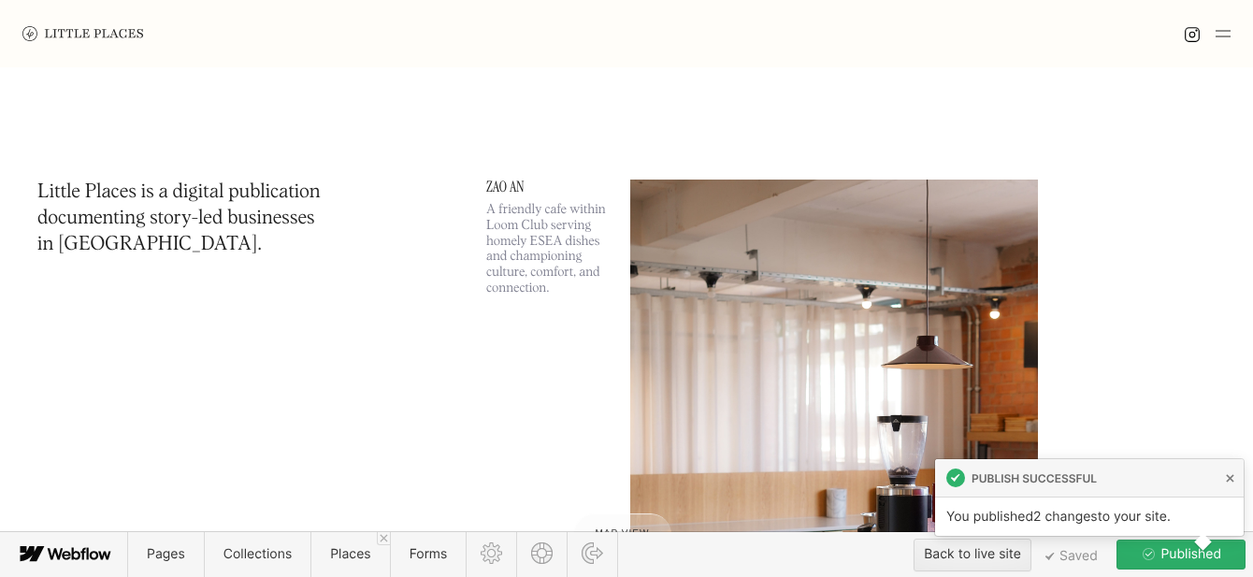
scroll to position [663, 0]
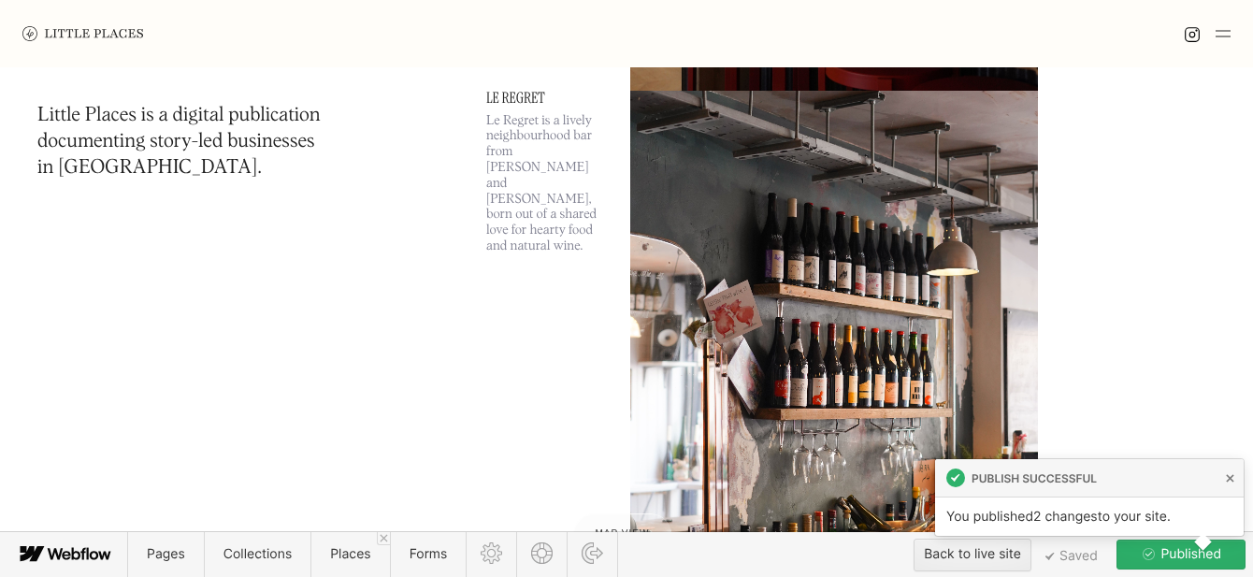
drag, startPoint x: 0, startPoint y: 0, endPoint x: 339, endPoint y: 529, distance: 628.4
click at [332, 547] on span "Places" at bounding box center [350, 554] width 40 height 16
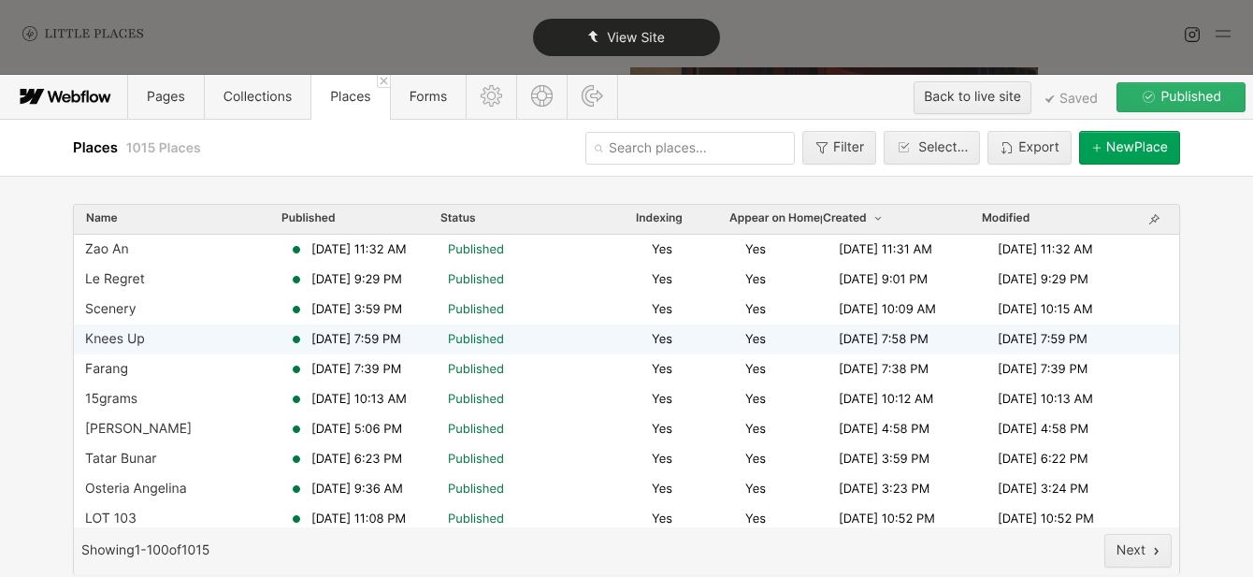
scroll to position [0, 0]
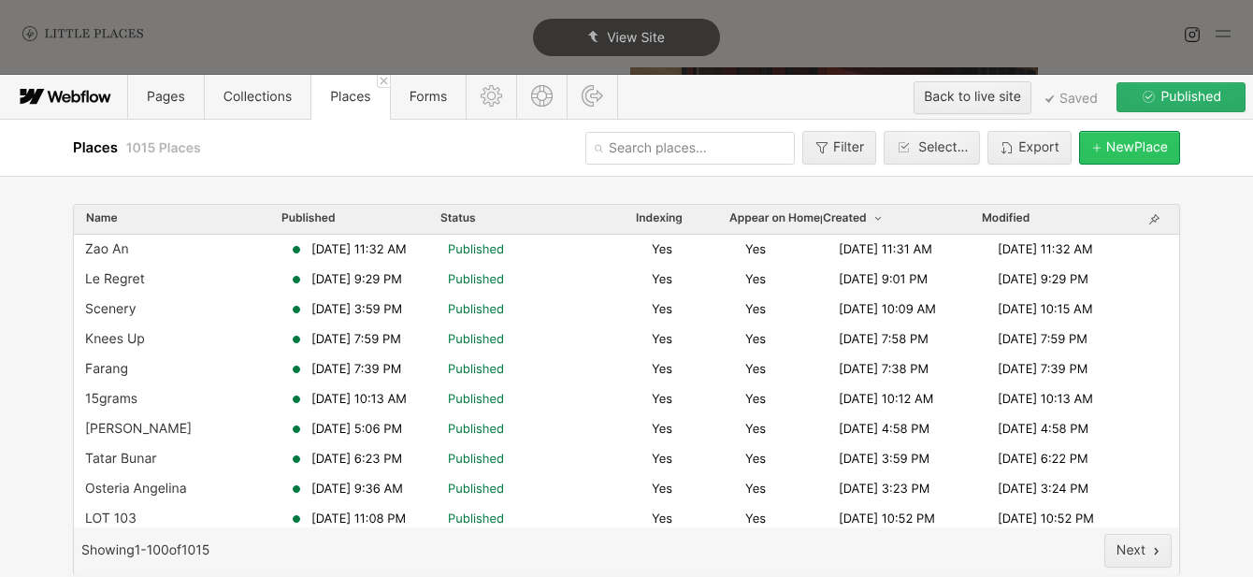
click at [1099, 152] on div "button" at bounding box center [1099, 147] width 15 height 11
click at [1085, 157] on button "[GEOGRAPHIC_DATA]" at bounding box center [1129, 148] width 101 height 34
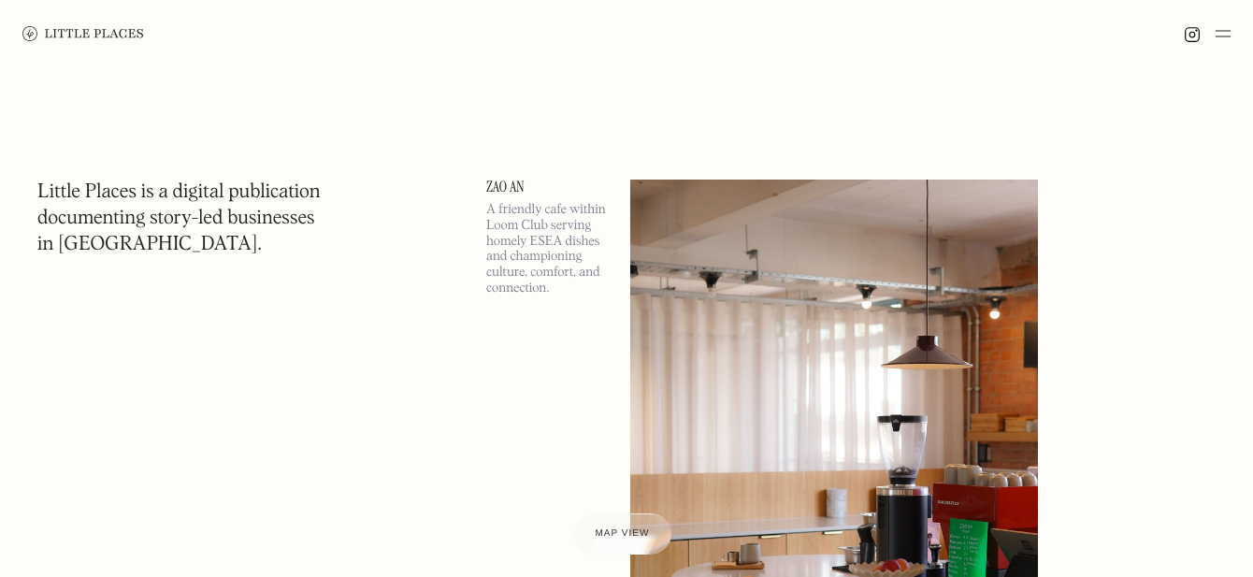
scroll to position [167, 0]
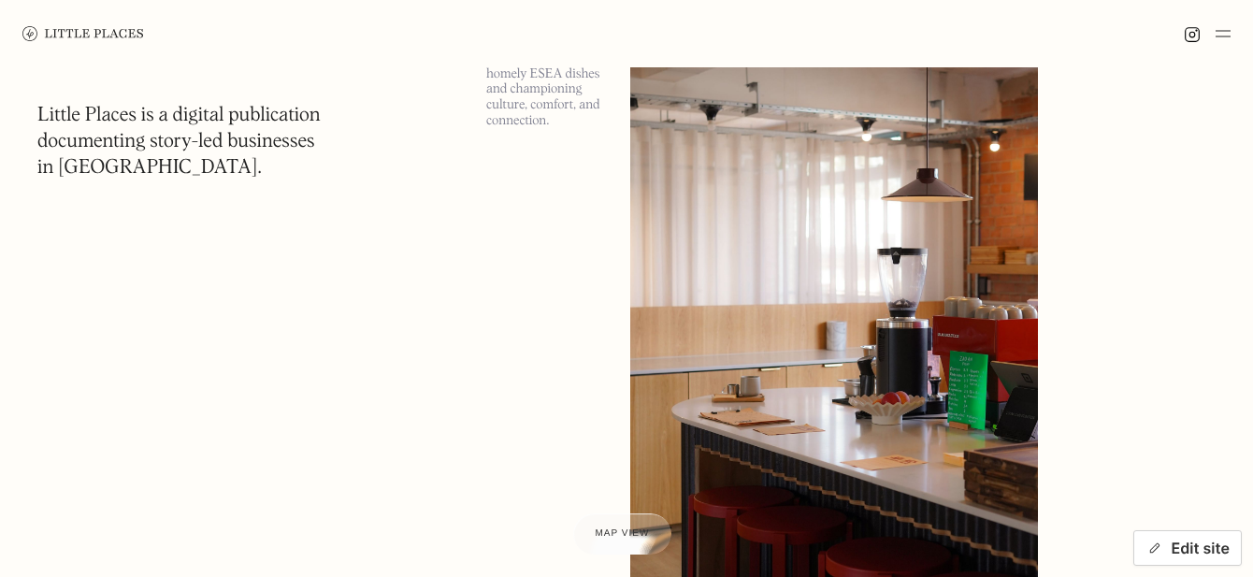
click at [1183, 550] on button "Edit site" at bounding box center [1188, 548] width 109 height 36
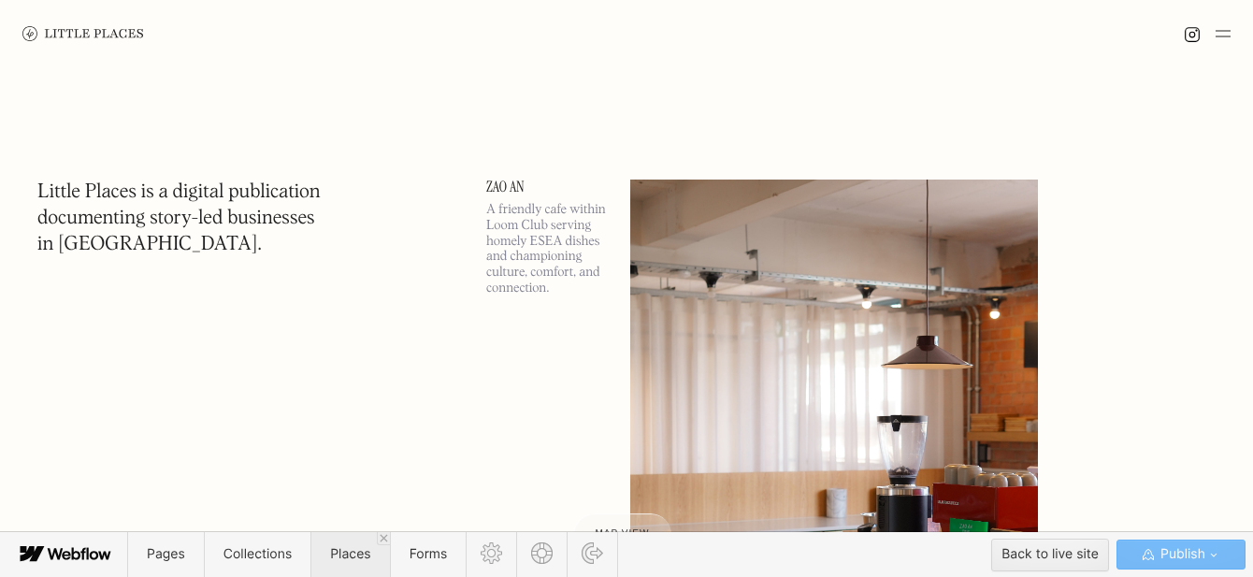
click at [360, 560] on span "Places" at bounding box center [350, 554] width 40 height 16
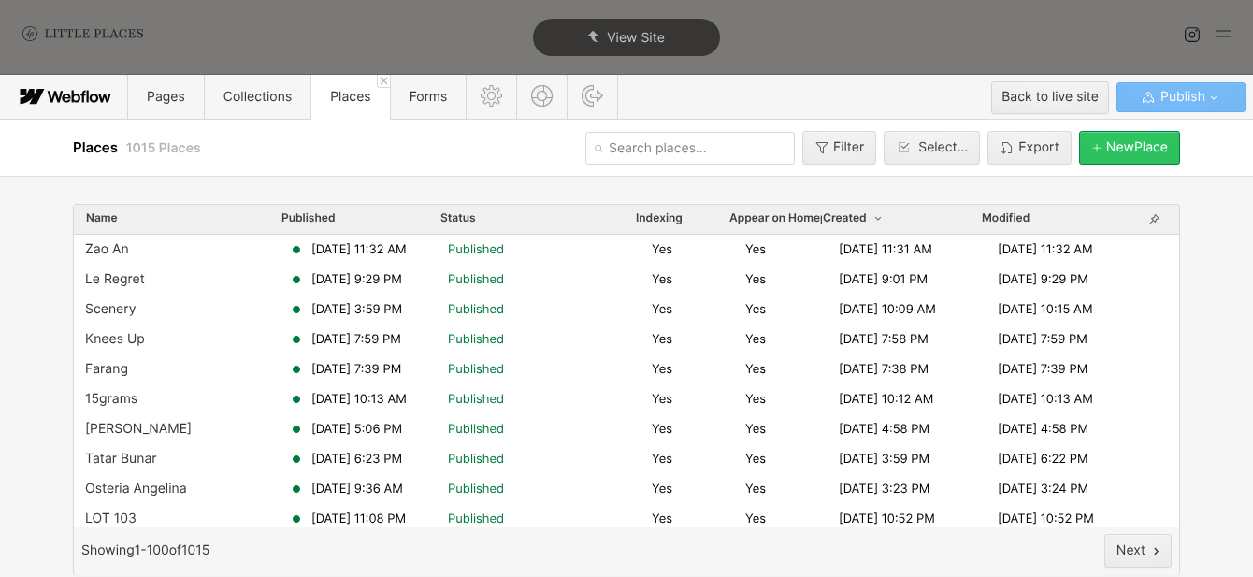
click at [1092, 157] on button "[GEOGRAPHIC_DATA]" at bounding box center [1129, 148] width 101 height 34
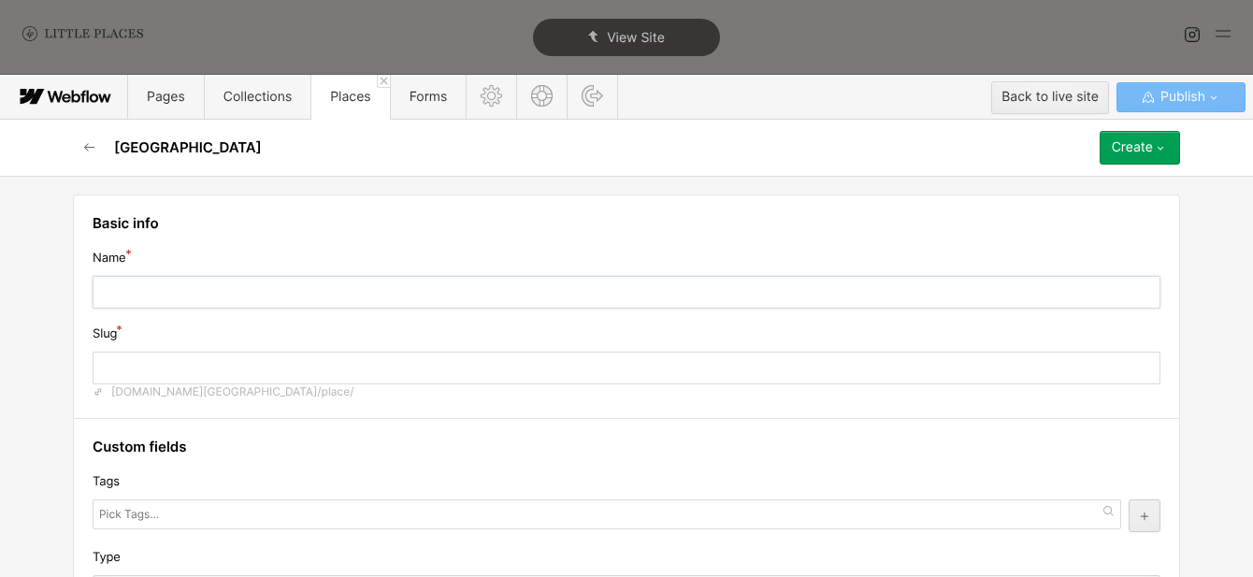
click at [576, 300] on input "text" at bounding box center [627, 292] width 1068 height 33
type input "M"
type input "m"
type input "Ma"
type input "ma"
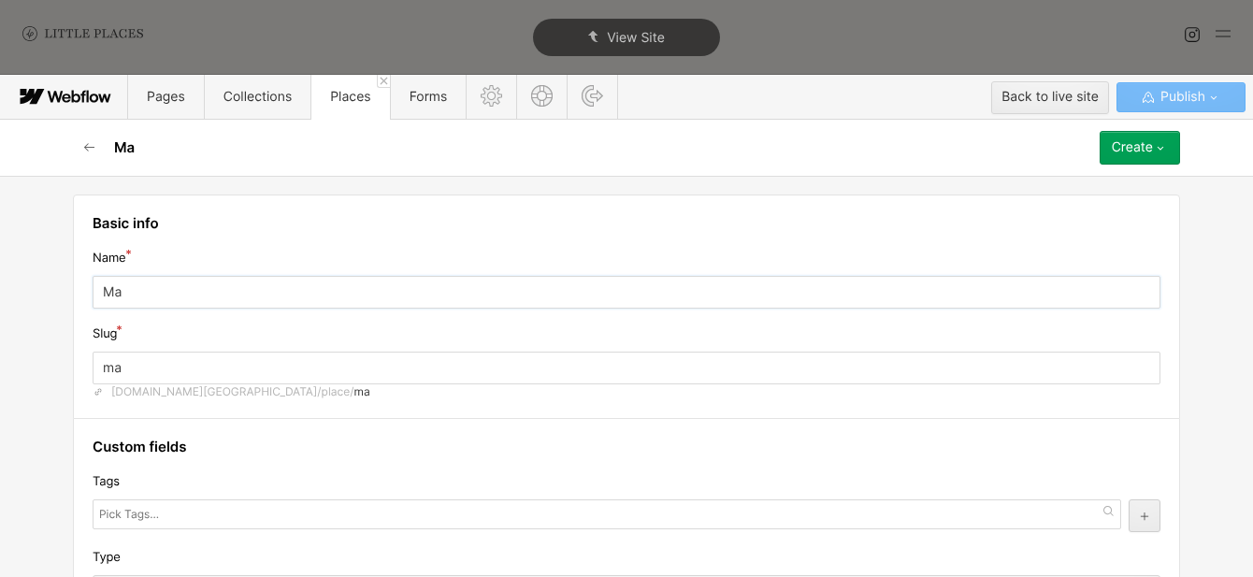
type input "Mar"
type input "mar"
type input "Mare"
type input "mare"
type input "Marei"
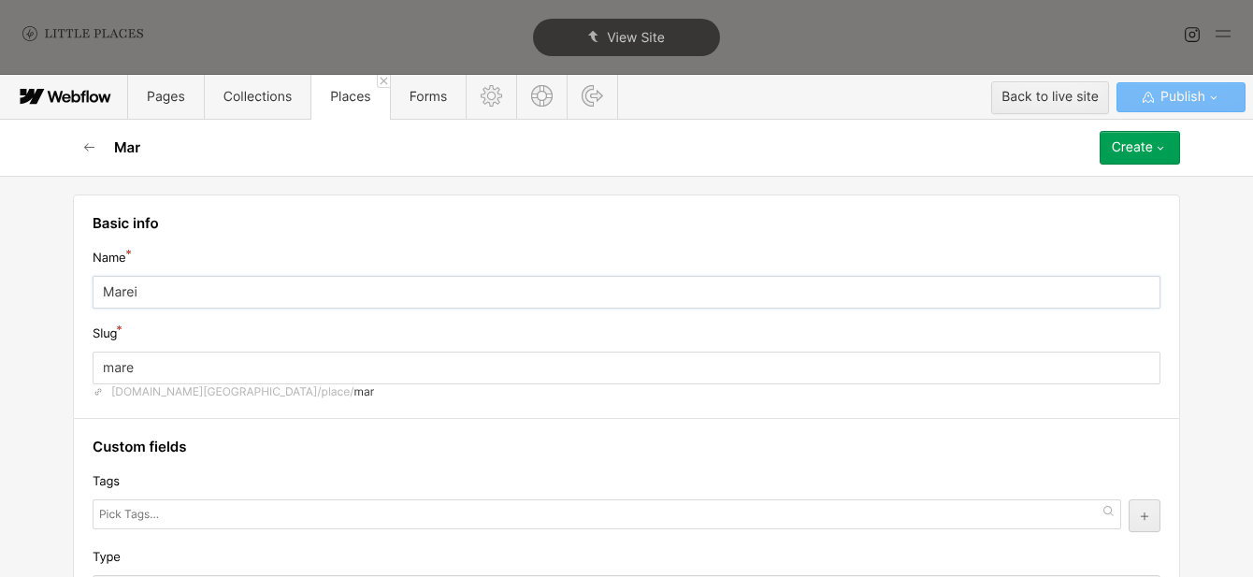
type input "marei"
type input "Mareid"
type input "mareid"
type input "Mareida"
type input "mareida"
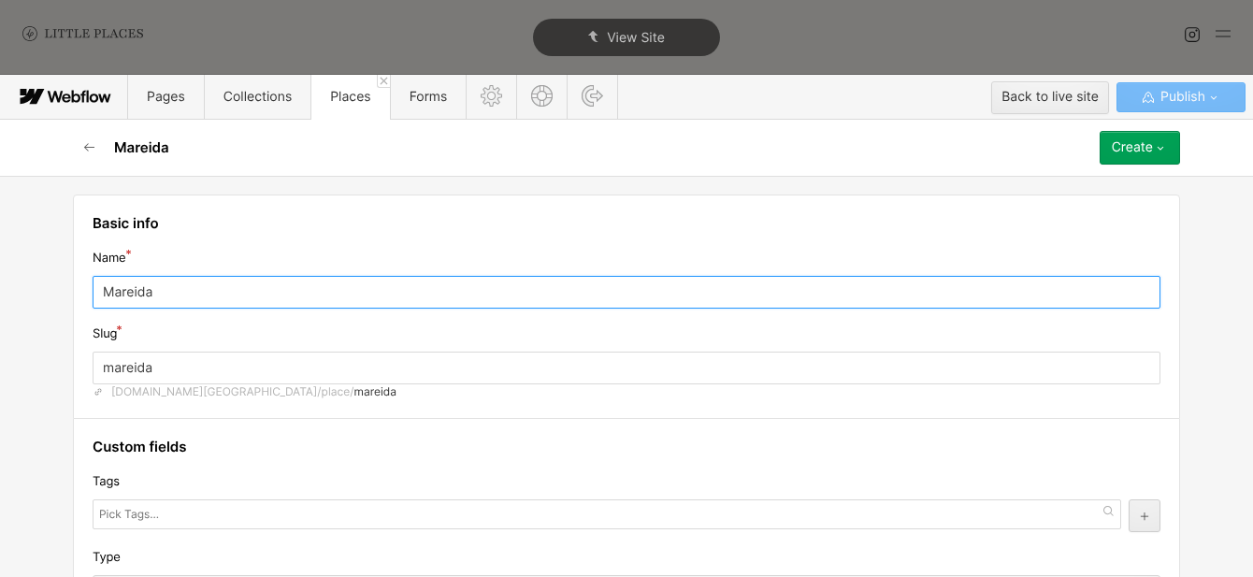
scroll to position [311, 0]
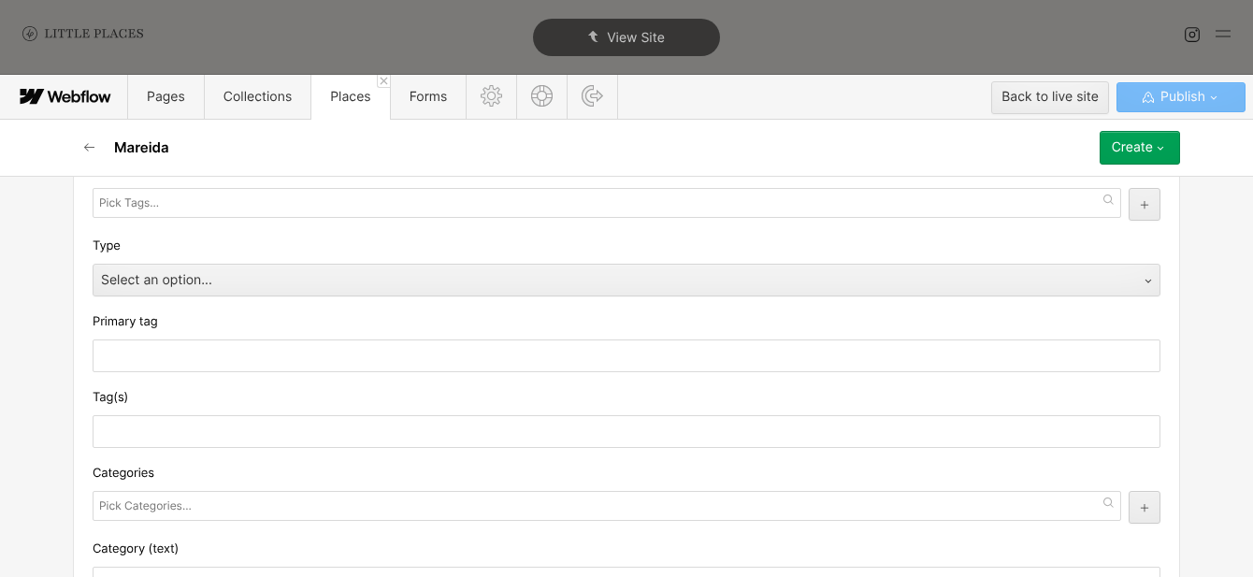
type input "Mareida"
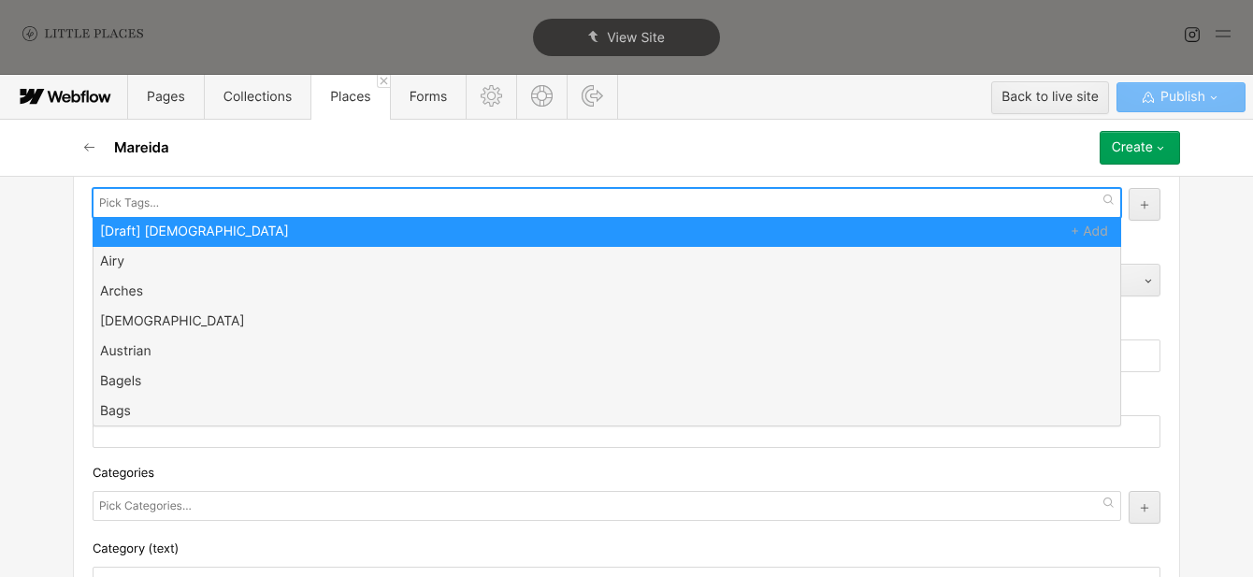
click at [178, 205] on div at bounding box center [607, 203] width 1029 height 30
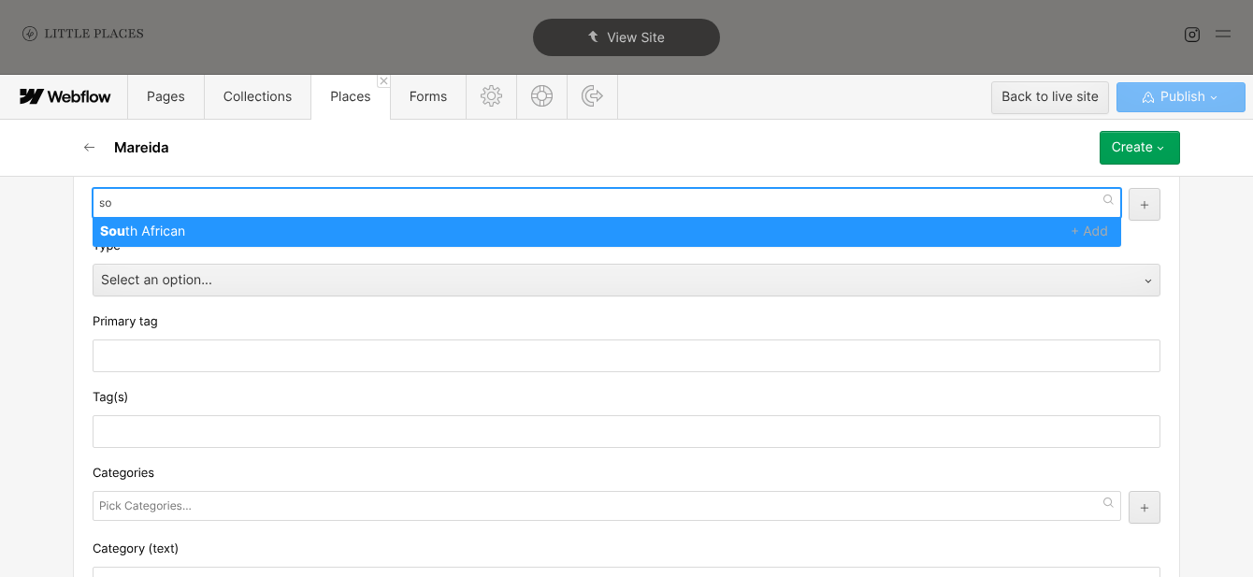
type input "s"
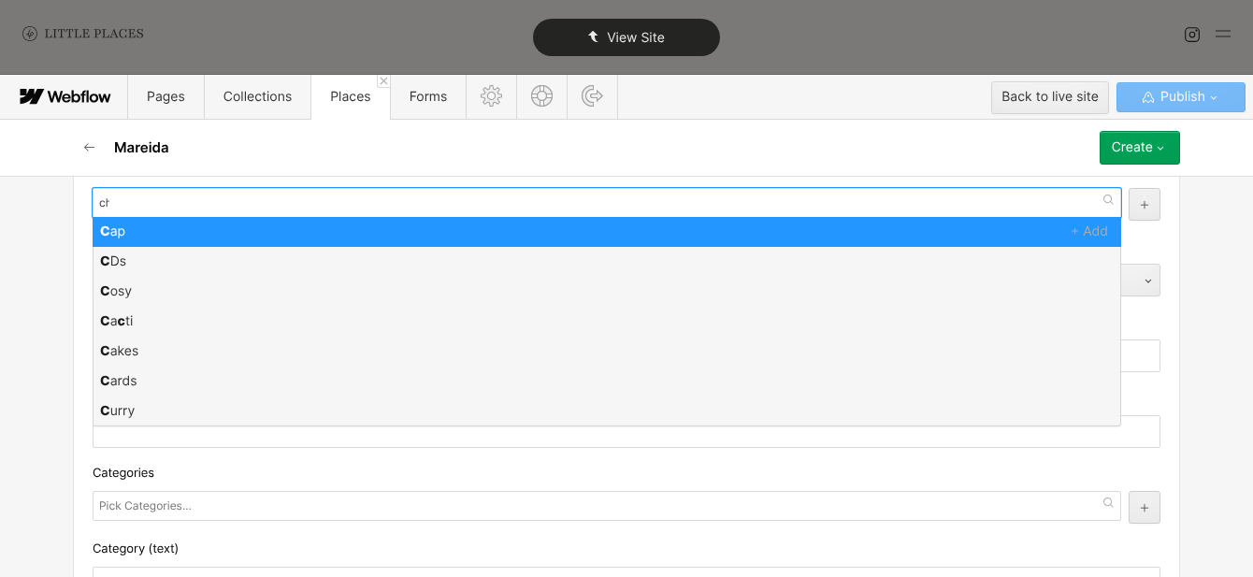
scroll to position [0, 0]
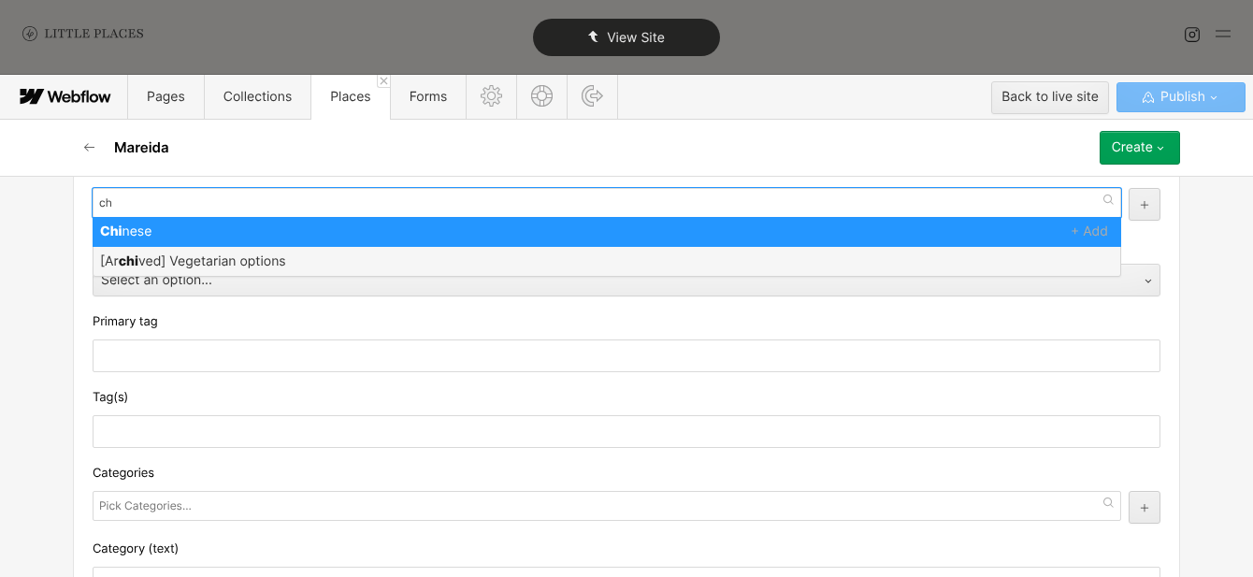
type input "c"
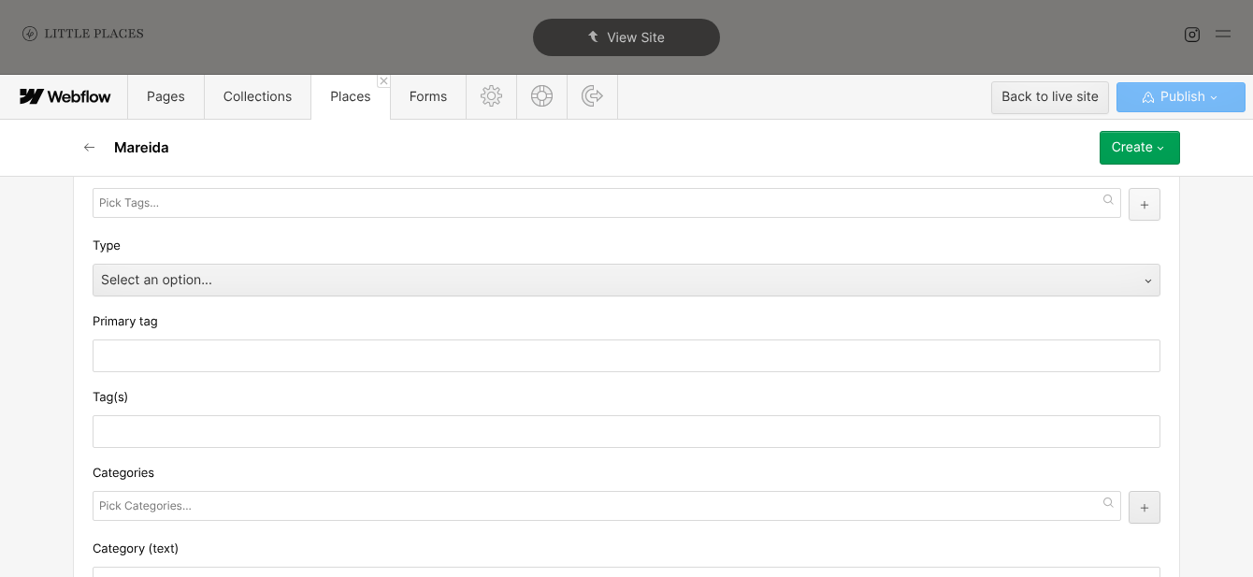
click at [1143, 207] on icon "button" at bounding box center [1144, 204] width 11 height 11
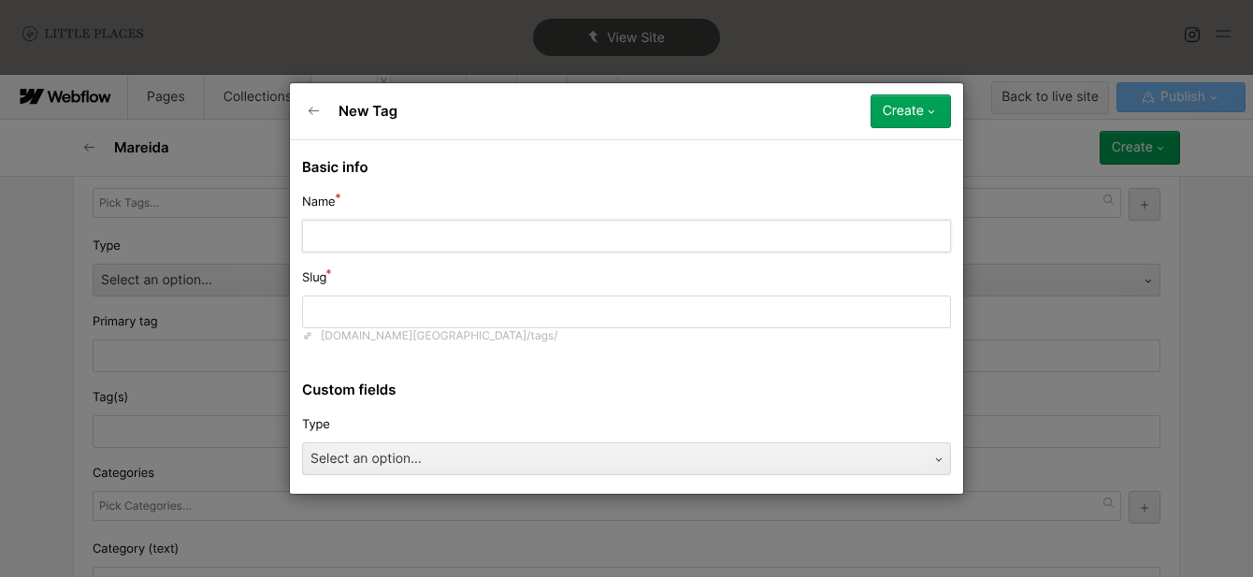
click at [865, 232] on input "text" at bounding box center [626, 236] width 649 height 33
type input "S"
type input "s"
type input "So"
type input "so"
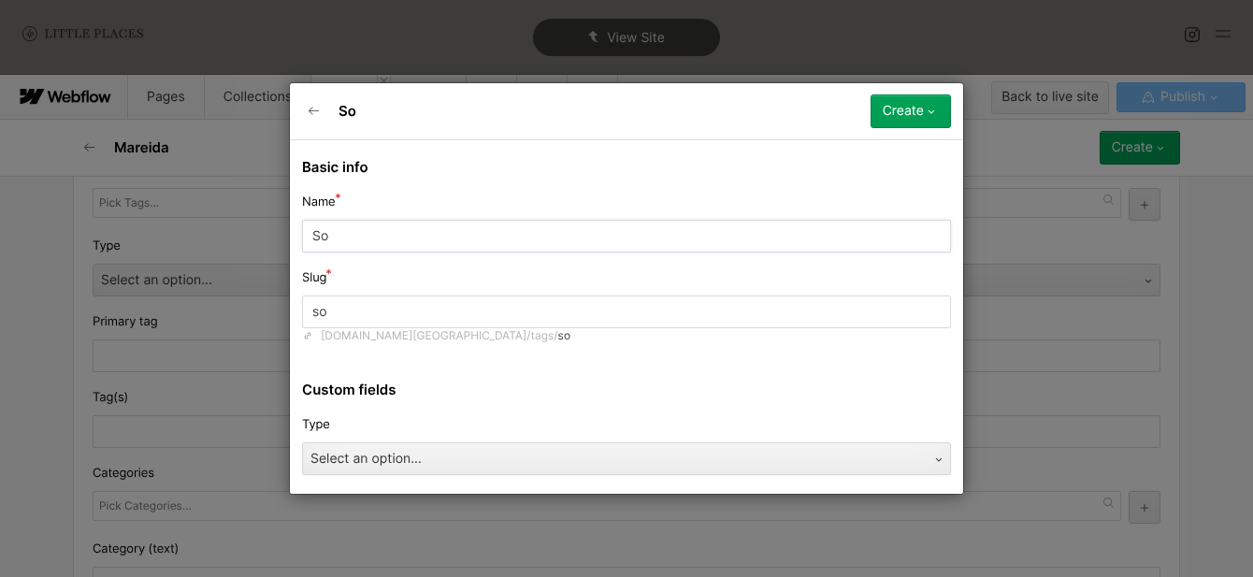
type input "Sou"
type input "sou"
type input "Sout"
type input "sout"
type input "South"
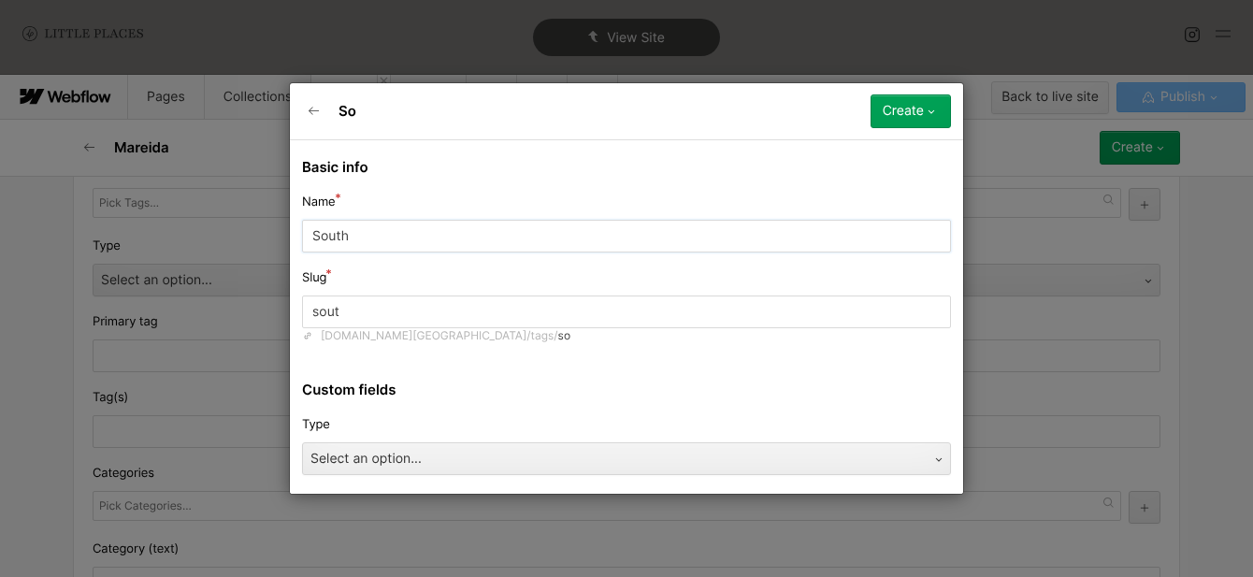
type input "south"
type input "South A"
type input "south-a"
type input "South Am"
type input "south-am"
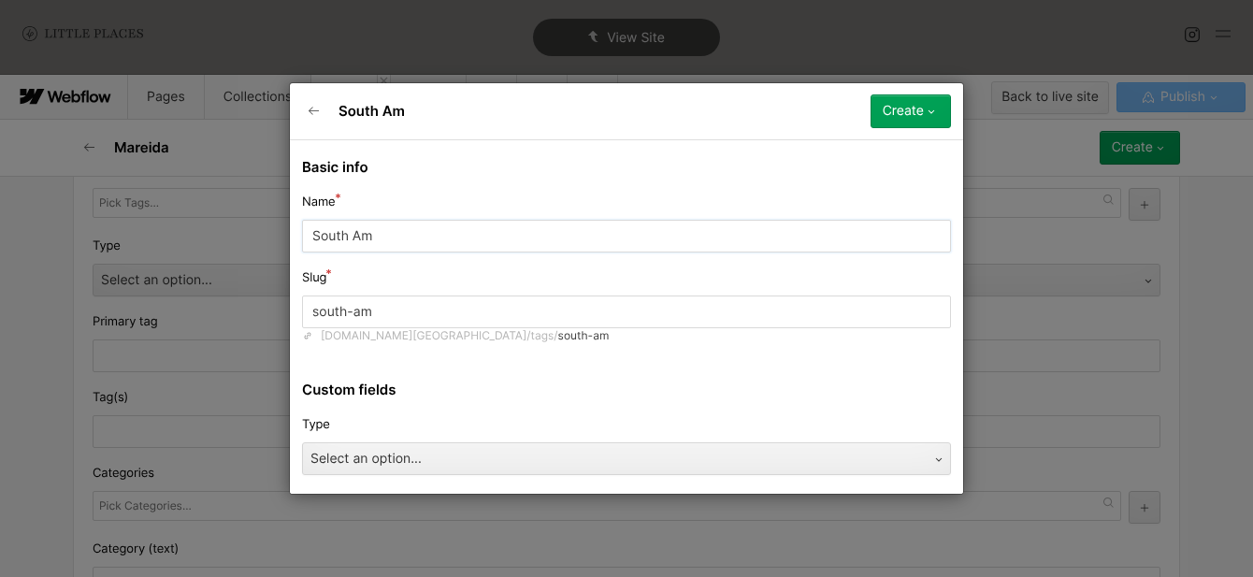
type input "South Ame"
type input "south-ame"
type input "[GEOGRAPHIC_DATA]"
type input "south-amer"
type input "[GEOGRAPHIC_DATA]"
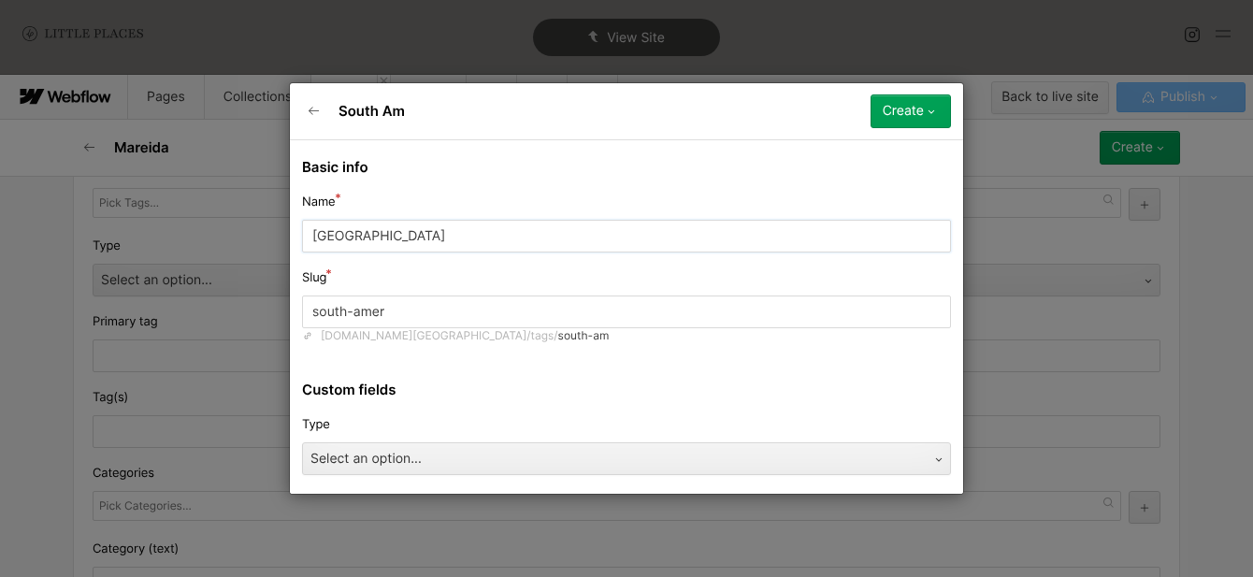
type input "south-ameri"
type input "South Americ"
type input "south-americ"
type input "South Americn"
type input "south-americn"
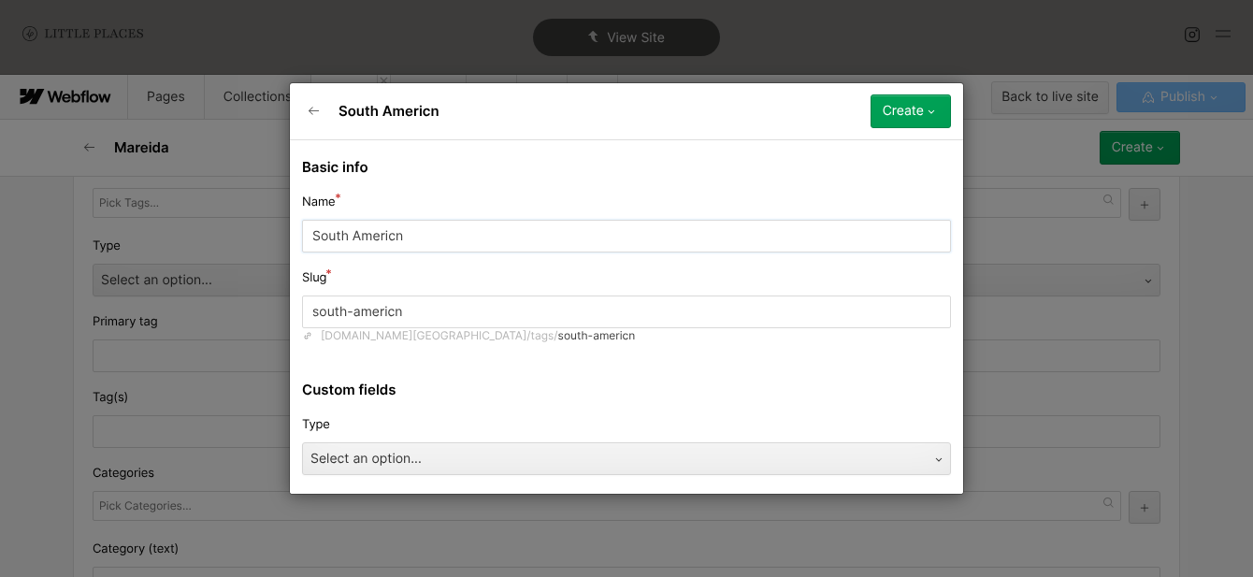
type input "South Americ"
type input "south-americ"
type input "[GEOGRAPHIC_DATA]"
type input "south-[GEOGRAPHIC_DATA]"
type input "South American"
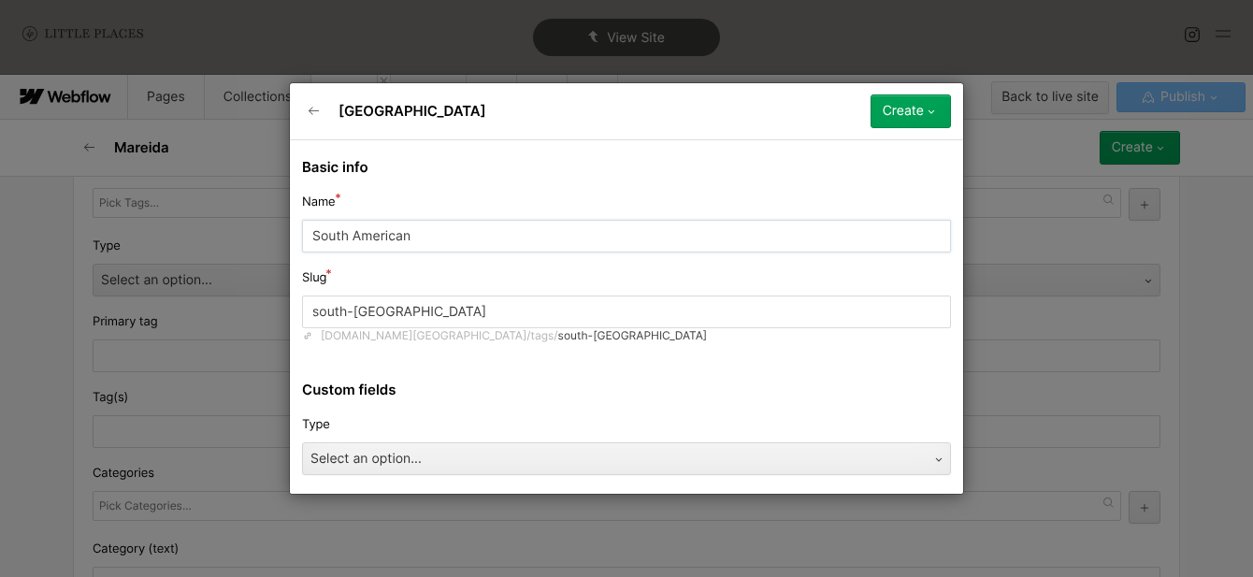
type input "south-american"
click at [472, 224] on input "South American" at bounding box center [626, 236] width 649 height 33
type input "C"
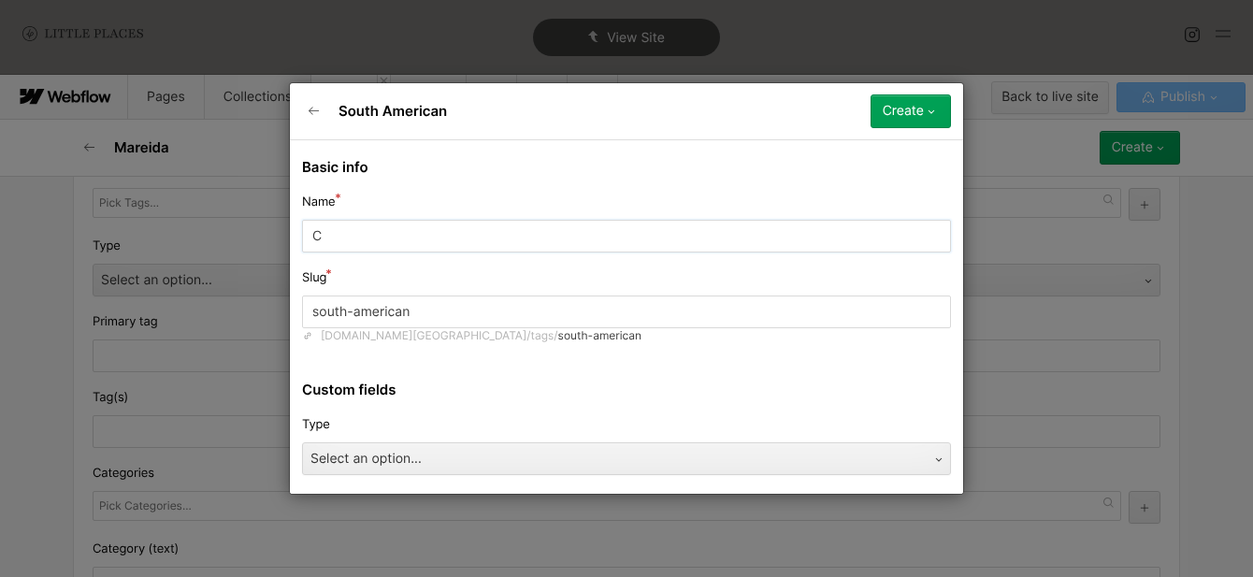
type input "c"
type input "Ch"
type input "ch"
type input "Chi"
type input "chi"
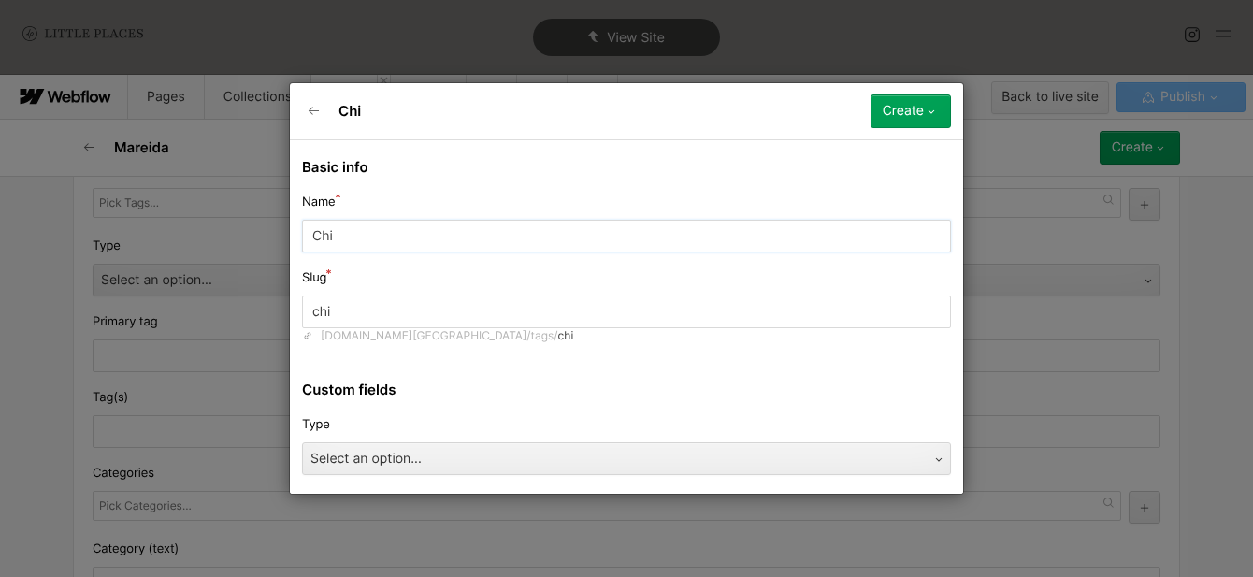
type input "Chil"
type input "chil"
type input "[GEOGRAPHIC_DATA]"
type input "Chilea"
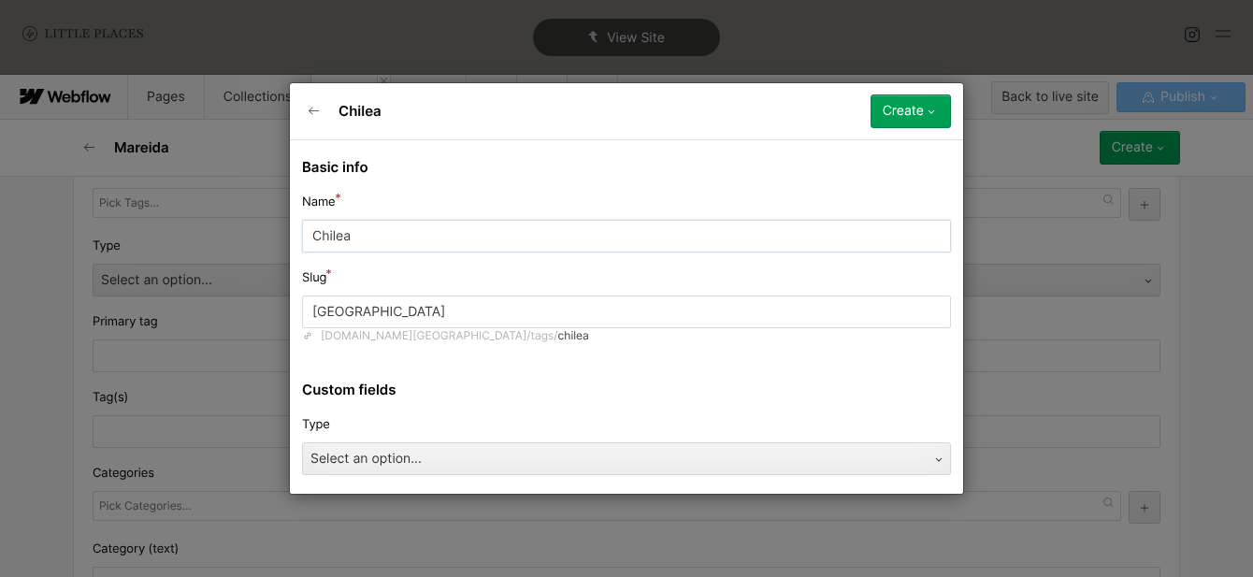
type input "chilea"
type input "Chilean"
type input "chilean"
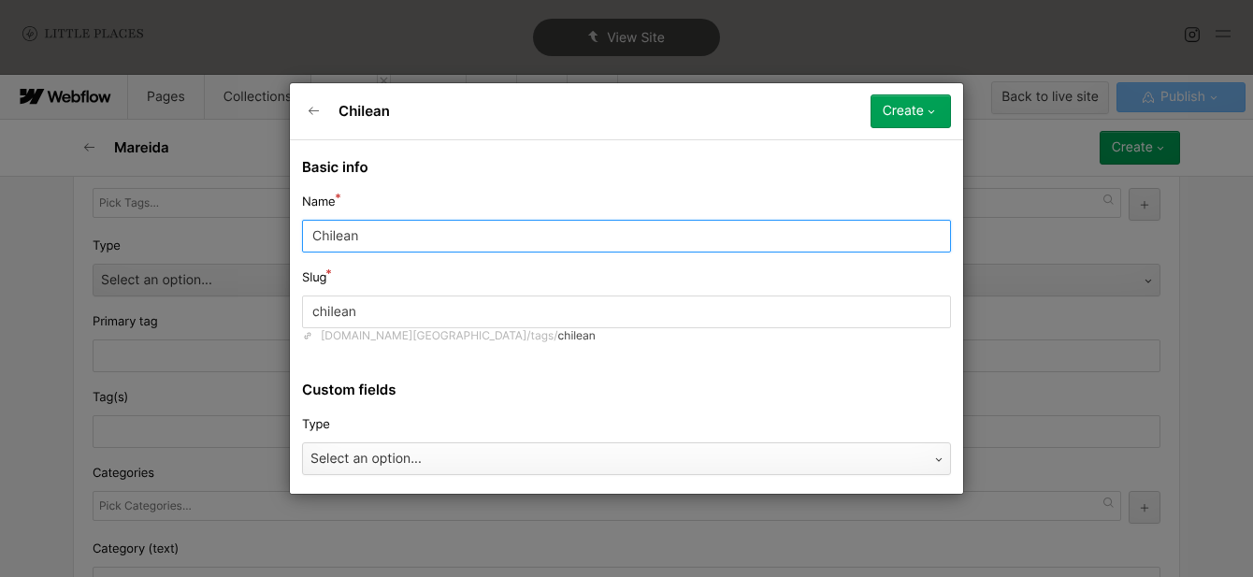
type input "Chilean"
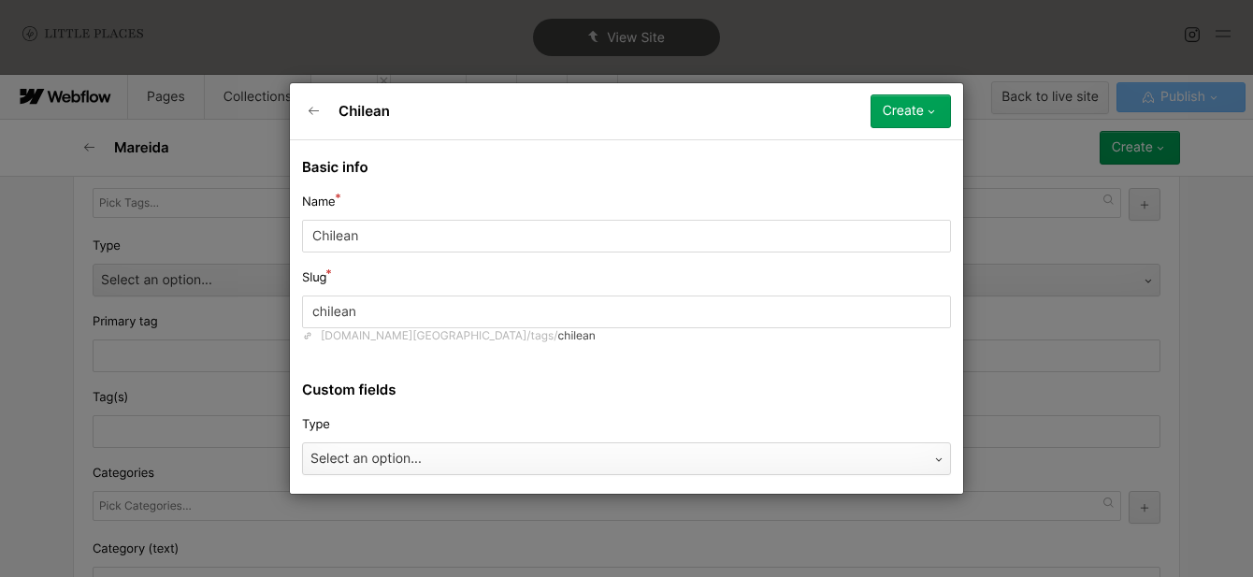
click at [462, 465] on div "Select an option..." at bounding box center [608, 459] width 610 height 30
click at [886, 116] on div "Create" at bounding box center [903, 111] width 41 height 15
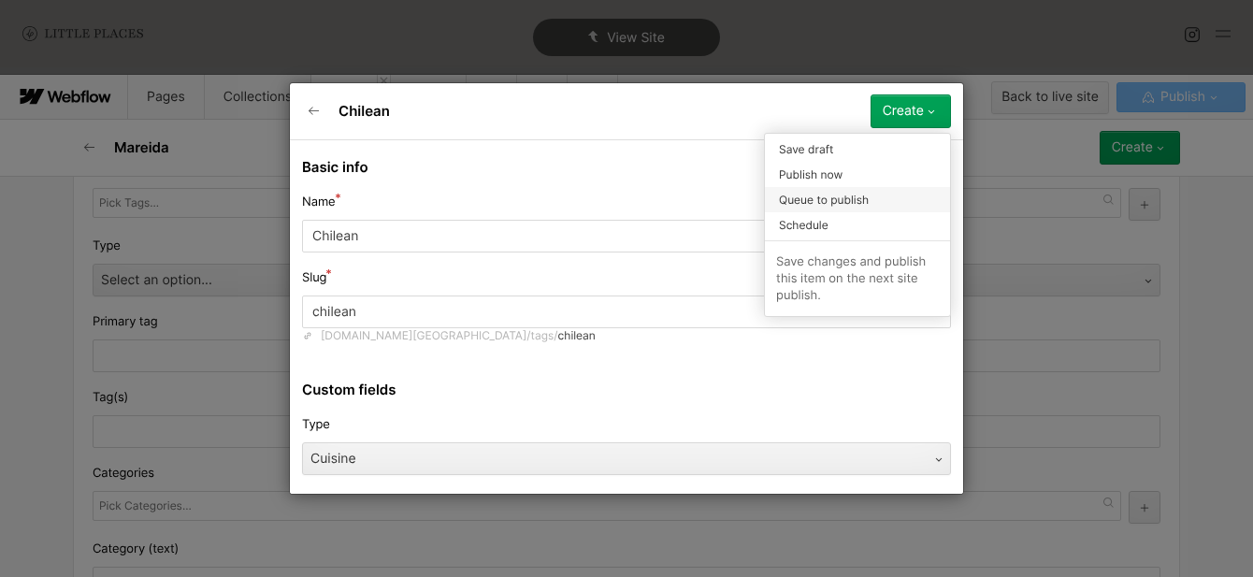
click at [864, 195] on span "Queue to publish" at bounding box center [824, 200] width 90 height 18
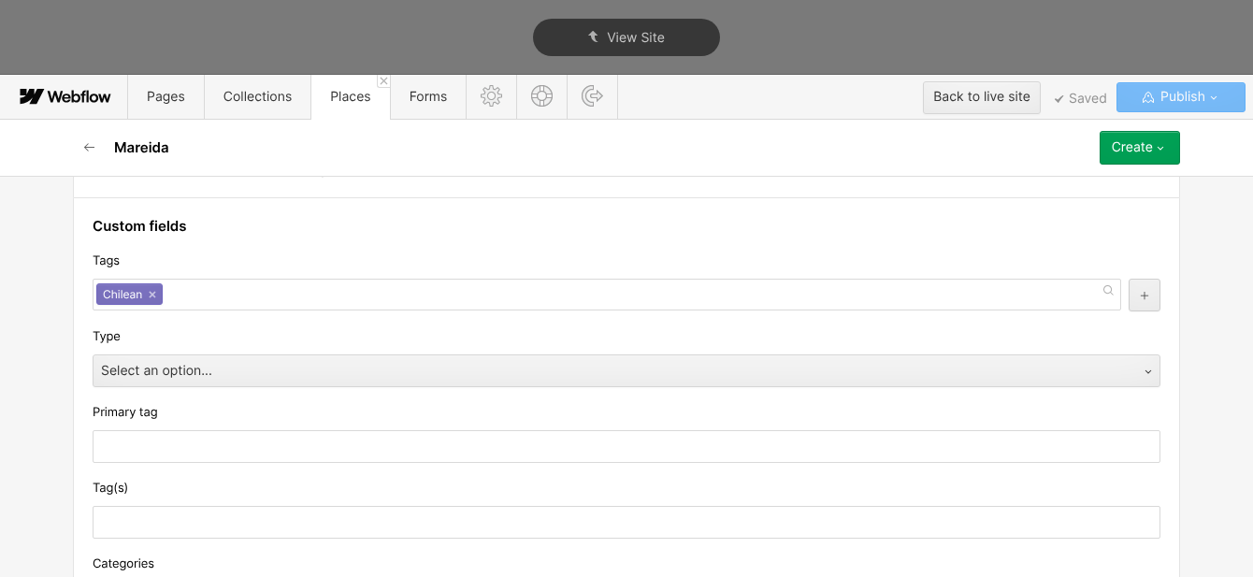
scroll to position [220, 0]
click at [222, 306] on div "Chilean ×" at bounding box center [607, 296] width 1029 height 32
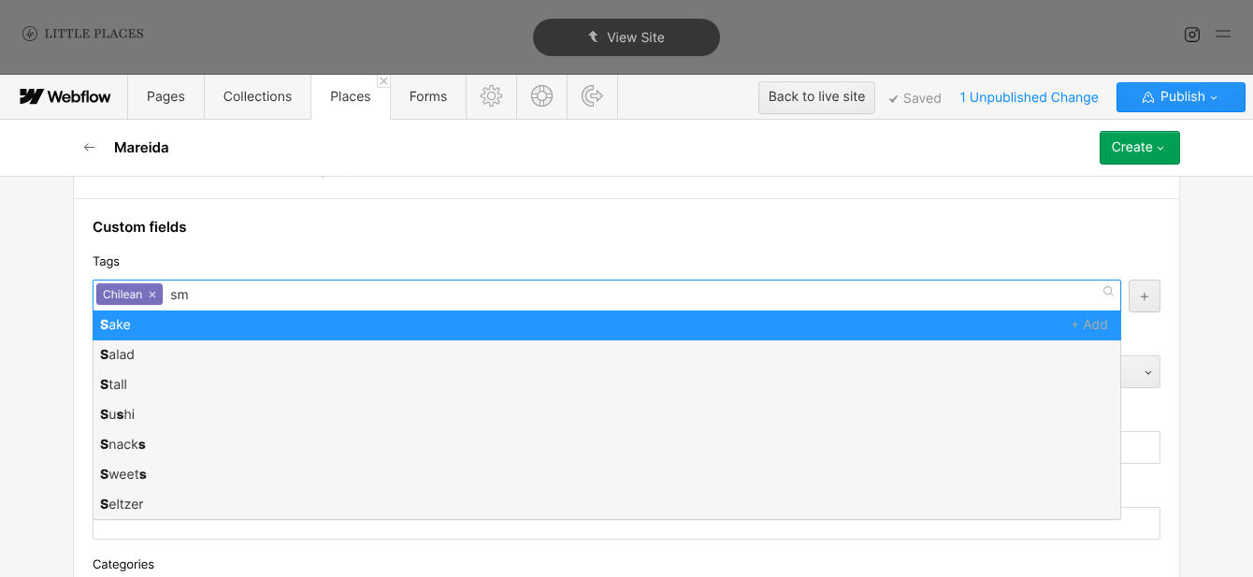
scroll to position [0, 0]
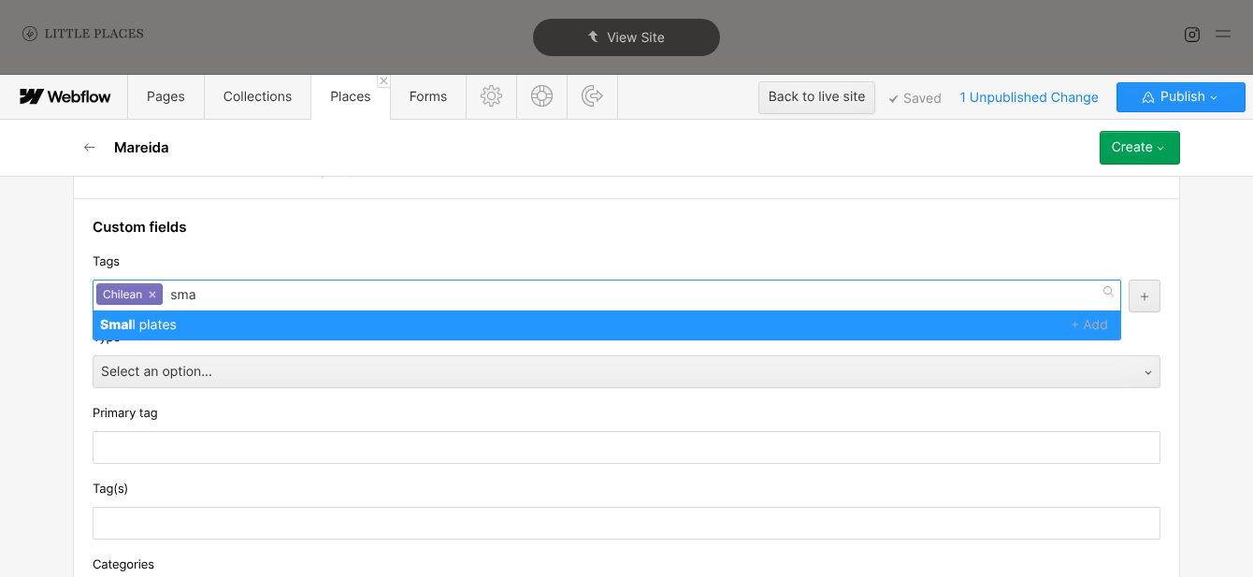
type input "sm"
type input "wine"
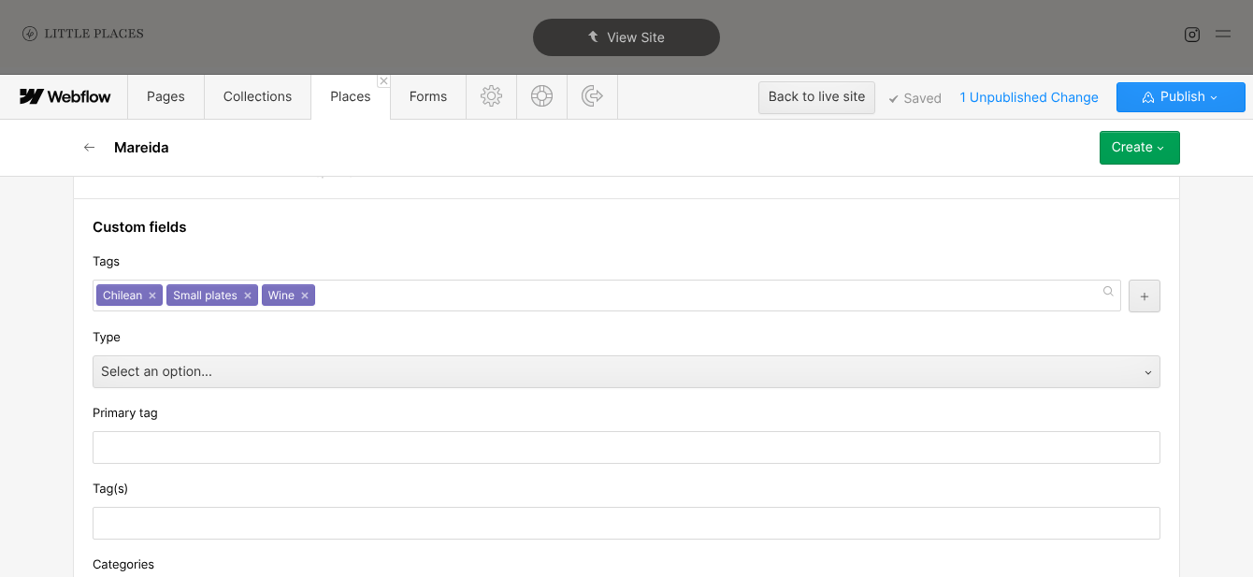
click at [238, 255] on div "Tags" at bounding box center [627, 262] width 1068 height 21
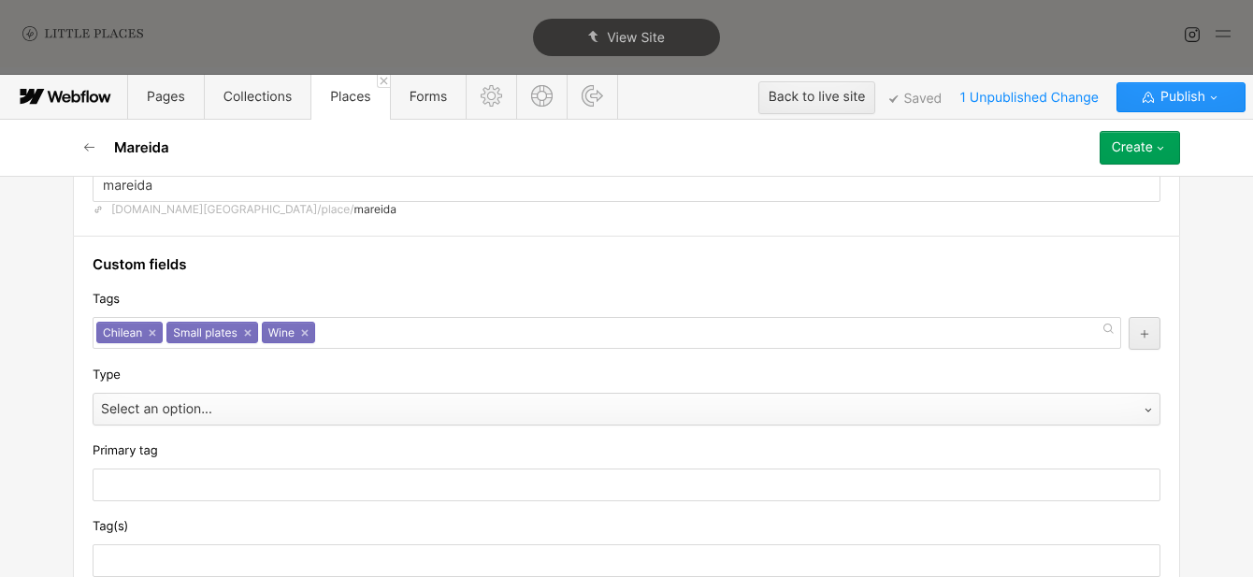
click at [211, 406] on div "Select an option..." at bounding box center [608, 410] width 1029 height 30
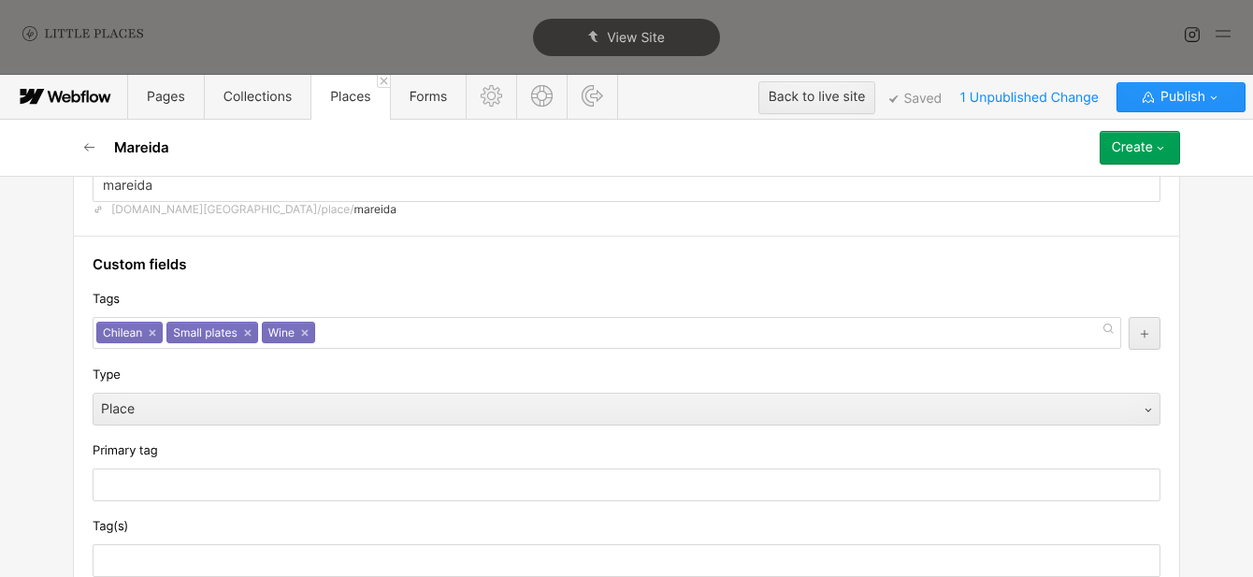
scroll to position [1, 0]
click at [395, 325] on div "Chilean × Small plates × Wine ×" at bounding box center [607, 333] width 1029 height 32
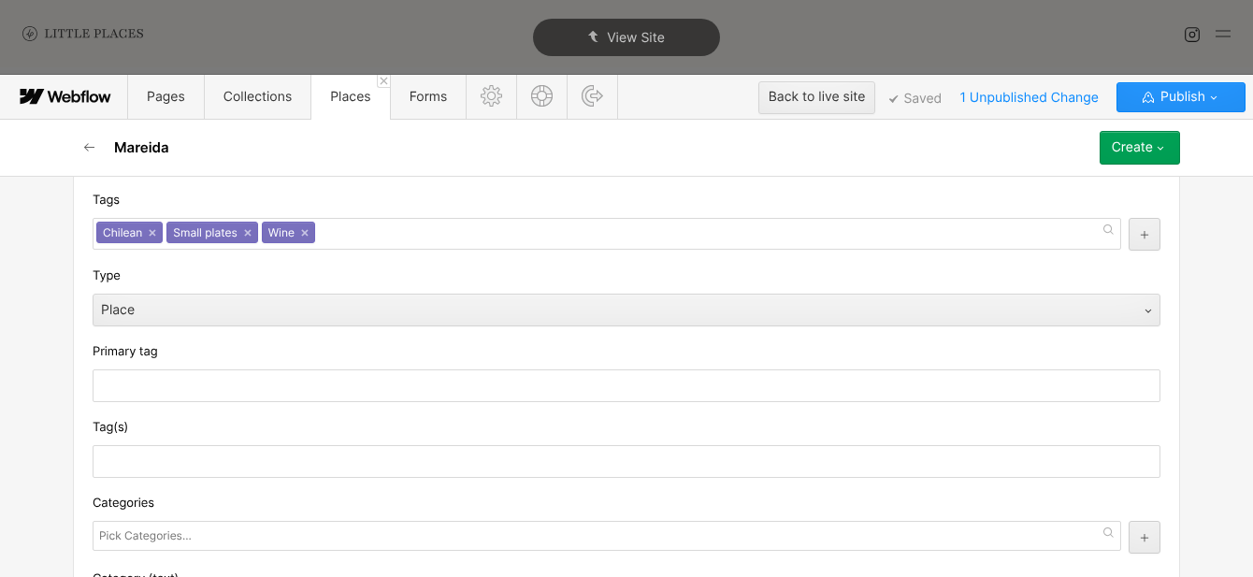
scroll to position [282, 0]
click at [307, 515] on div "Categories" at bounding box center [627, 522] width 1068 height 61
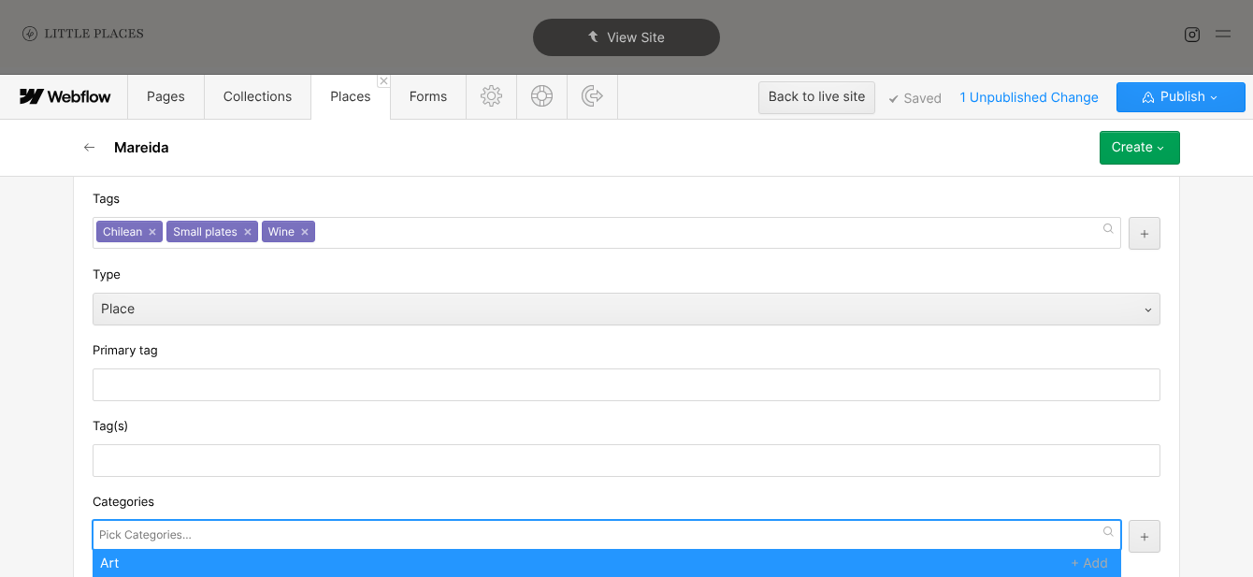
click at [307, 530] on div at bounding box center [607, 535] width 1029 height 30
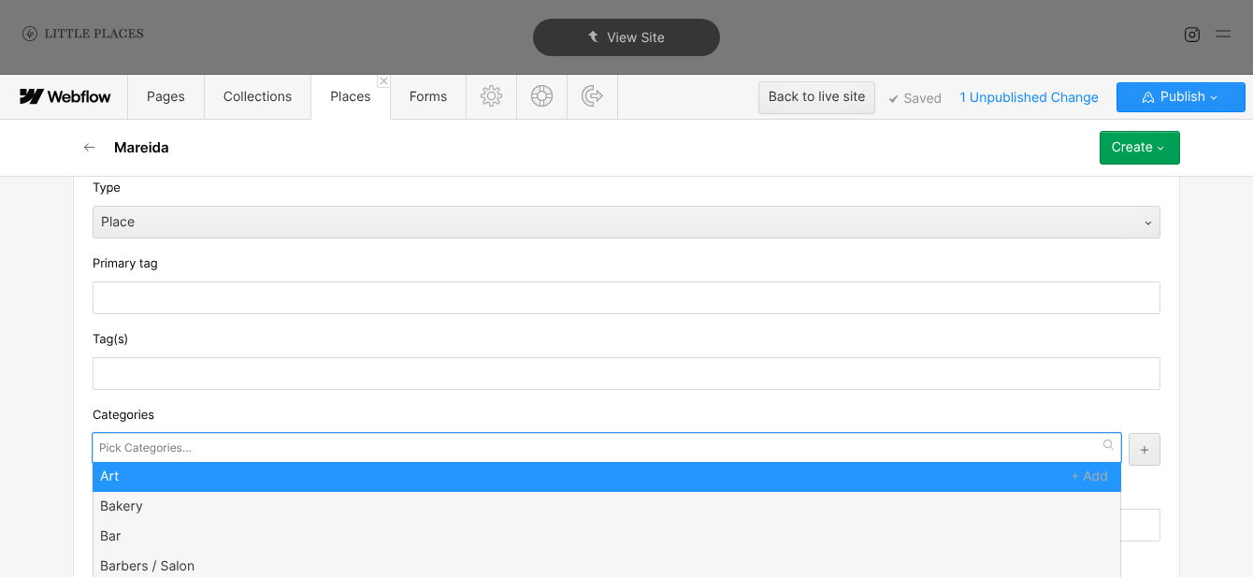
scroll to position [401, 0]
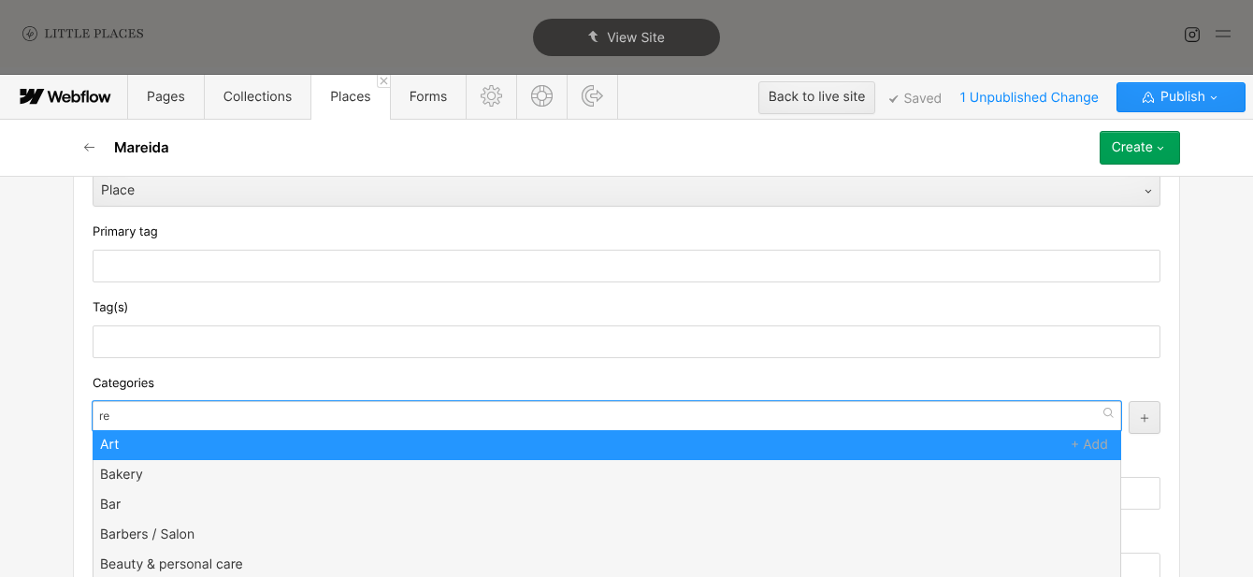
type input "res"
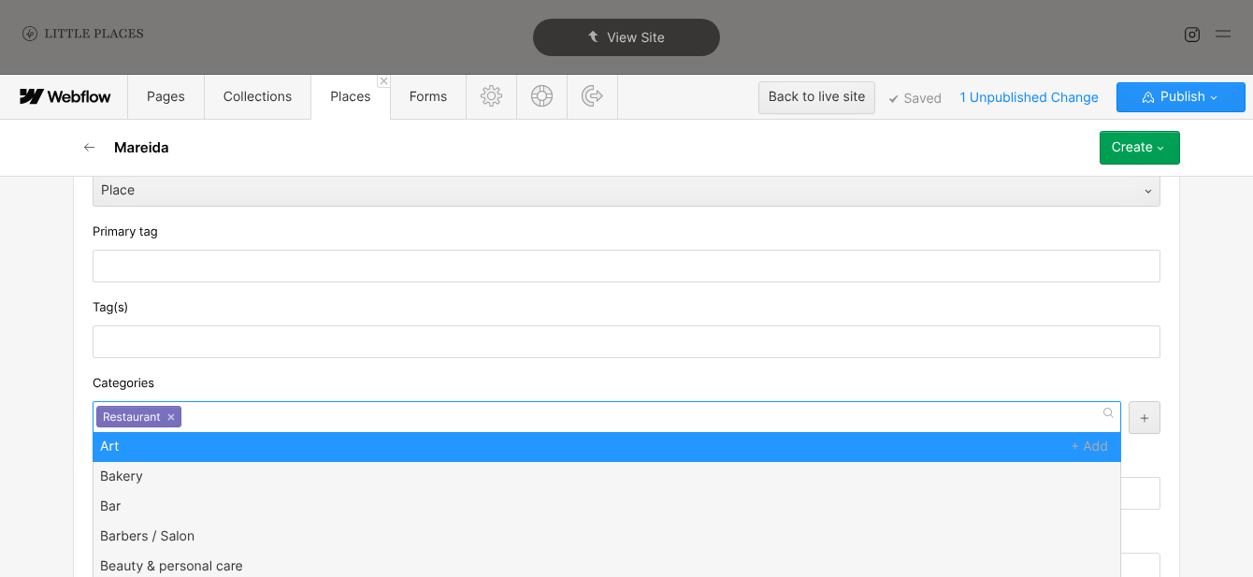
scroll to position [0, 0]
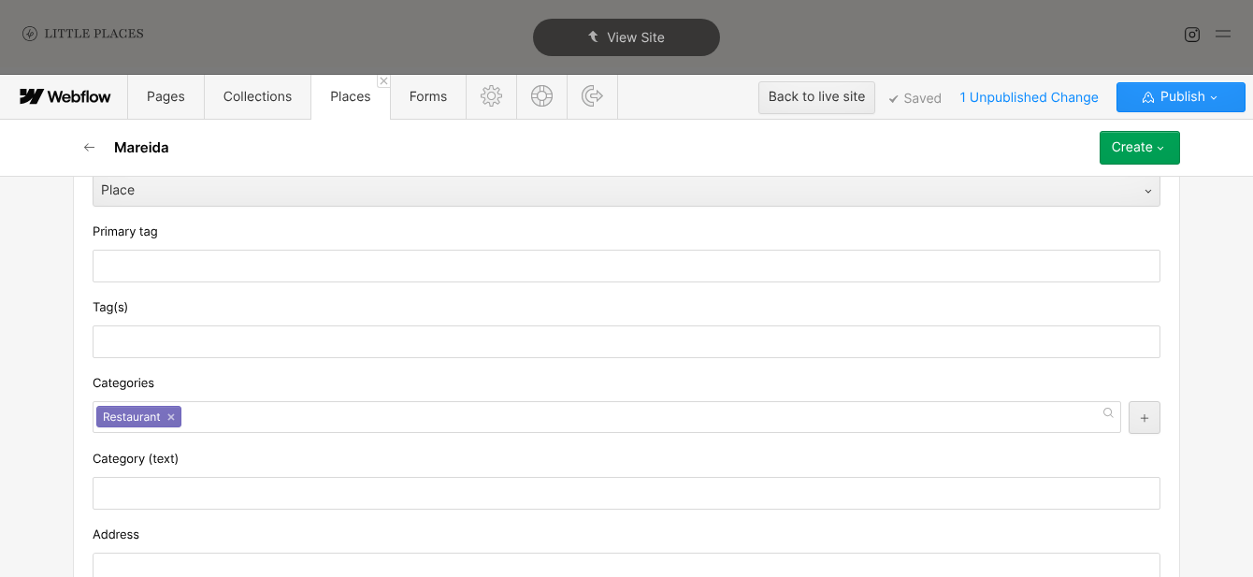
click at [302, 385] on div "Categories" at bounding box center [627, 383] width 1068 height 21
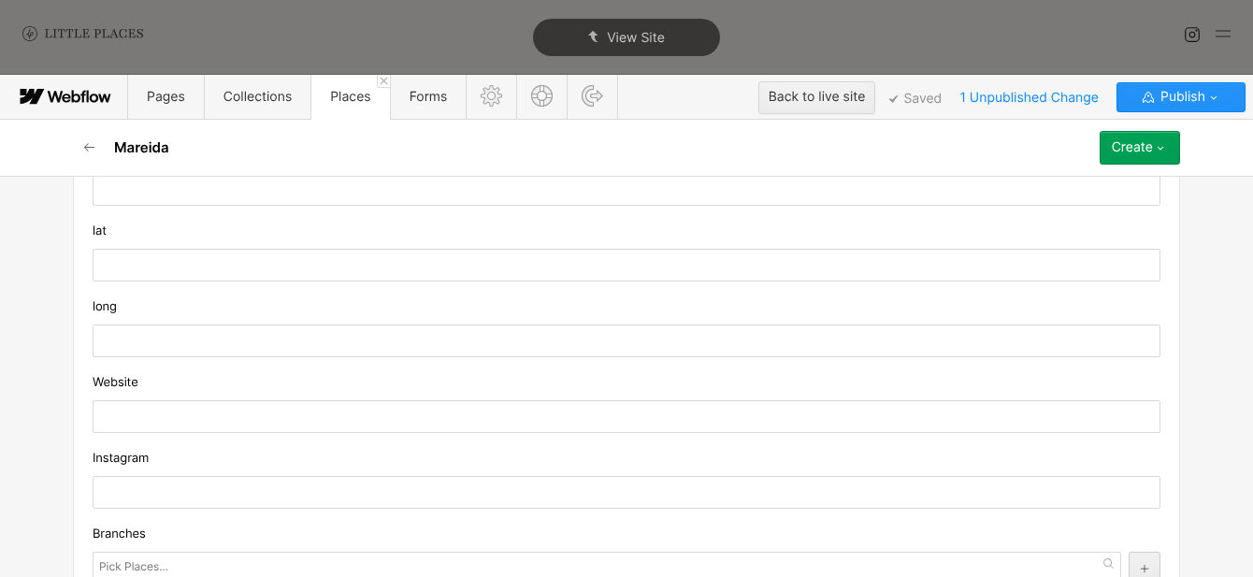
scroll to position [1608, 0]
click at [325, 412] on input "text" at bounding box center [627, 405] width 1068 height 33
click at [312, 489] on input "text" at bounding box center [627, 481] width 1068 height 33
paste input "[URL][DOMAIN_NAME][DOMAIN_NAME]"
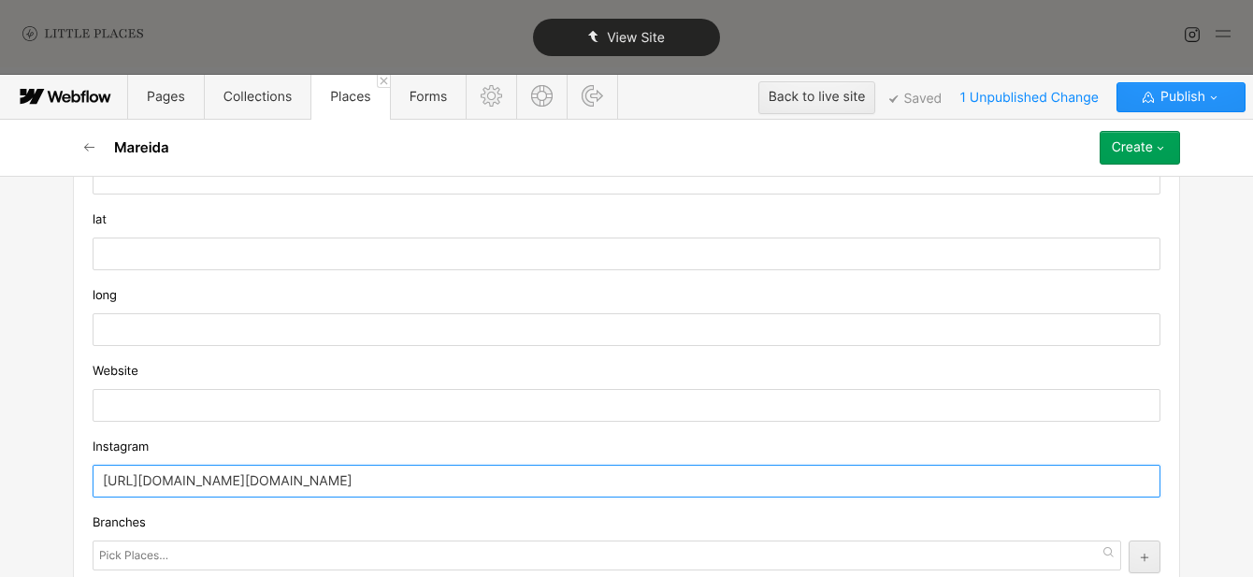
type input "[URL][DOMAIN_NAME][DOMAIN_NAME]"
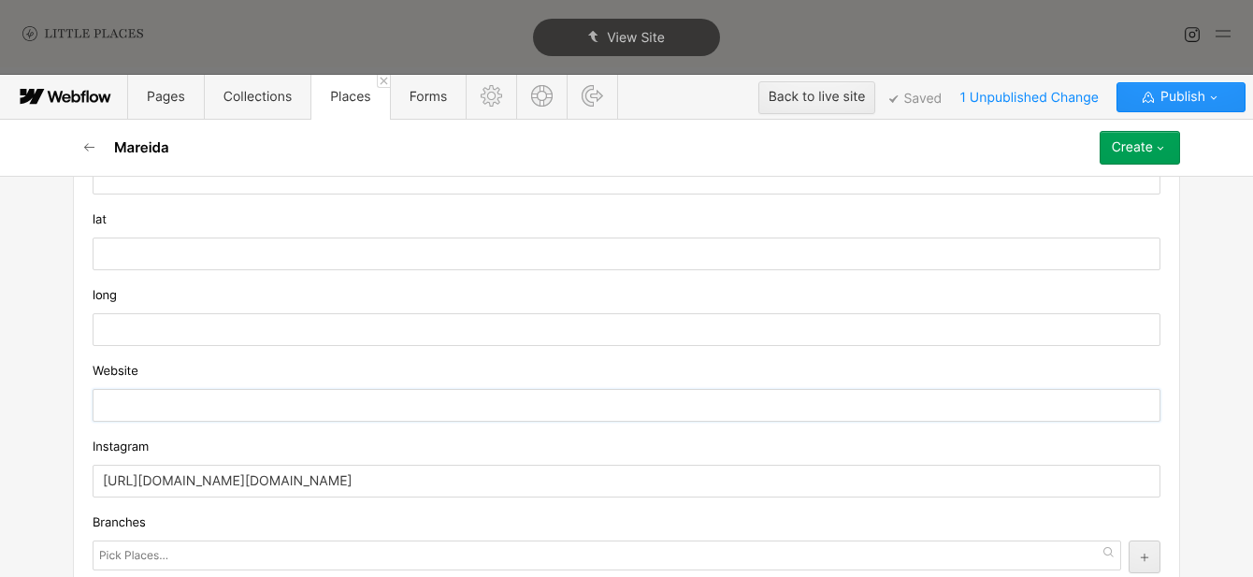
click at [294, 412] on input "text" at bounding box center [627, 405] width 1068 height 33
paste input "[URL][DOMAIN_NAME]"
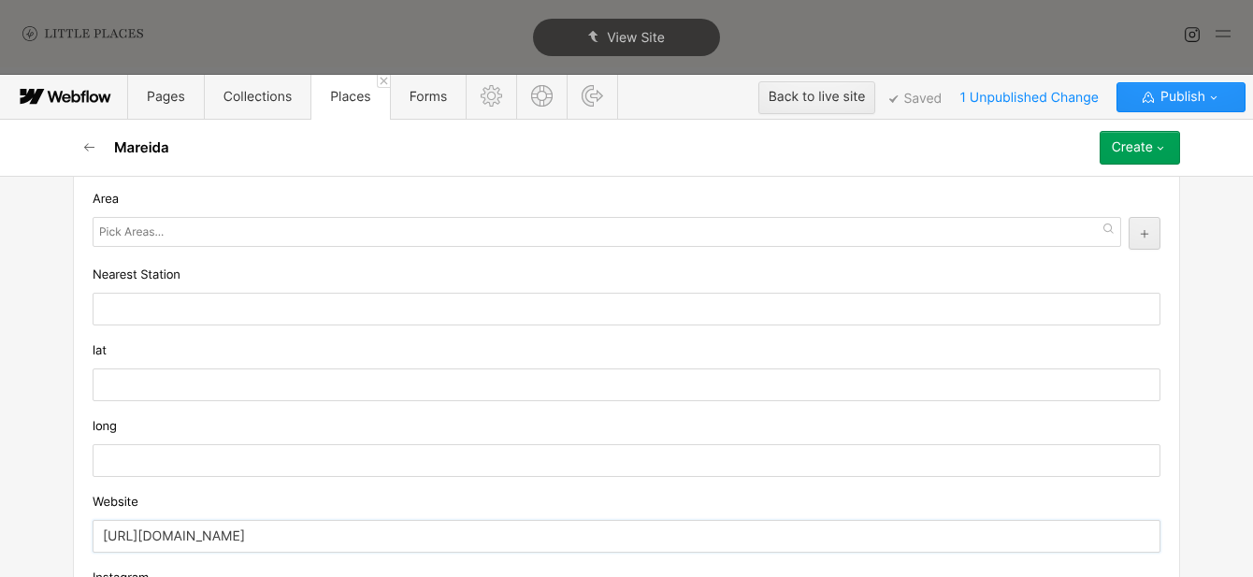
scroll to position [1781, 0]
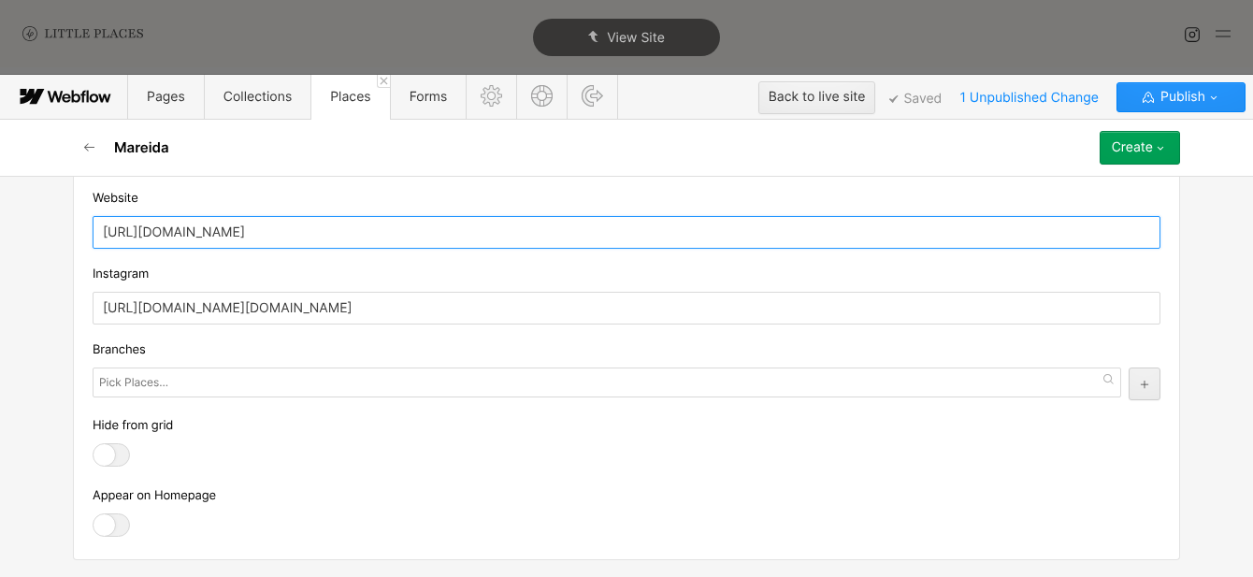
type input "[URL][DOMAIN_NAME]"
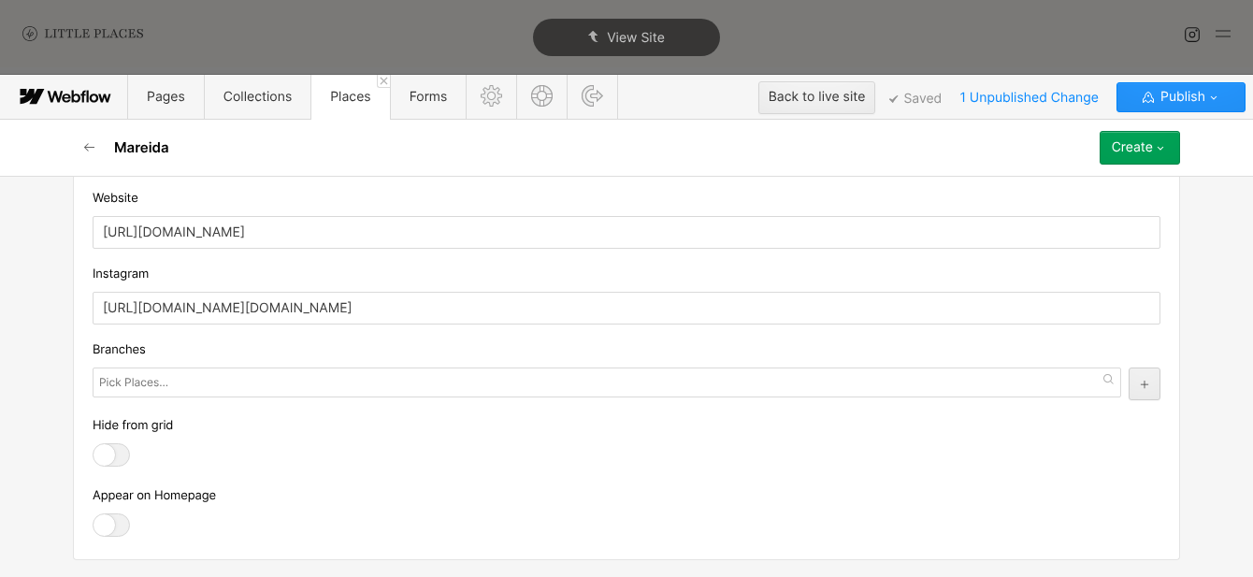
click at [101, 516] on div at bounding box center [111, 525] width 37 height 23
click at [0, 0] on input "checkbox" at bounding box center [0, 0] width 0 height 0
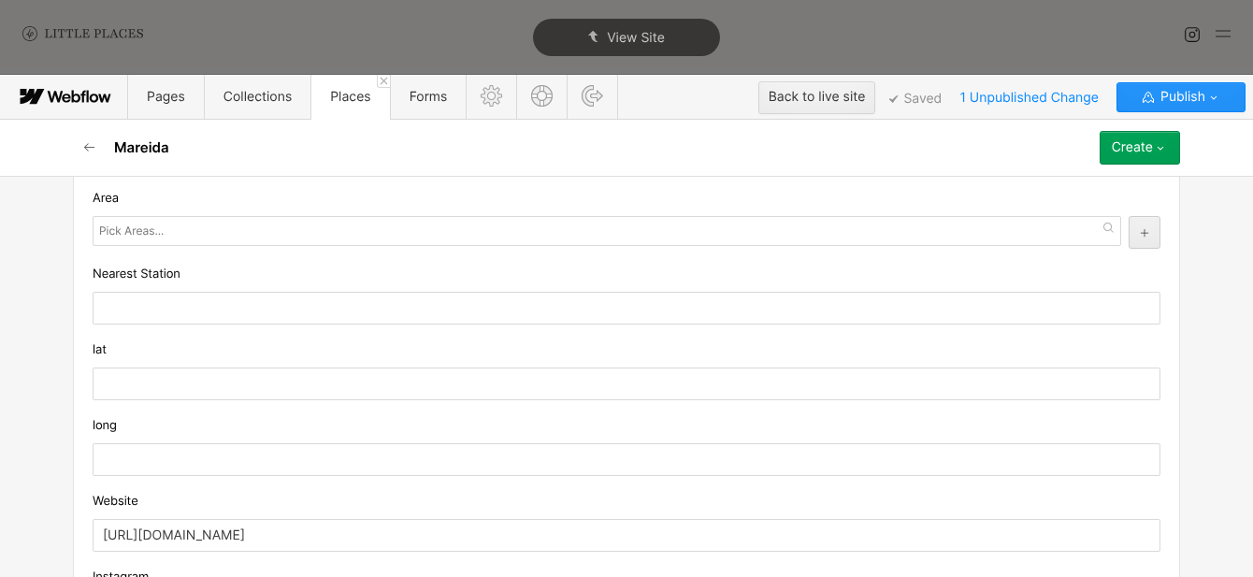
scroll to position [1477, 0]
click at [244, 238] on div at bounding box center [607, 232] width 1029 height 30
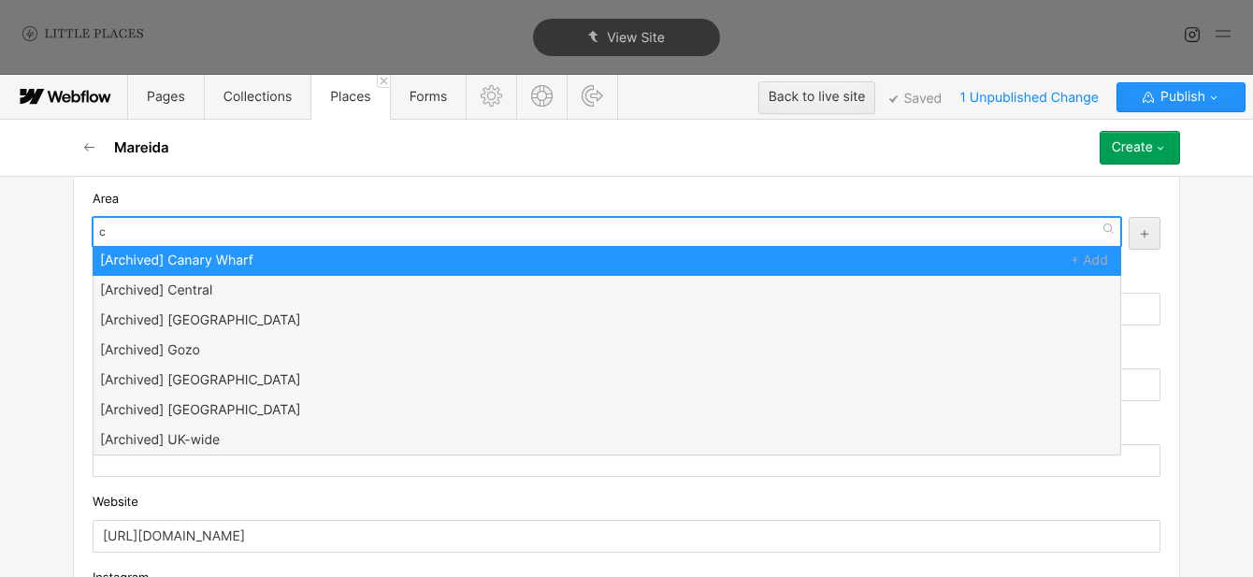
type input "ce"
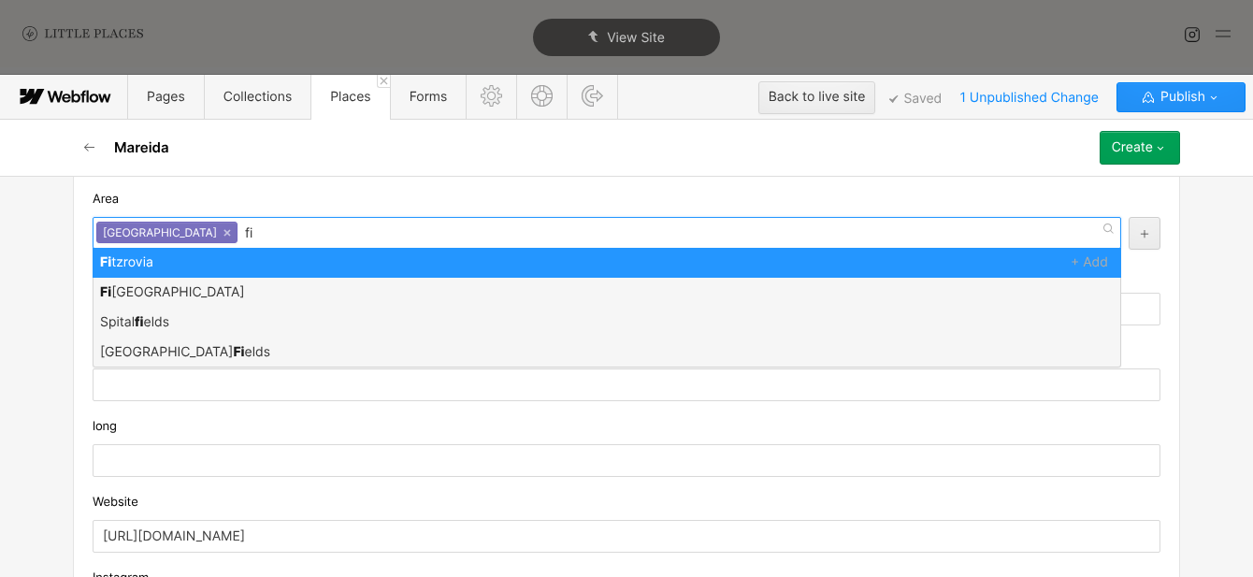
scroll to position [0, 0]
type input "fit"
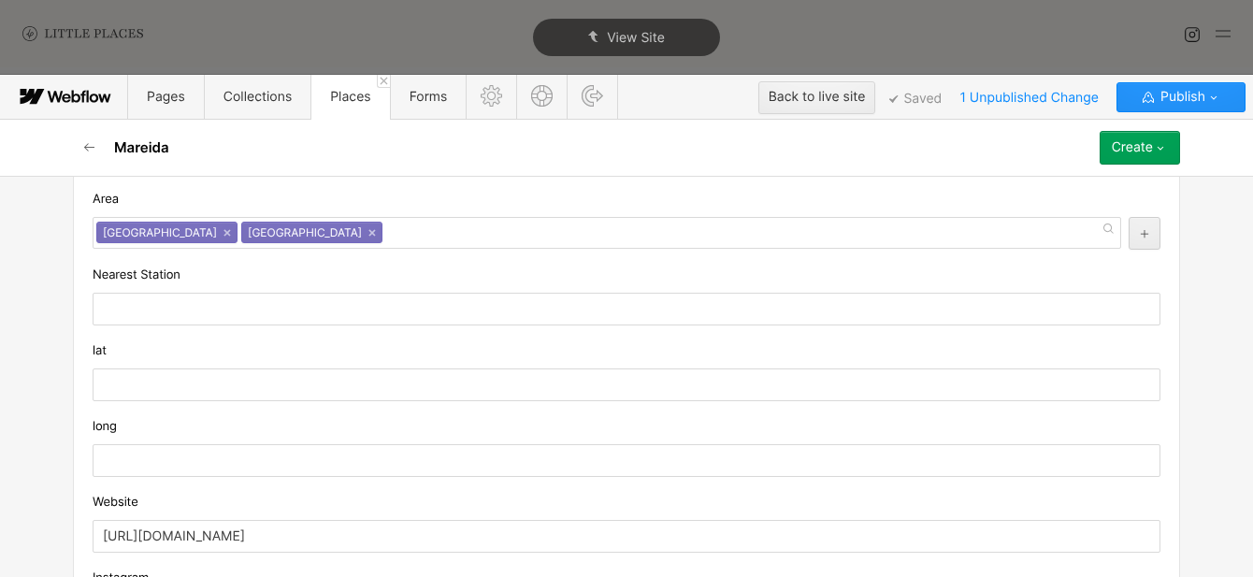
click at [59, 315] on div "Basic info Name [PERSON_NAME] mareida [DOMAIN_NAME][GEOGRAPHIC_DATA]/place/ mar…" at bounding box center [626, 376] width 1253 height 401
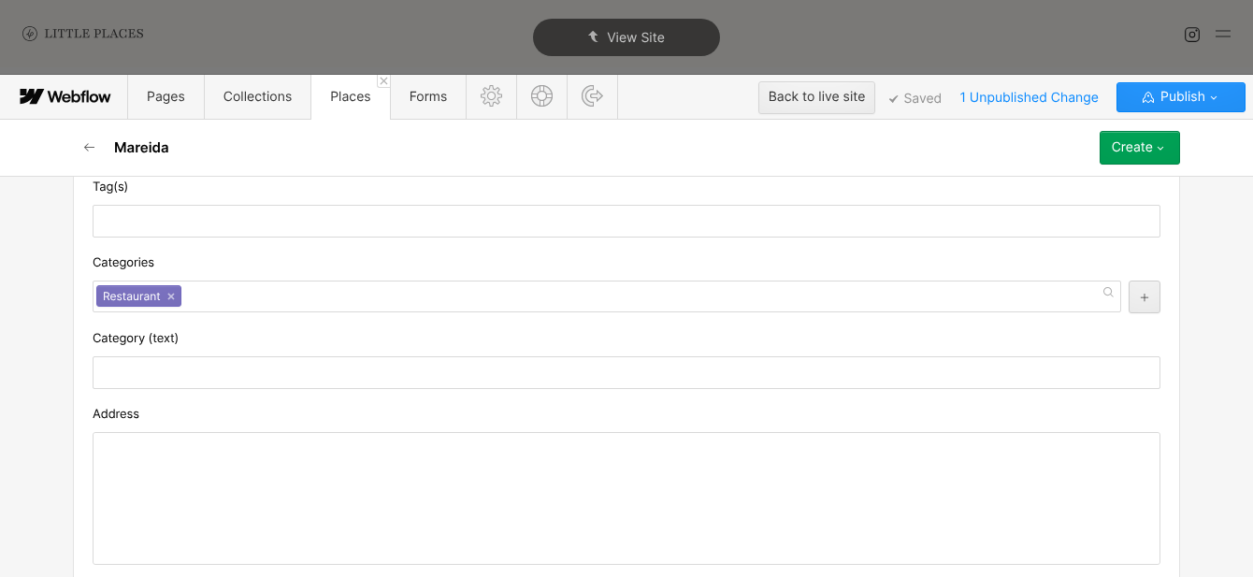
scroll to position [525, 0]
click at [461, 435] on div at bounding box center [627, 495] width 1066 height 131
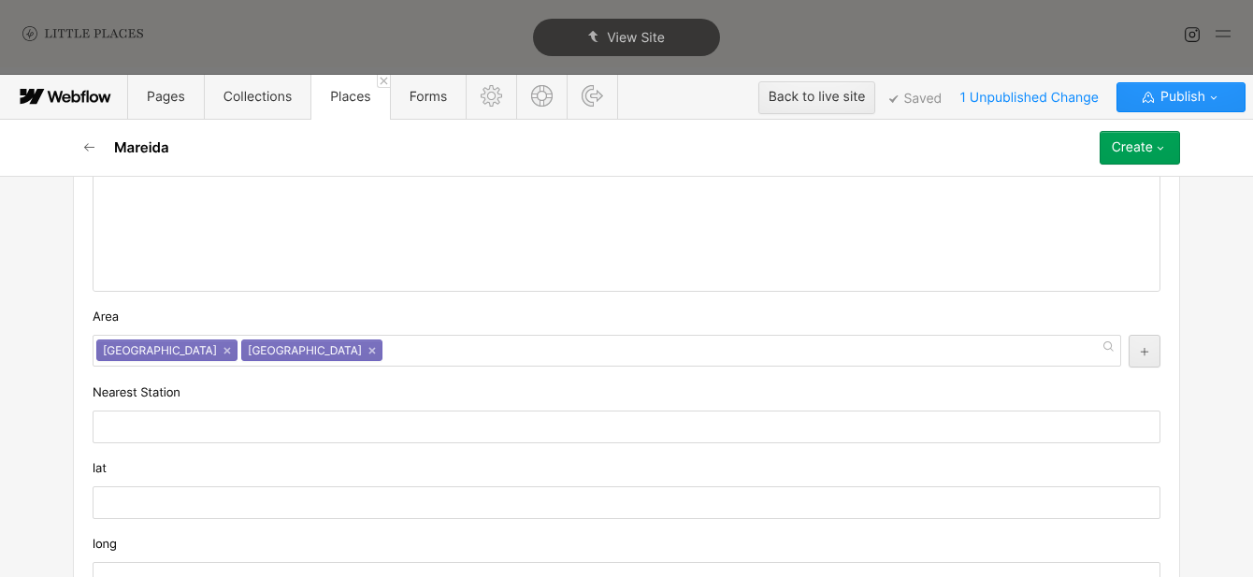
scroll to position [1565, 0]
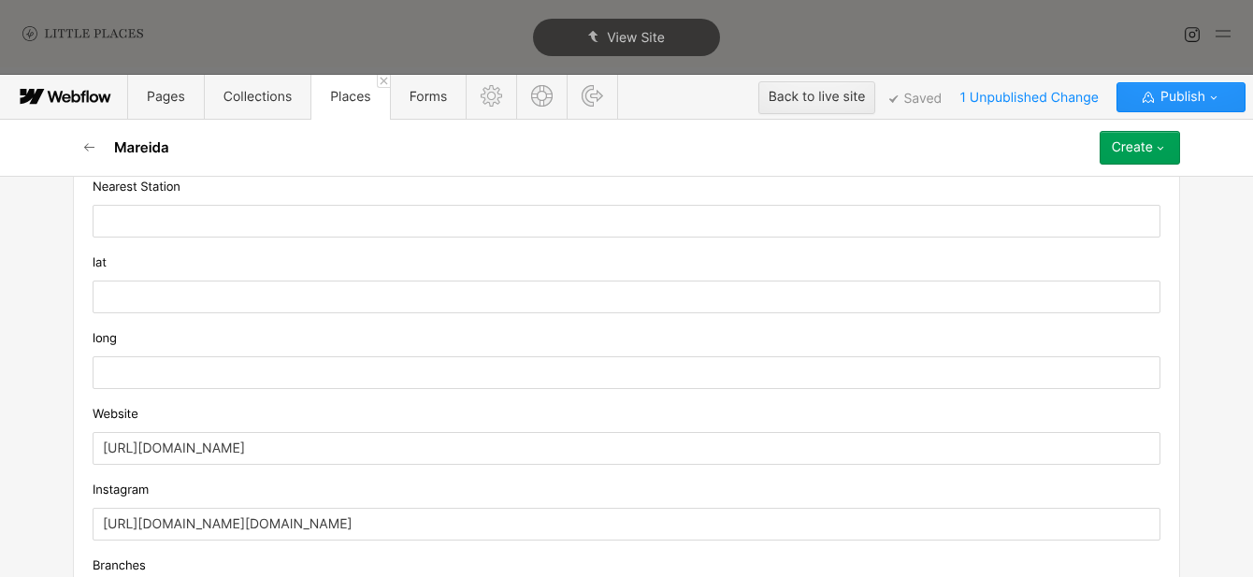
click at [275, 280] on div "lat" at bounding box center [627, 283] width 1068 height 61
click at [281, 299] on input "text" at bounding box center [627, 297] width 1068 height 33
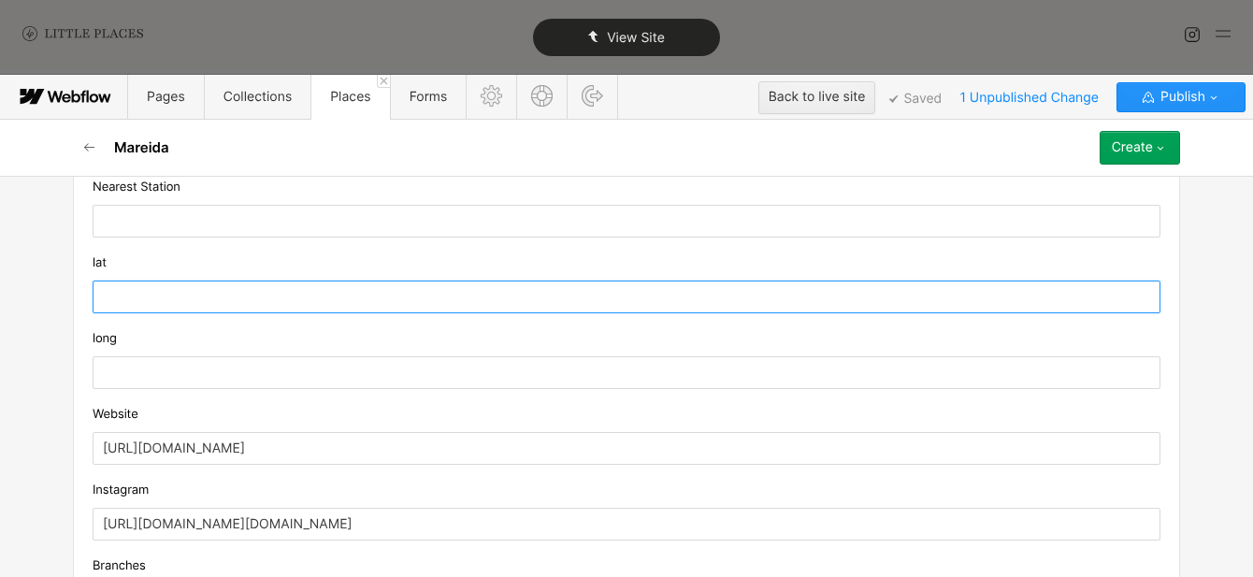
paste input "51.5208968"
type input "51.5208968"
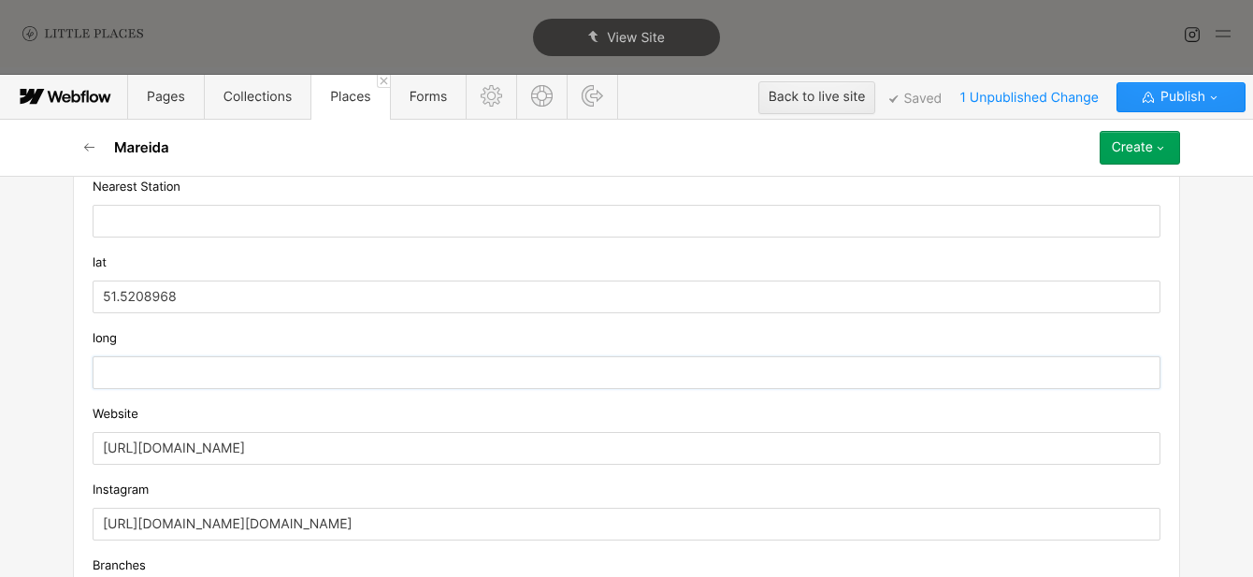
click at [306, 362] on input "text" at bounding box center [627, 372] width 1068 height 33
paste input "-0.1429267"
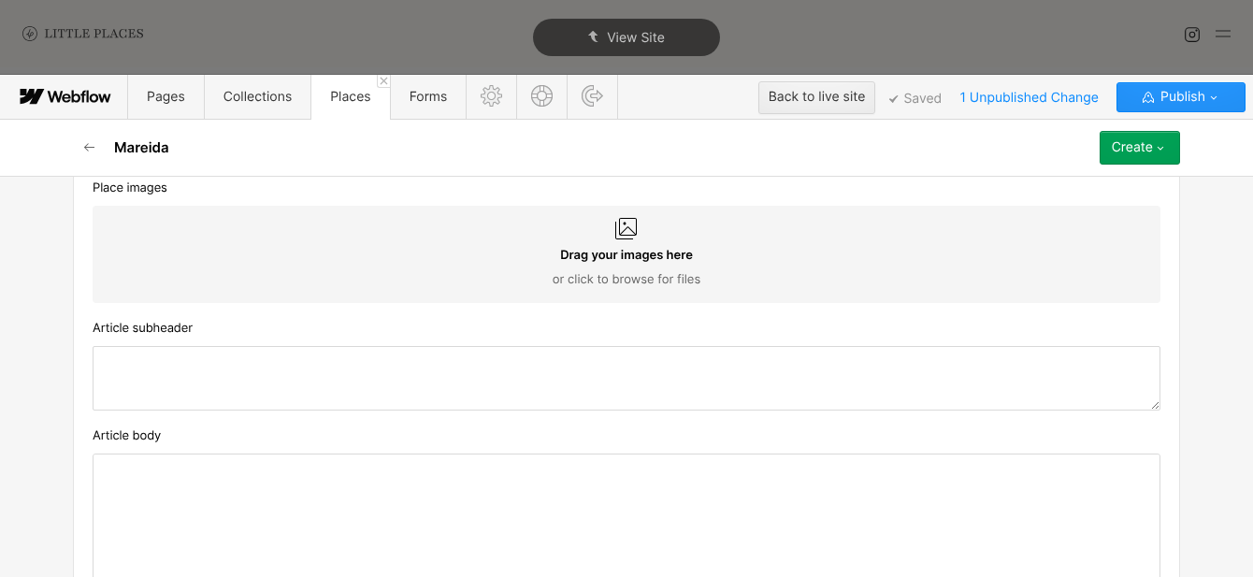
scroll to position [1065, 0]
type input "-0.1429267"
click at [365, 430] on div "Article body" at bounding box center [627, 435] width 1068 height 21
click at [365, 473] on div "‍" at bounding box center [627, 519] width 1066 height 131
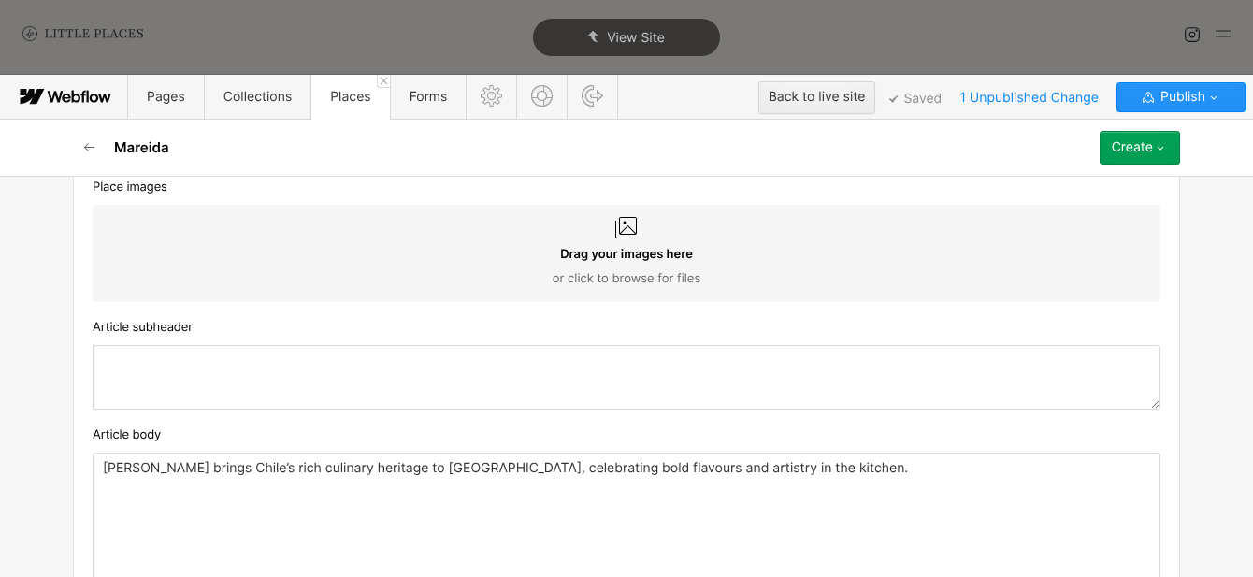
click at [372, 367] on textarea at bounding box center [627, 377] width 1068 height 65
click at [641, 390] on textarea at bounding box center [627, 377] width 1068 height 65
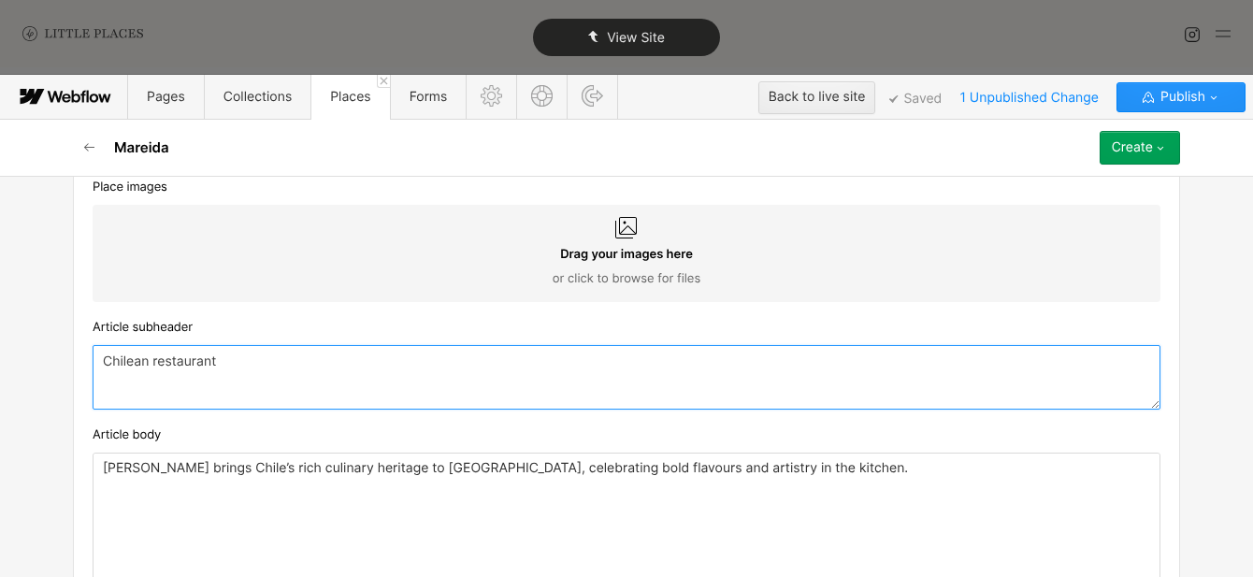
type textarea "Chilean restaurant"
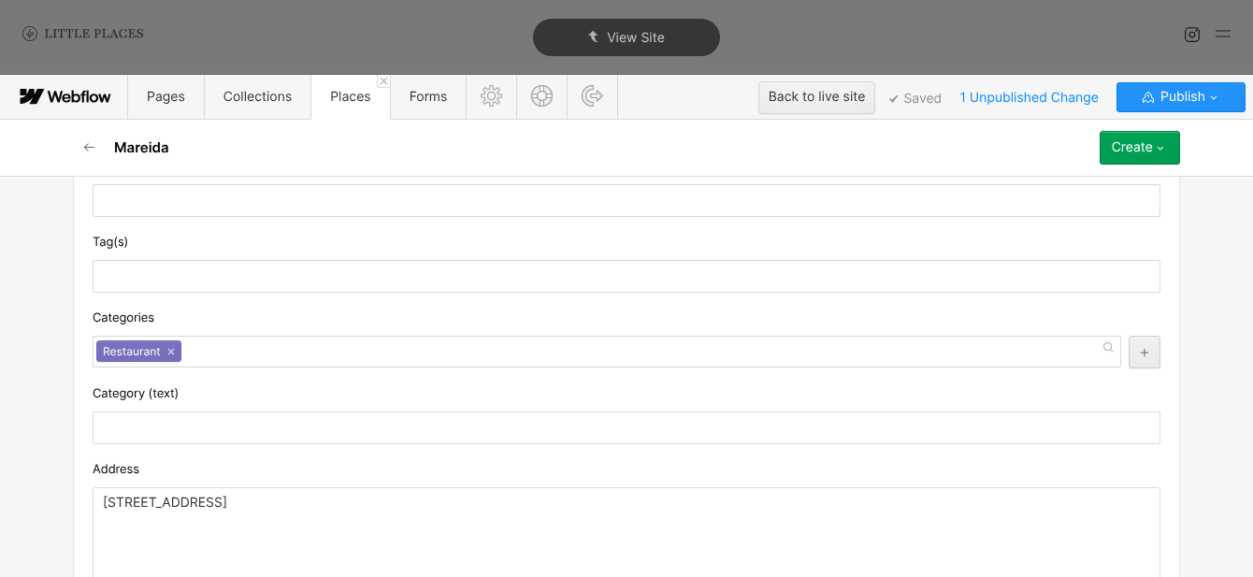
scroll to position [493, 0]
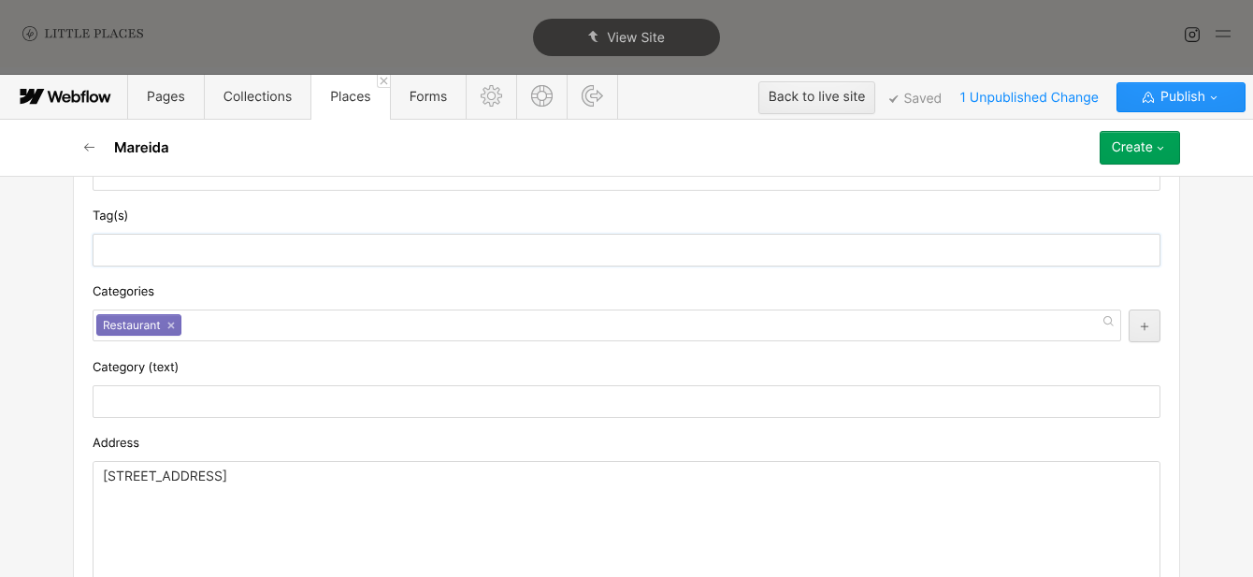
click at [827, 235] on input "text" at bounding box center [627, 250] width 1068 height 33
click at [1163, 140] on button "Create" at bounding box center [1140, 148] width 80 height 34
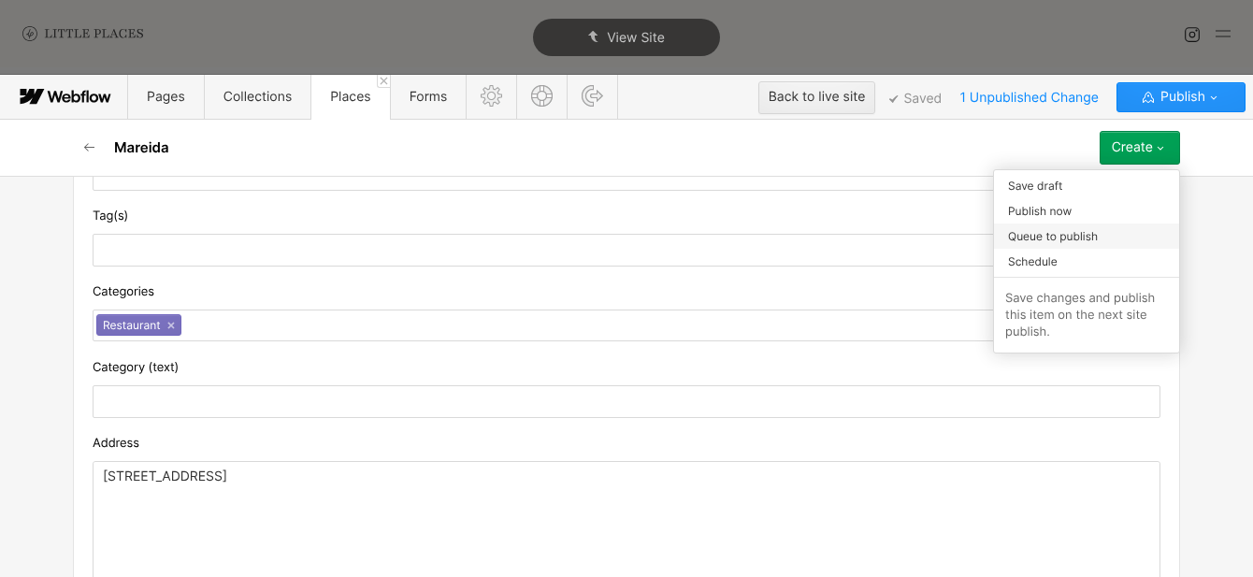
click at [1089, 237] on span "Queue to publish" at bounding box center [1053, 236] width 90 height 18
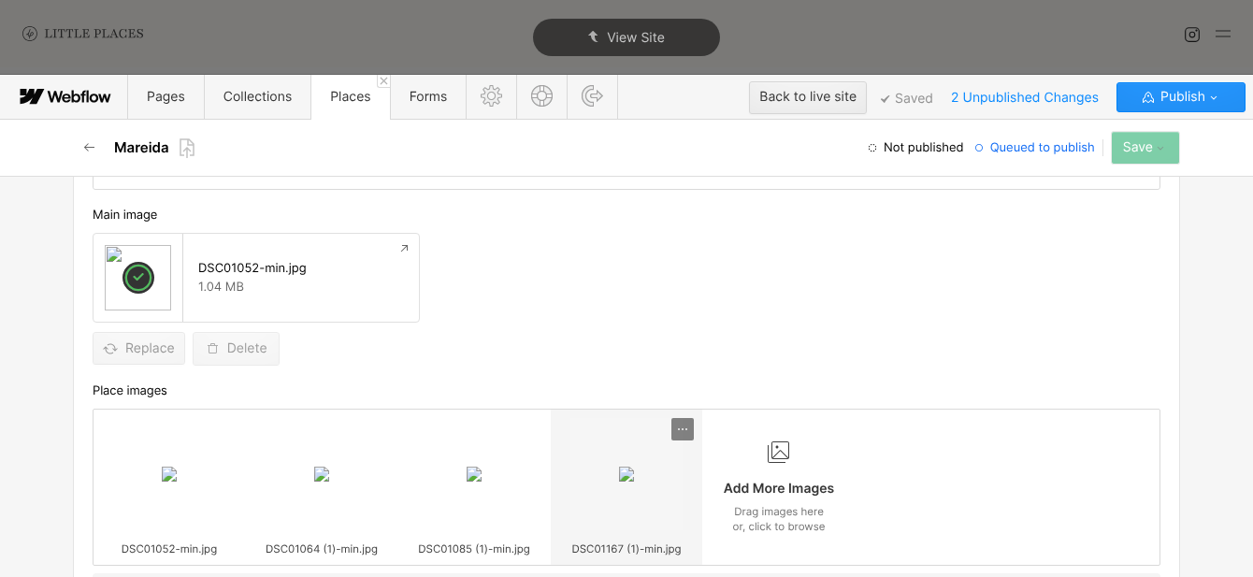
scroll to position [847, 0]
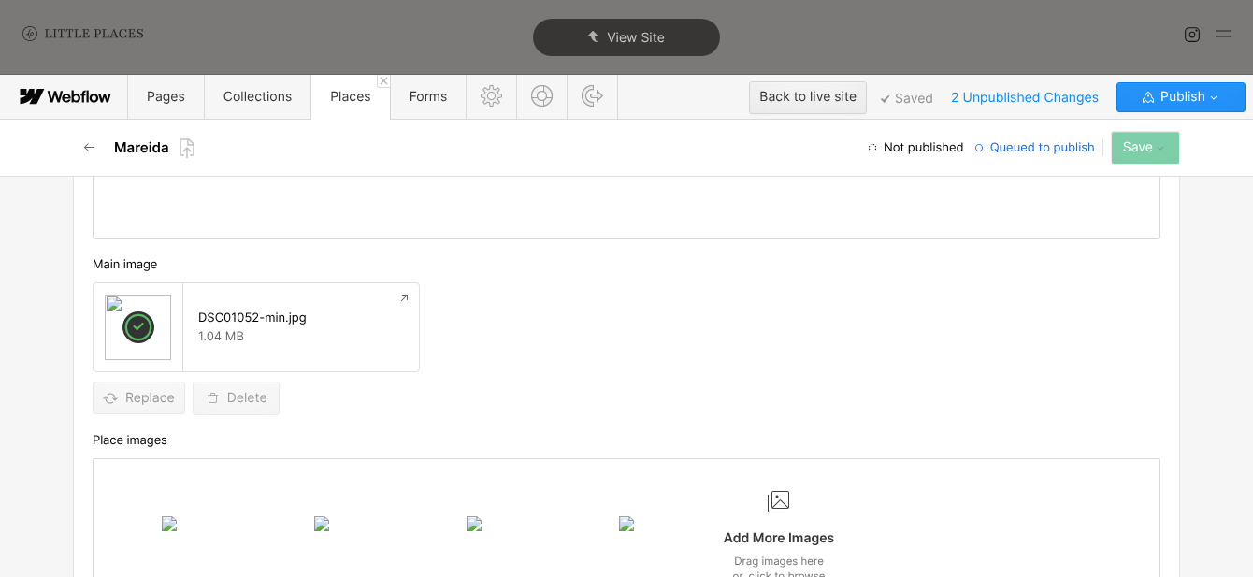
click at [600, 399] on div "Replace Delete" at bounding box center [627, 399] width 1068 height 34
click at [85, 145] on icon "button" at bounding box center [89, 147] width 15 height 15
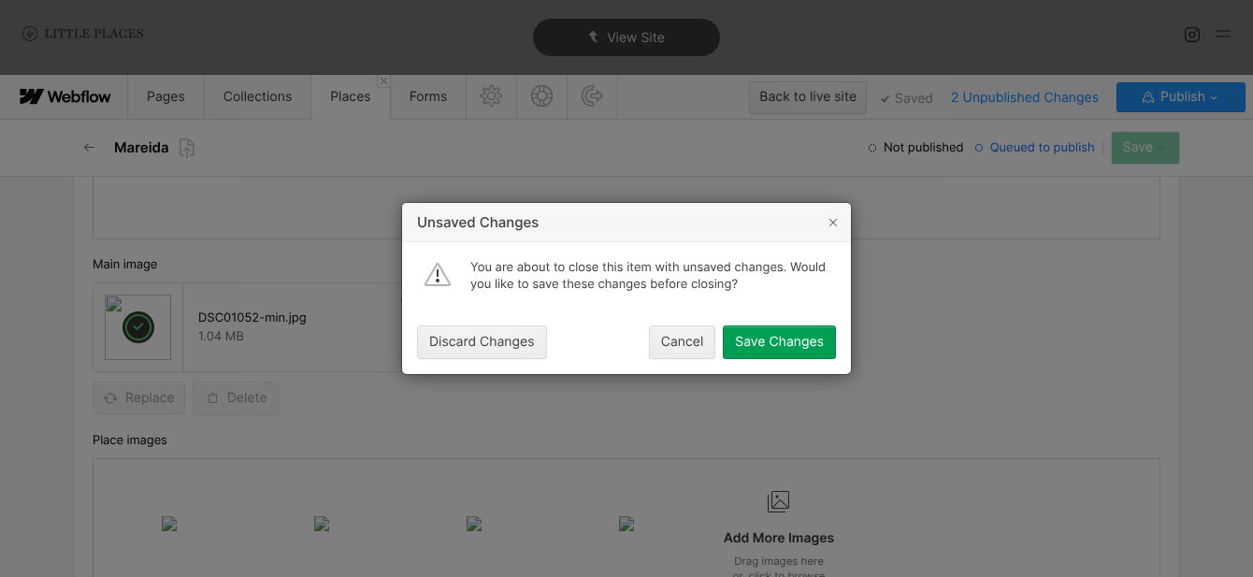
click at [763, 346] on div "Save Changes" at bounding box center [779, 342] width 89 height 15
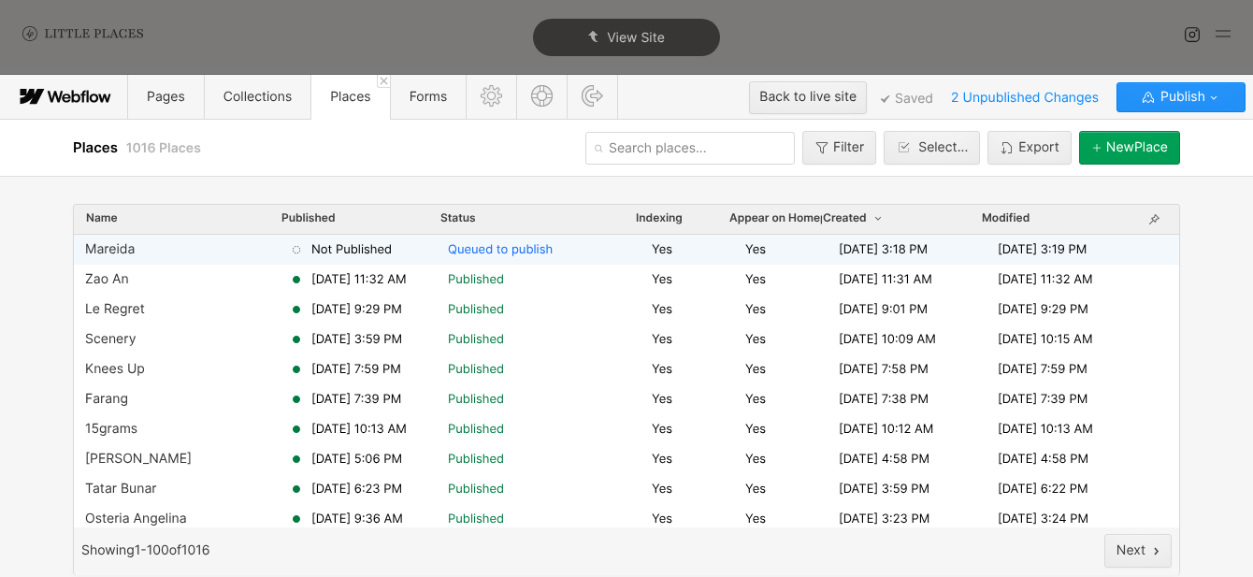
click at [701, 253] on div "Yes" at bounding box center [699, 249] width 94 height 17
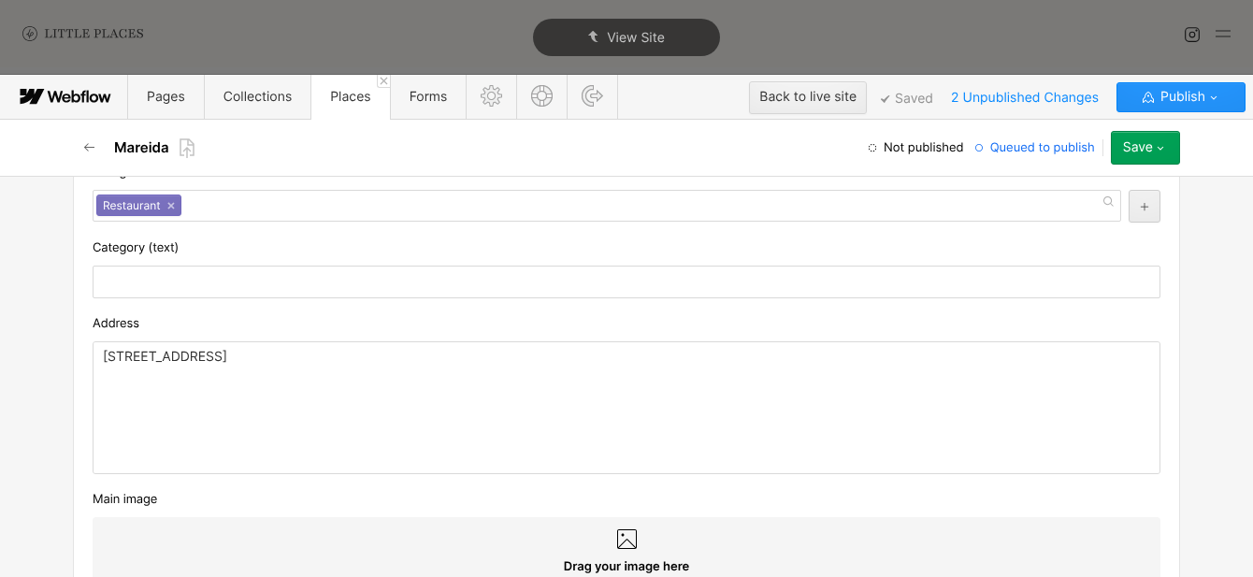
scroll to position [903, 0]
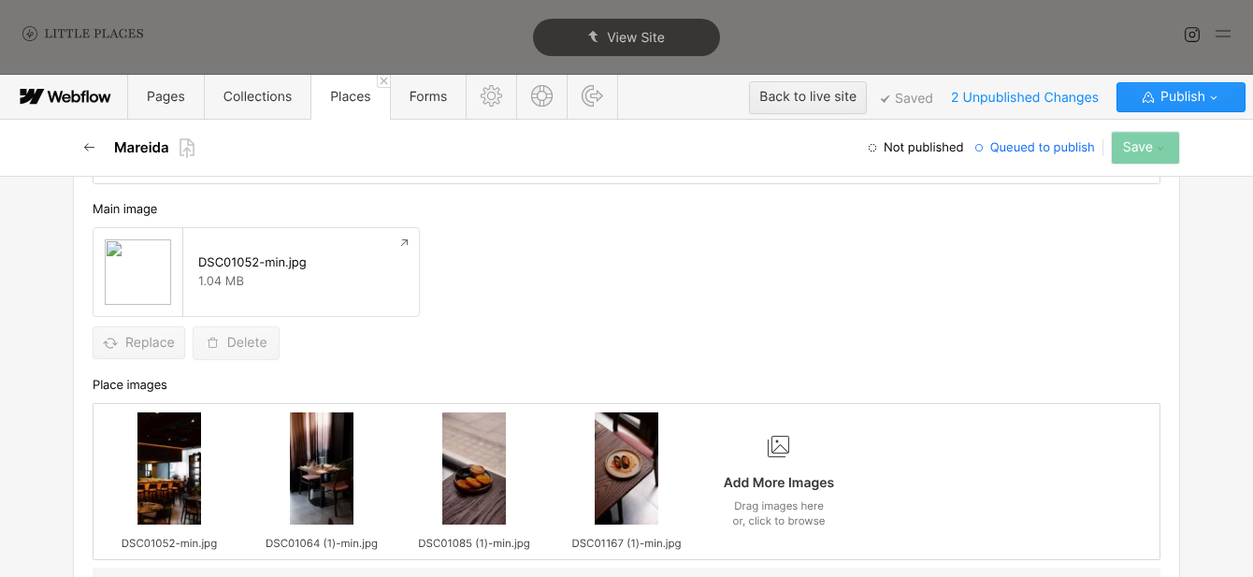
click at [84, 165] on button "button" at bounding box center [90, 148] width 34 height 34
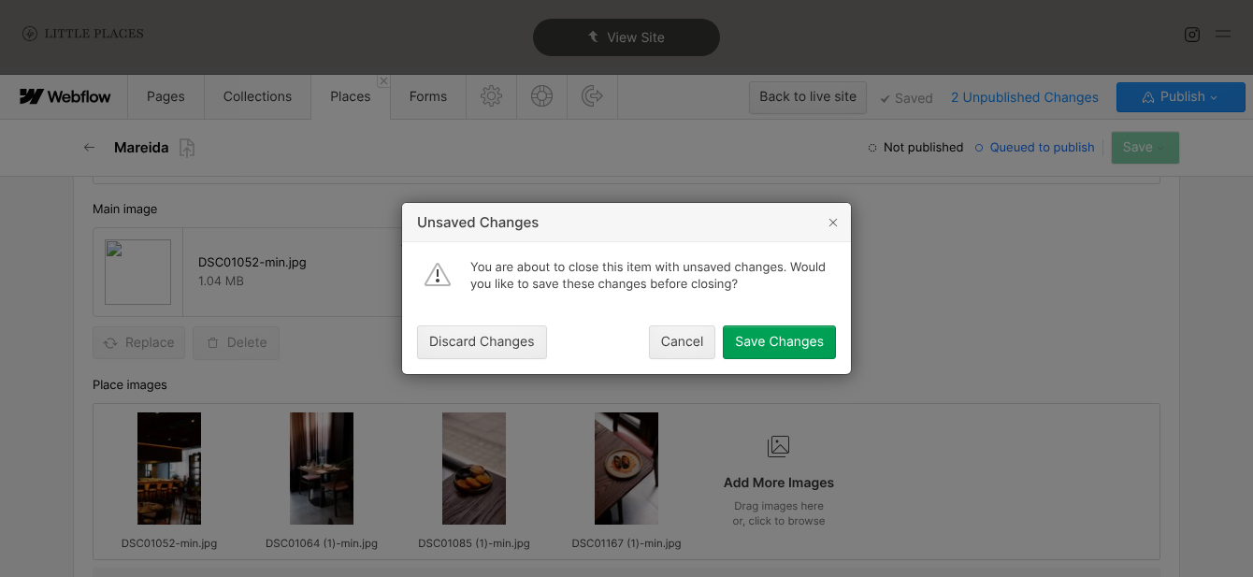
click at [750, 334] on button "Save Changes" at bounding box center [779, 343] width 113 height 34
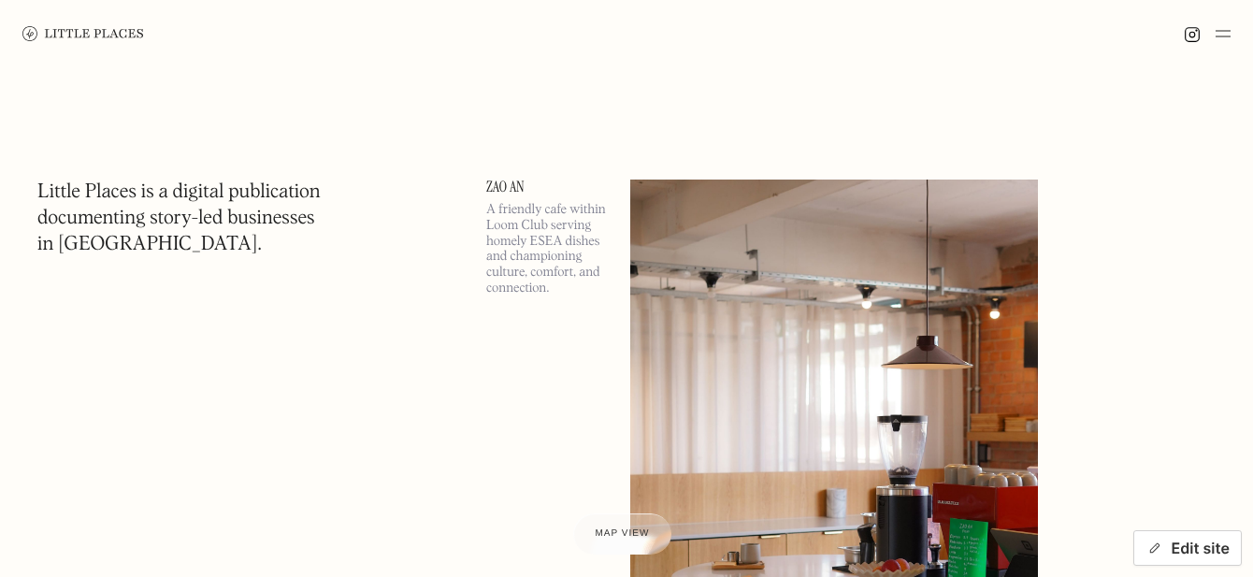
click at [1165, 554] on button "Edit site" at bounding box center [1188, 548] width 109 height 36
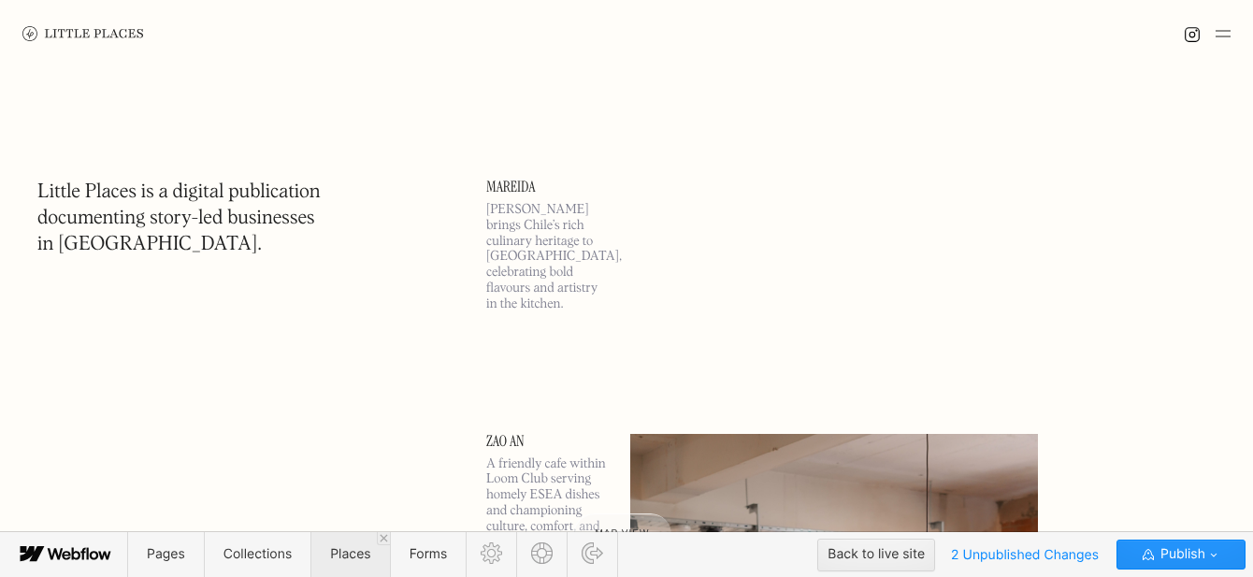
click at [333, 552] on span "Places" at bounding box center [350, 554] width 40 height 16
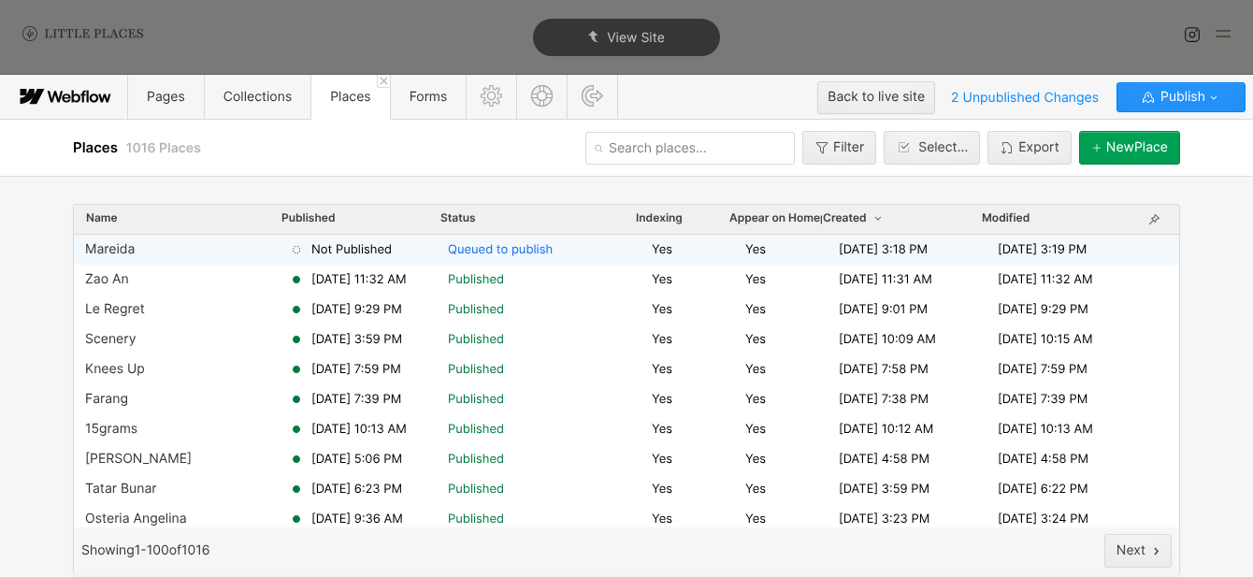
click at [389, 238] on div "Mareida Not Published Queued to publish Yes Yes [DATE] 3:18 PM [DATE] 3:19 PM" at bounding box center [627, 250] width 1106 height 30
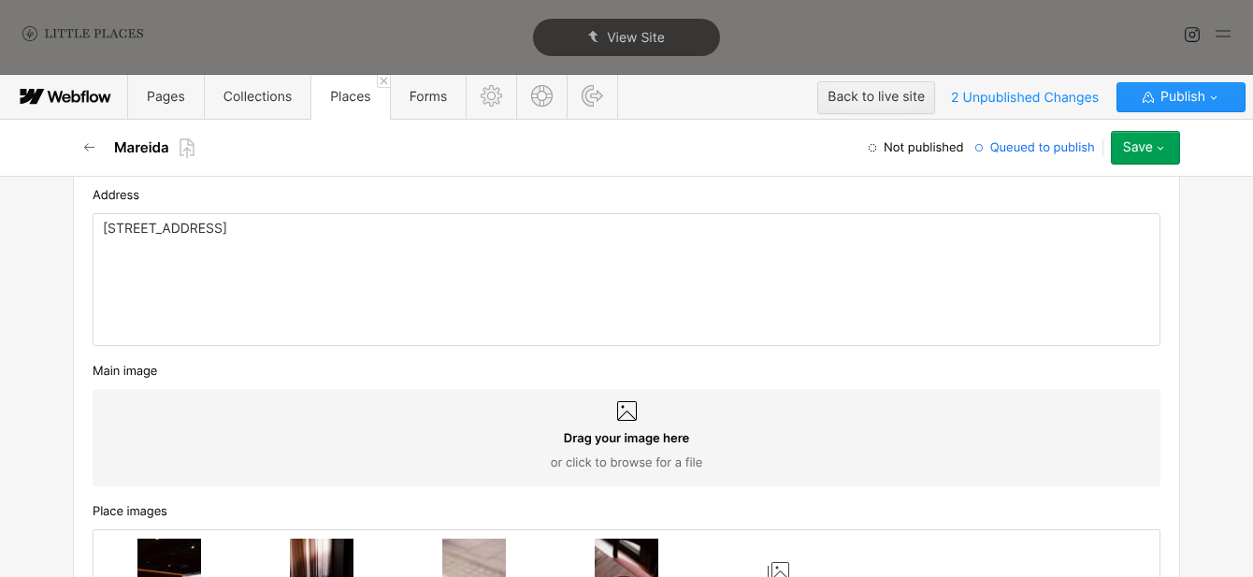
scroll to position [776, 0]
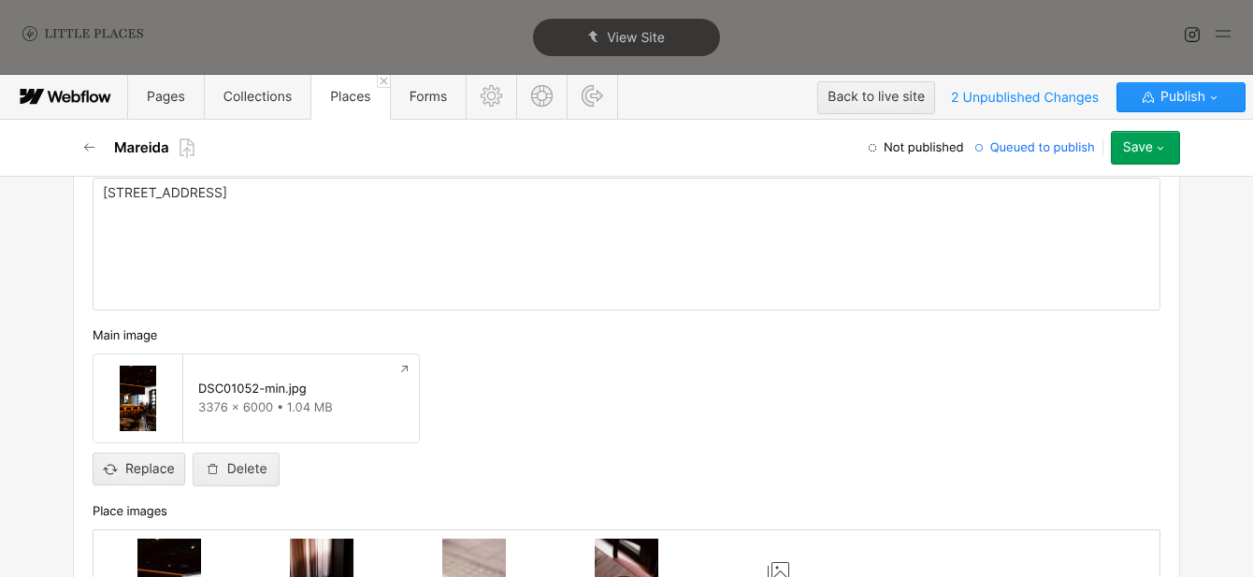
click at [1156, 160] on button "Save" at bounding box center [1145, 148] width 69 height 34
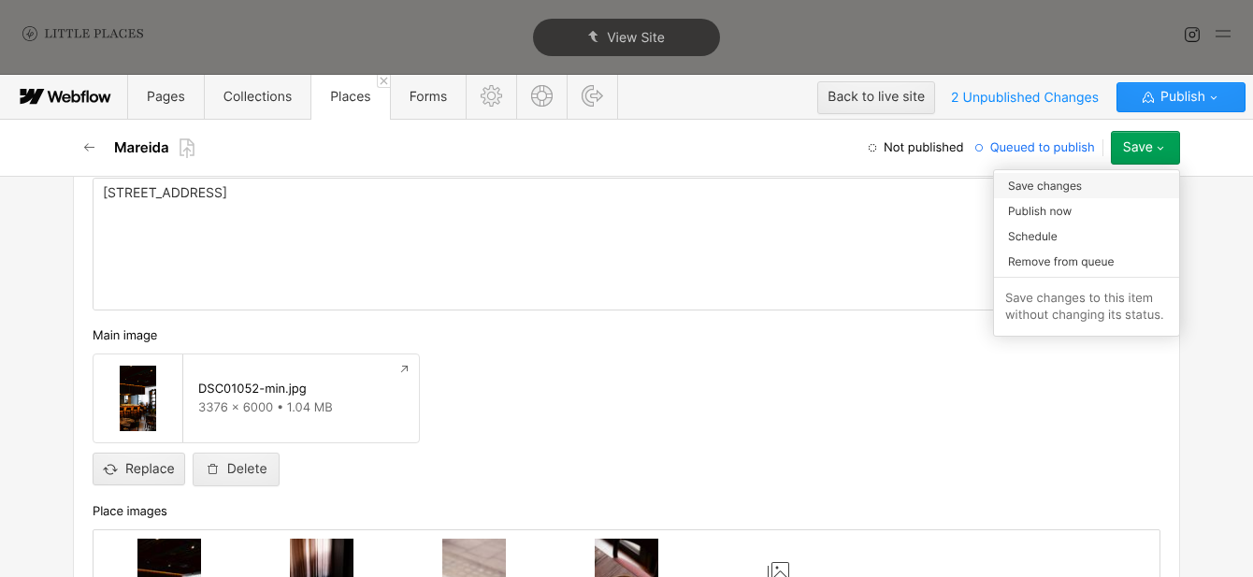
click at [1076, 189] on span "Save changes" at bounding box center [1045, 186] width 74 height 18
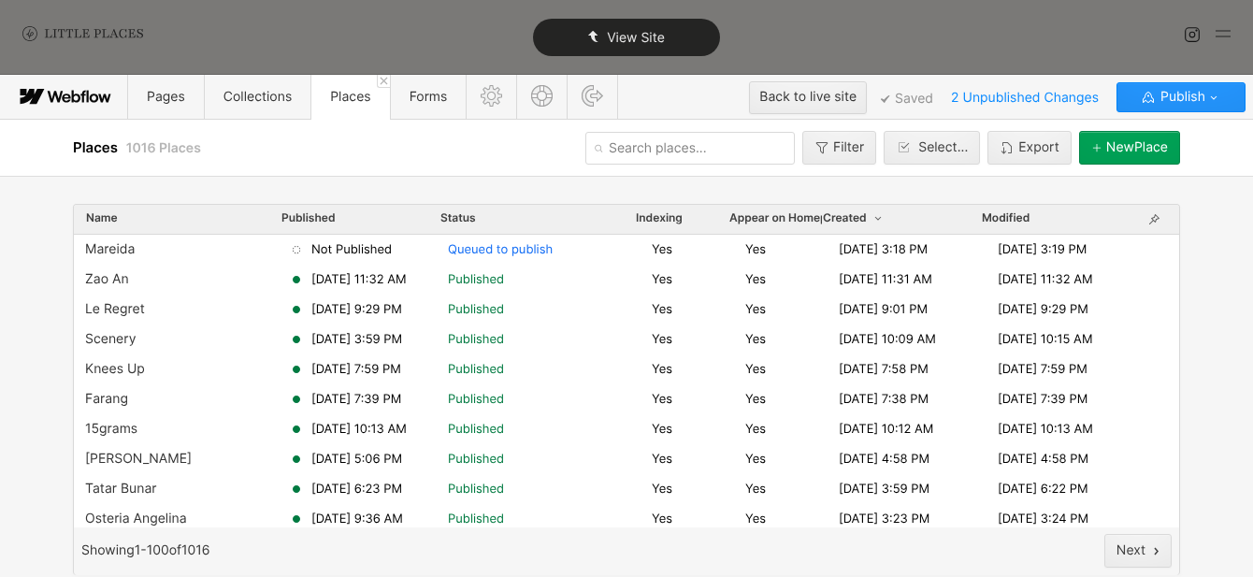
click at [702, 39] on div "View Site" at bounding box center [626, 37] width 187 height 37
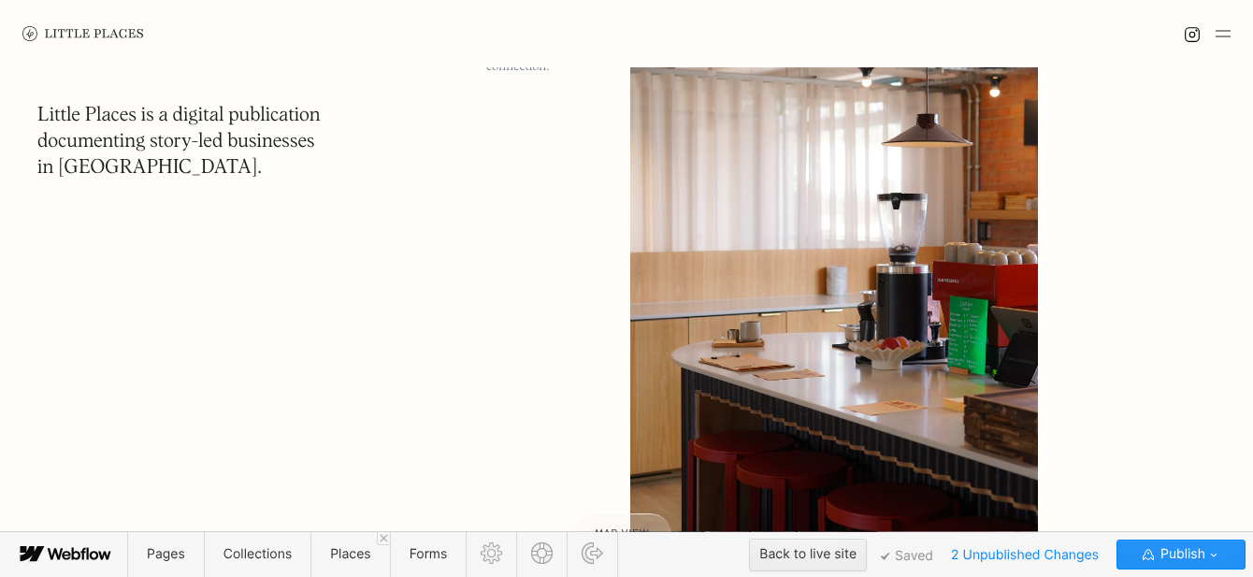
scroll to position [1144, 0]
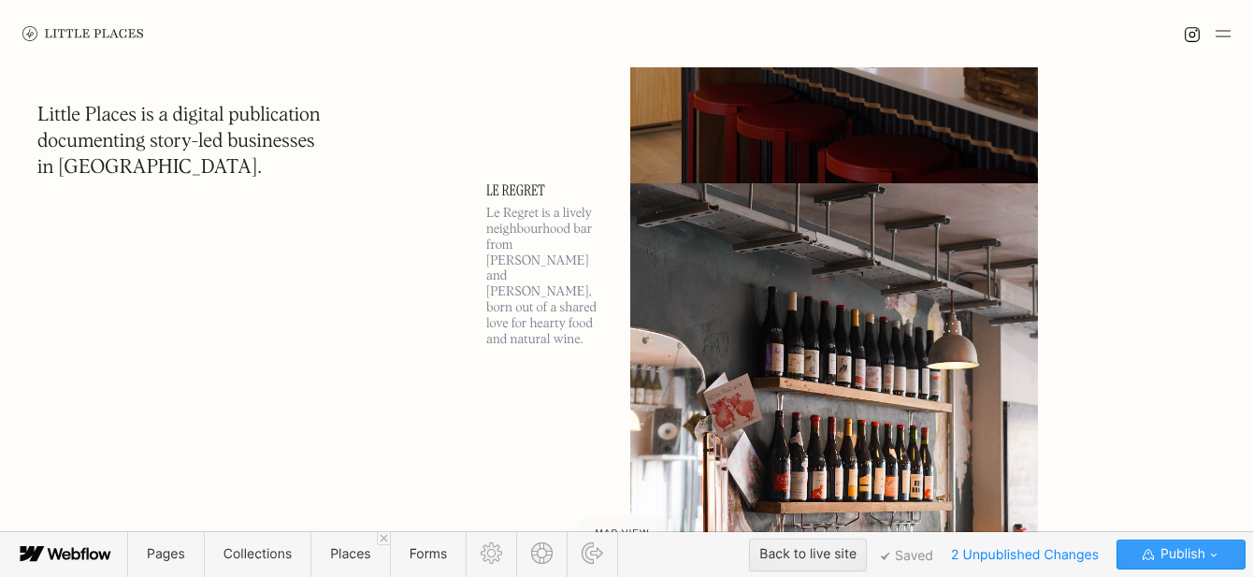
click at [1194, 556] on span "Publish" at bounding box center [1181, 555] width 49 height 28
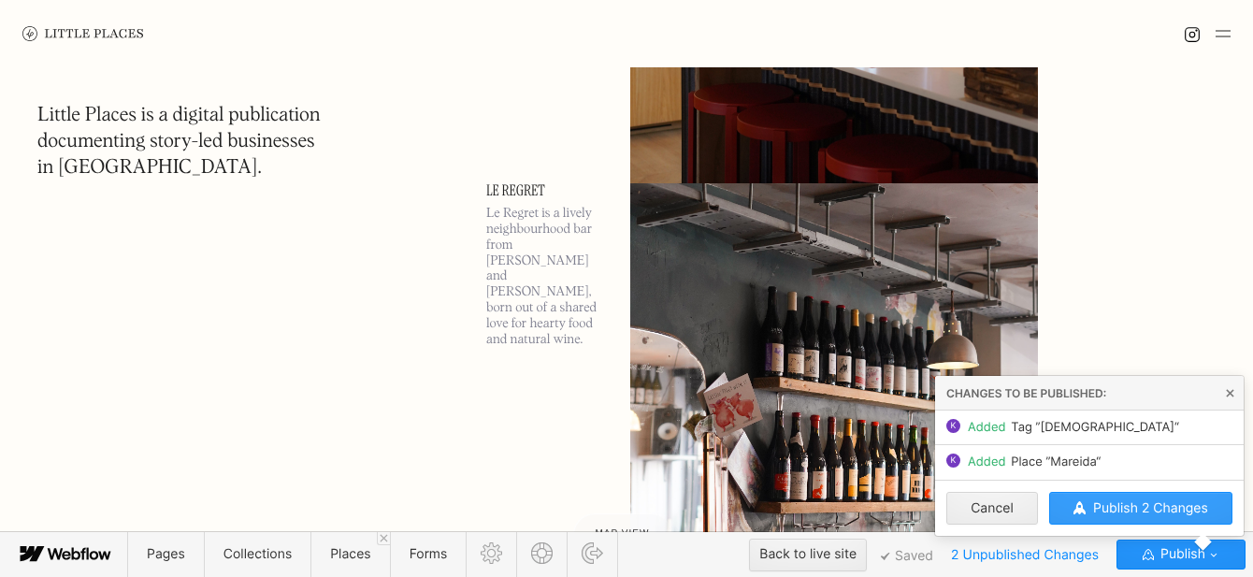
click at [1193, 519] on button "Publish 2 Changes" at bounding box center [1140, 508] width 183 height 33
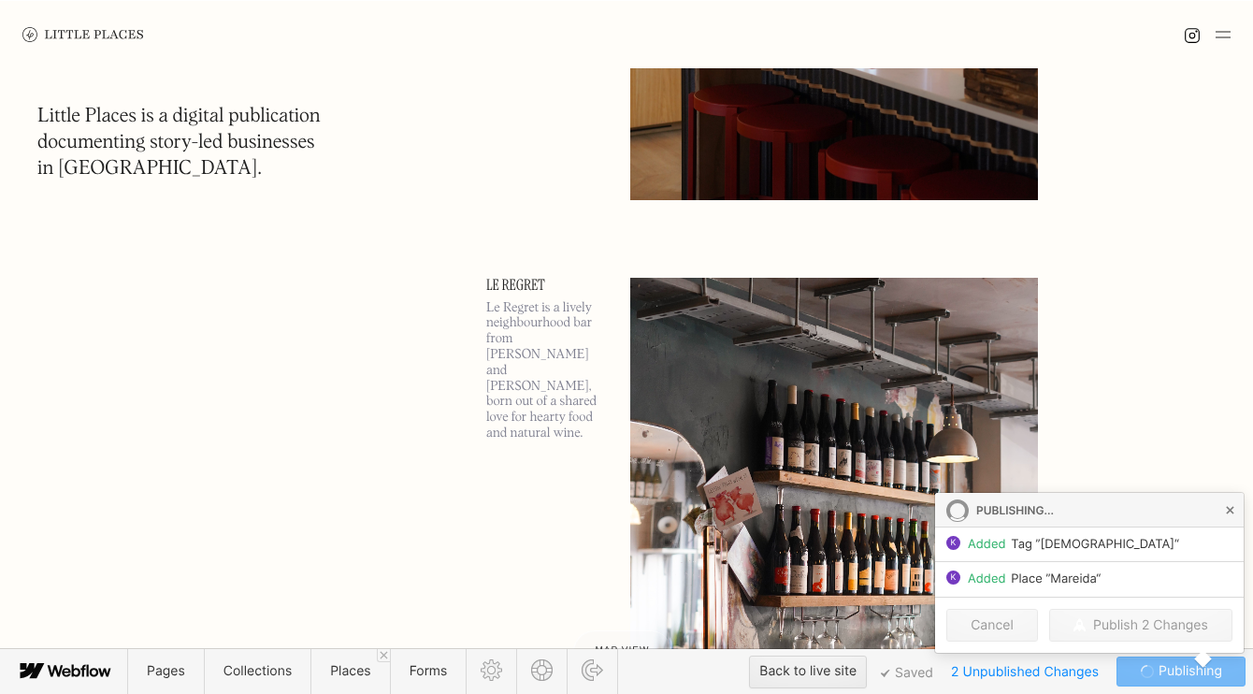
scroll to position [1237, 0]
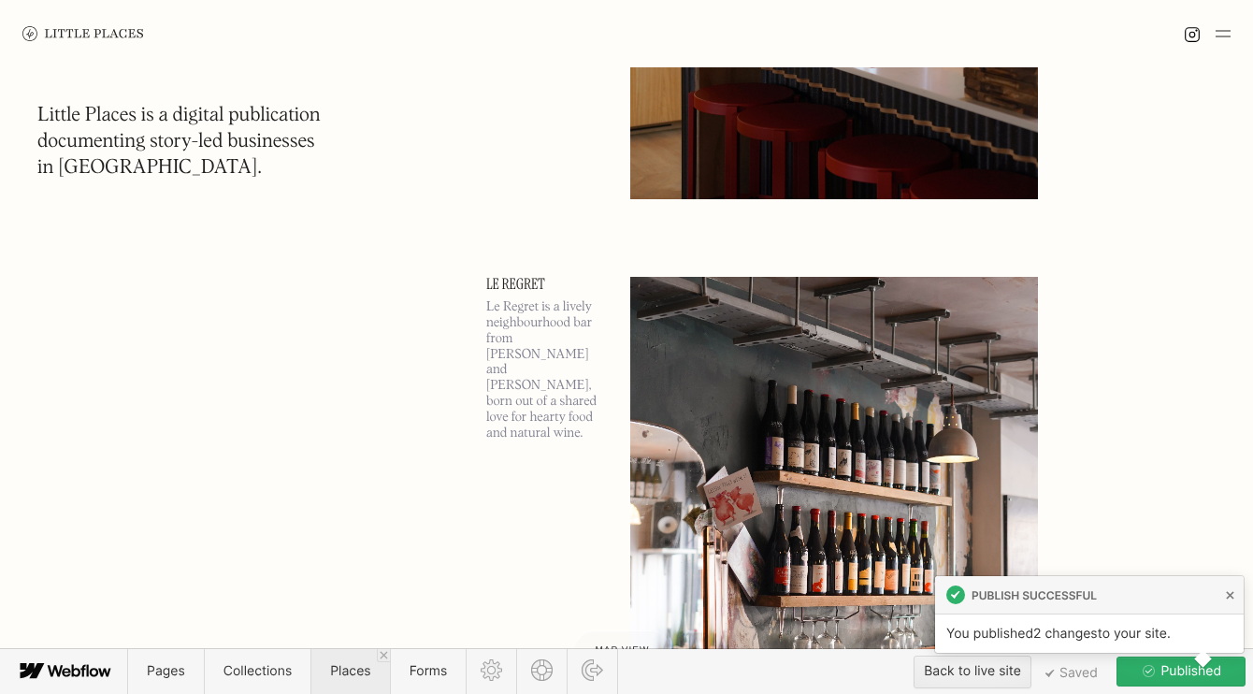
click at [334, 576] on span "Places" at bounding box center [350, 671] width 40 height 16
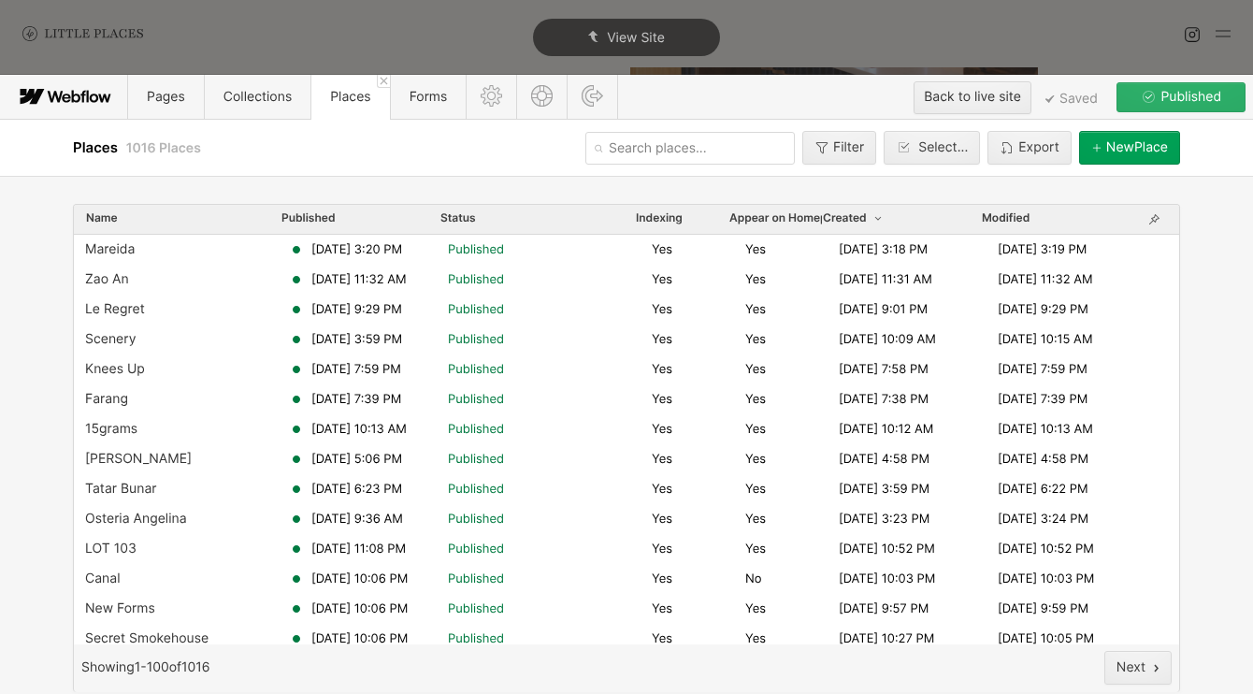
scroll to position [0, 0]
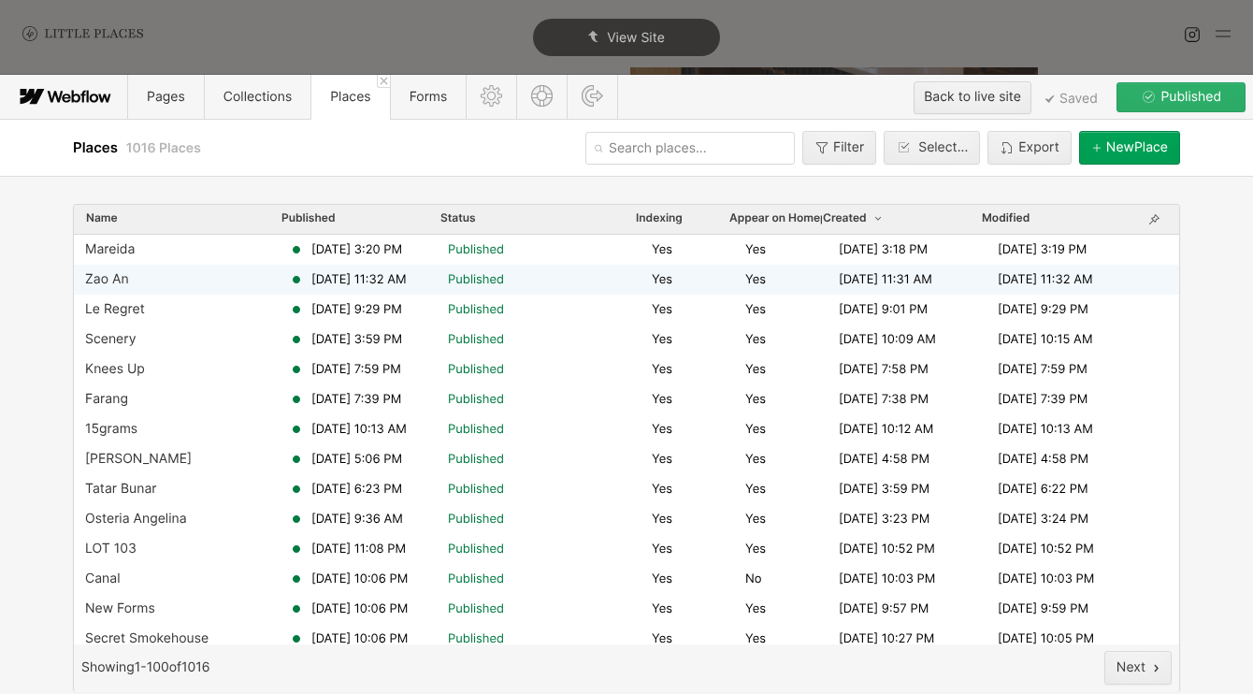
click at [305, 282] on div "[DATE] 11:32 AM" at bounding box center [368, 279] width 159 height 17
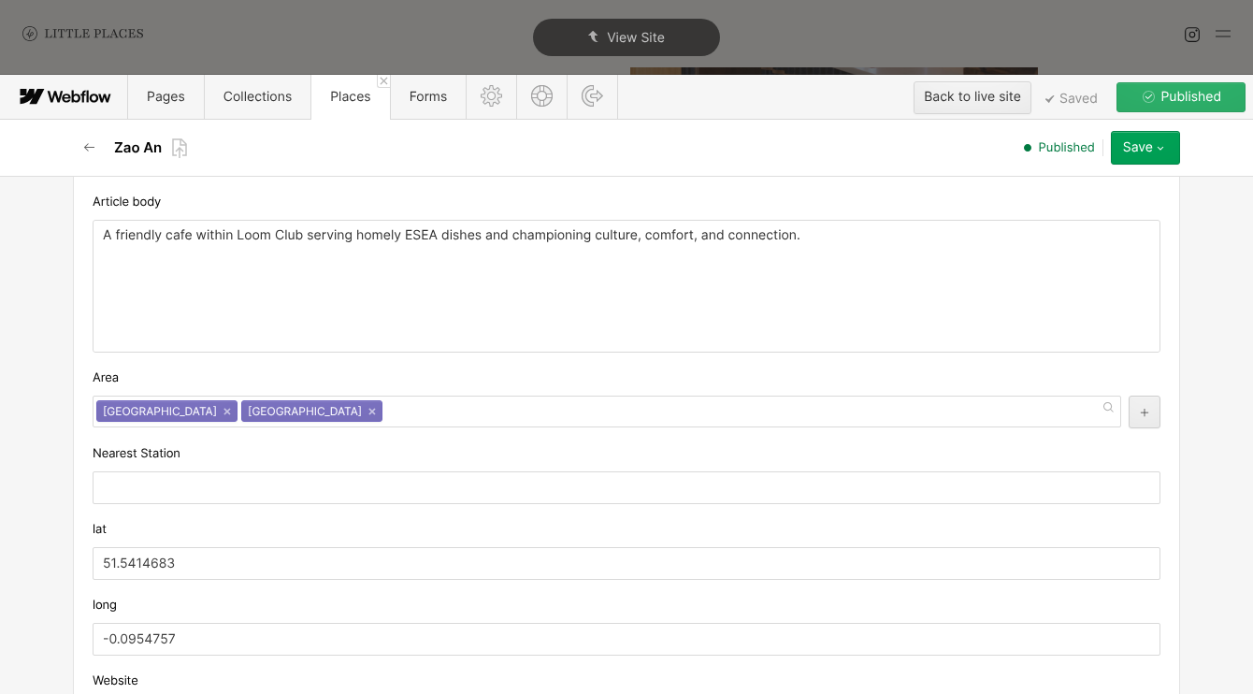
scroll to position [1434, 0]
click at [706, 240] on p "A friendly cafe within Loom Club serving homely ESEA dishes and championing cul…" at bounding box center [627, 234] width 1048 height 15
click at [1156, 150] on icon "button" at bounding box center [1160, 147] width 15 height 15
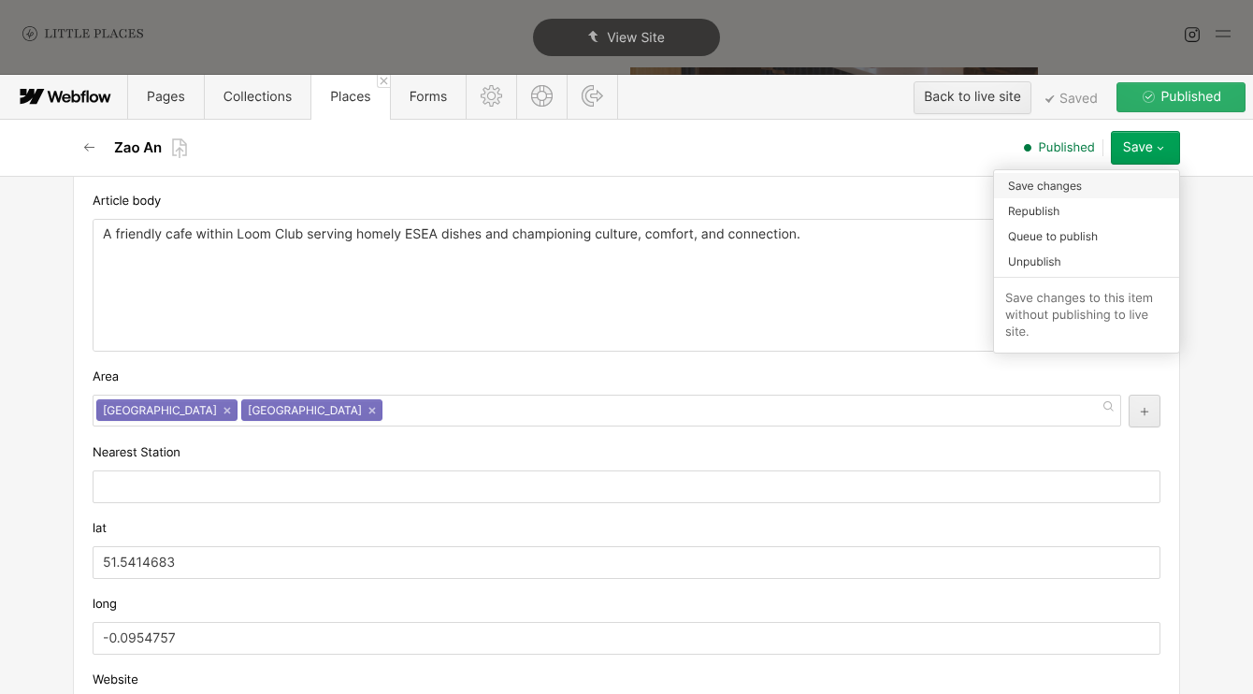
click at [1136, 187] on div "Save changes" at bounding box center [1086, 185] width 185 height 25
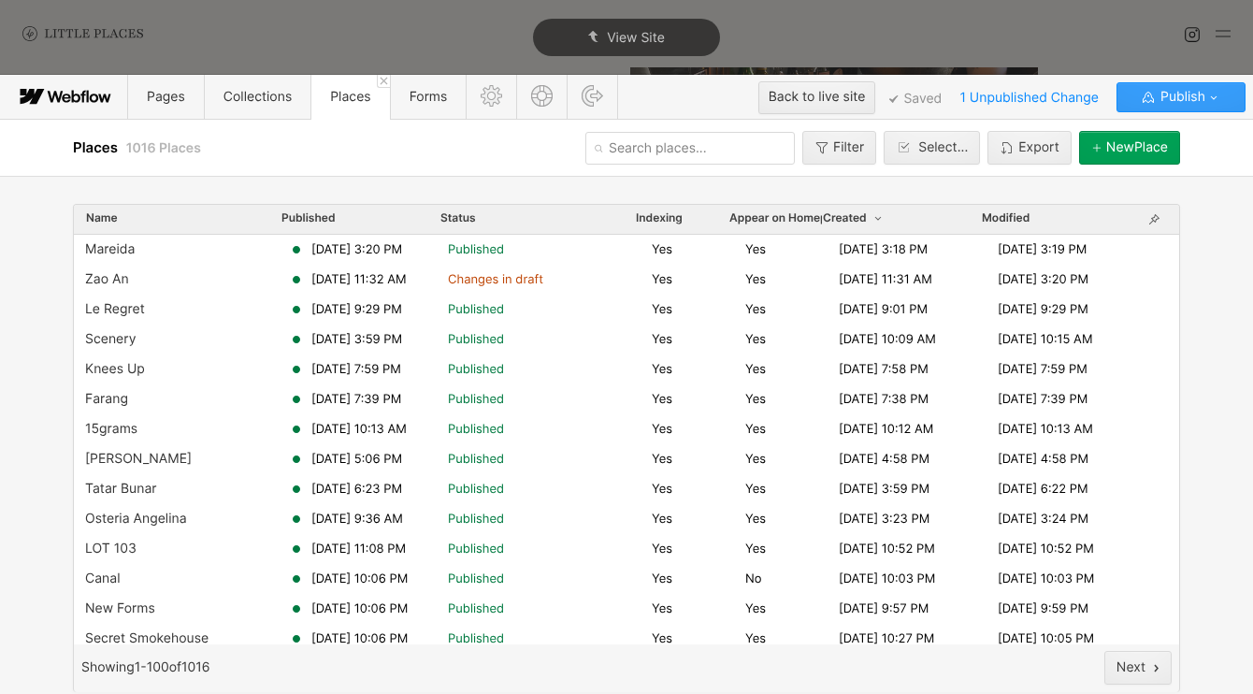
click at [1203, 109] on span "Publish" at bounding box center [1181, 97] width 49 height 28
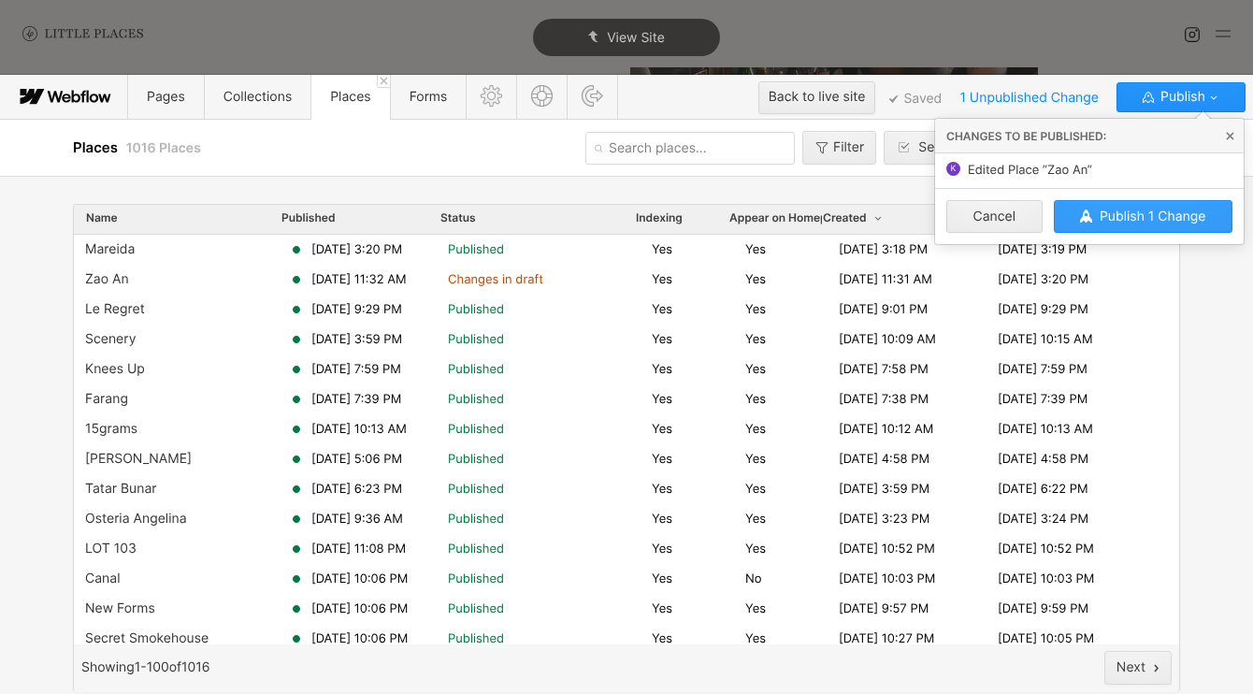
click at [1185, 210] on span "Publish 1 Change" at bounding box center [1153, 217] width 107 height 16
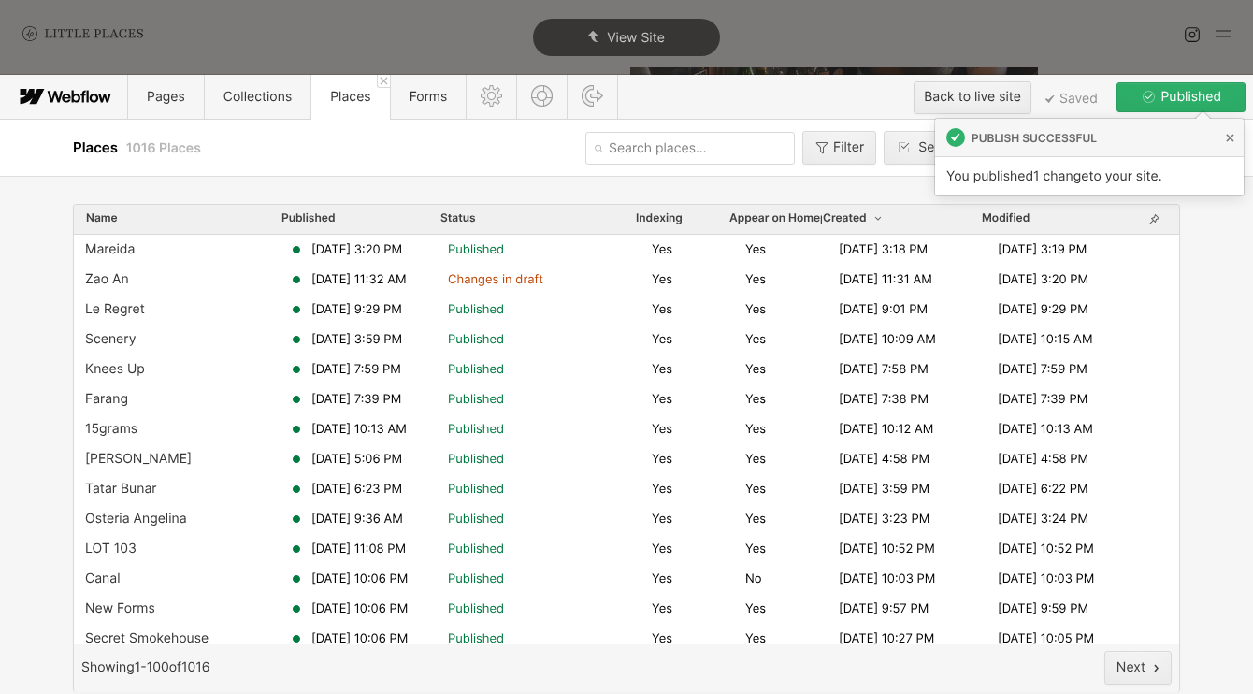
click at [1224, 274] on div "Name Published Status Indexing Appear on Homepage Created Modified Mareida Aug …" at bounding box center [626, 435] width 1253 height 518
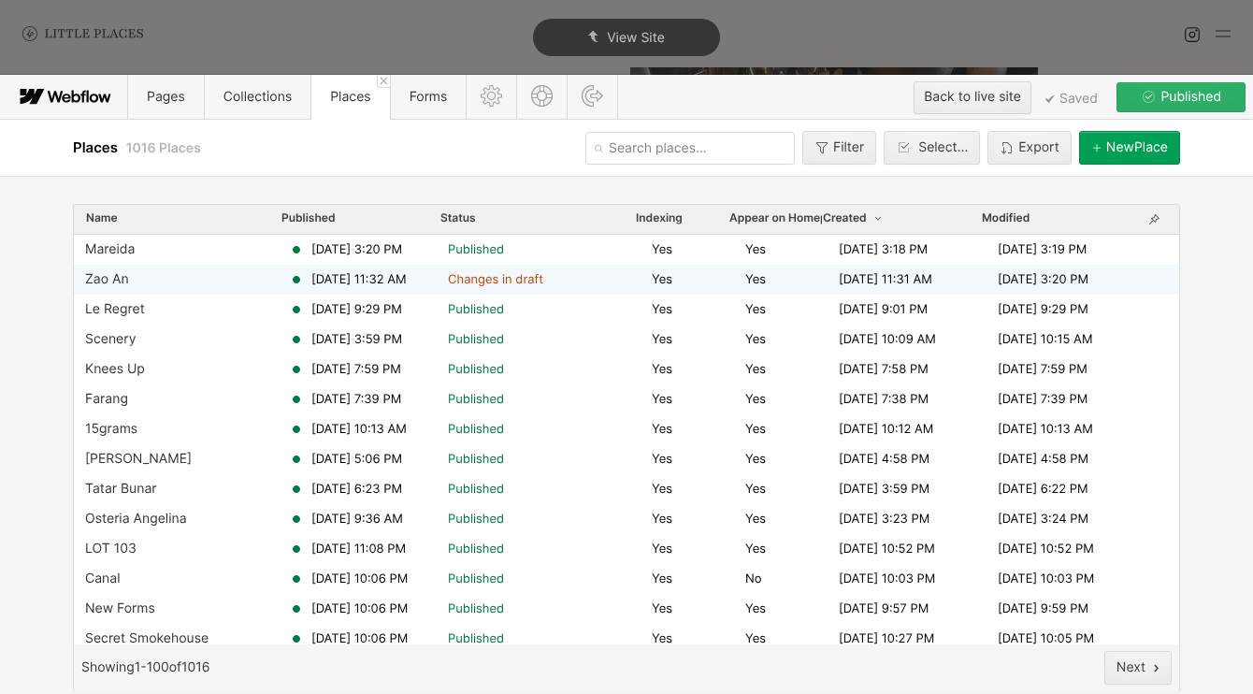
click at [554, 284] on span "Changes in draft" at bounding box center [546, 279] width 196 height 17
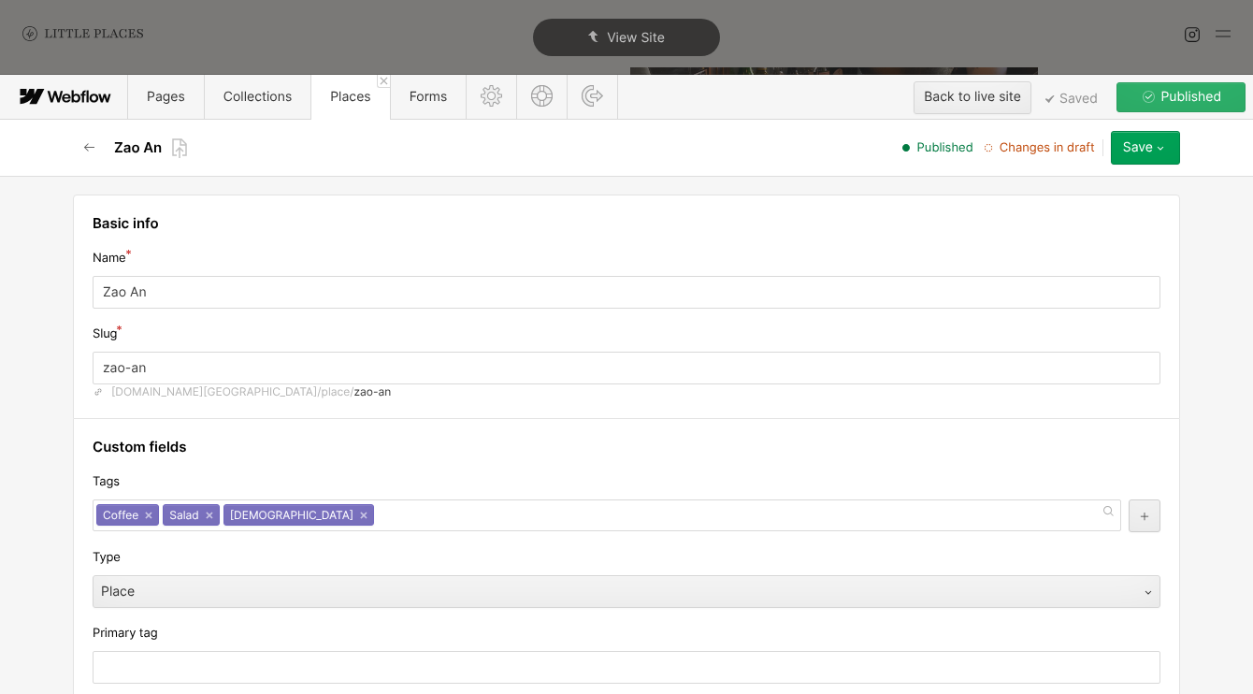
click at [1108, 149] on div "Published Changes in draft" at bounding box center [649, 147] width 923 height 17
click at [1130, 149] on div "Save" at bounding box center [1138, 147] width 30 height 15
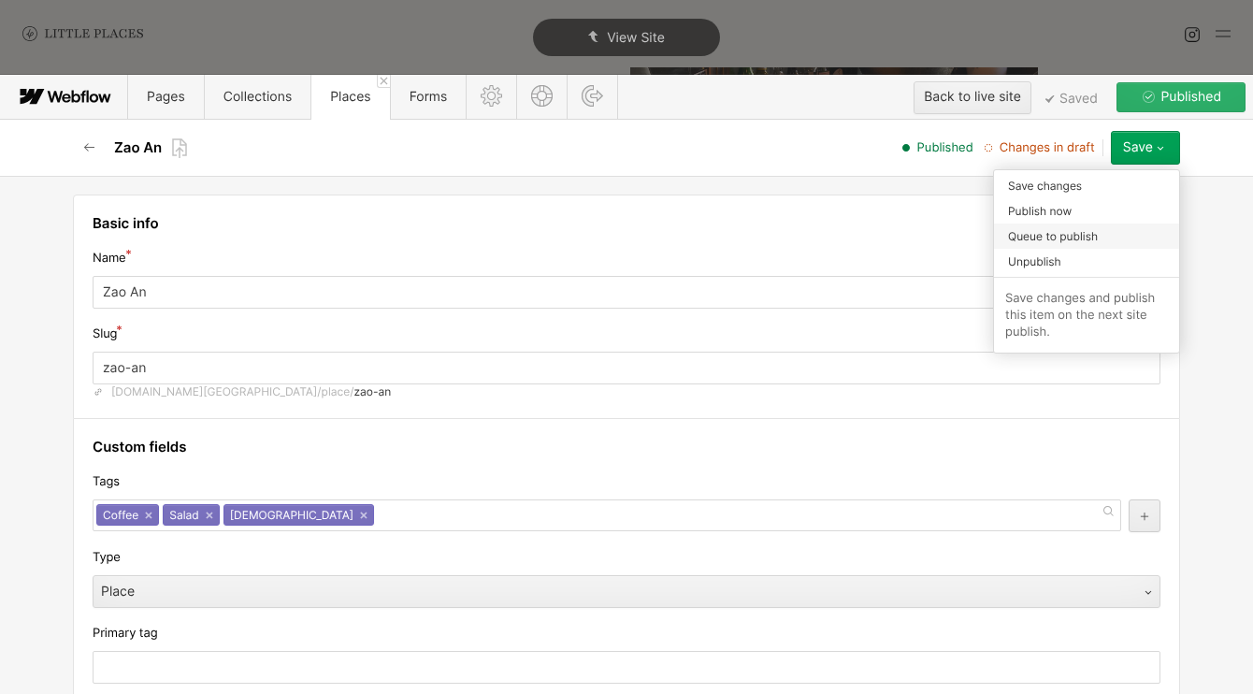
click at [1098, 227] on div "Queue to publish" at bounding box center [1086, 236] width 185 height 25
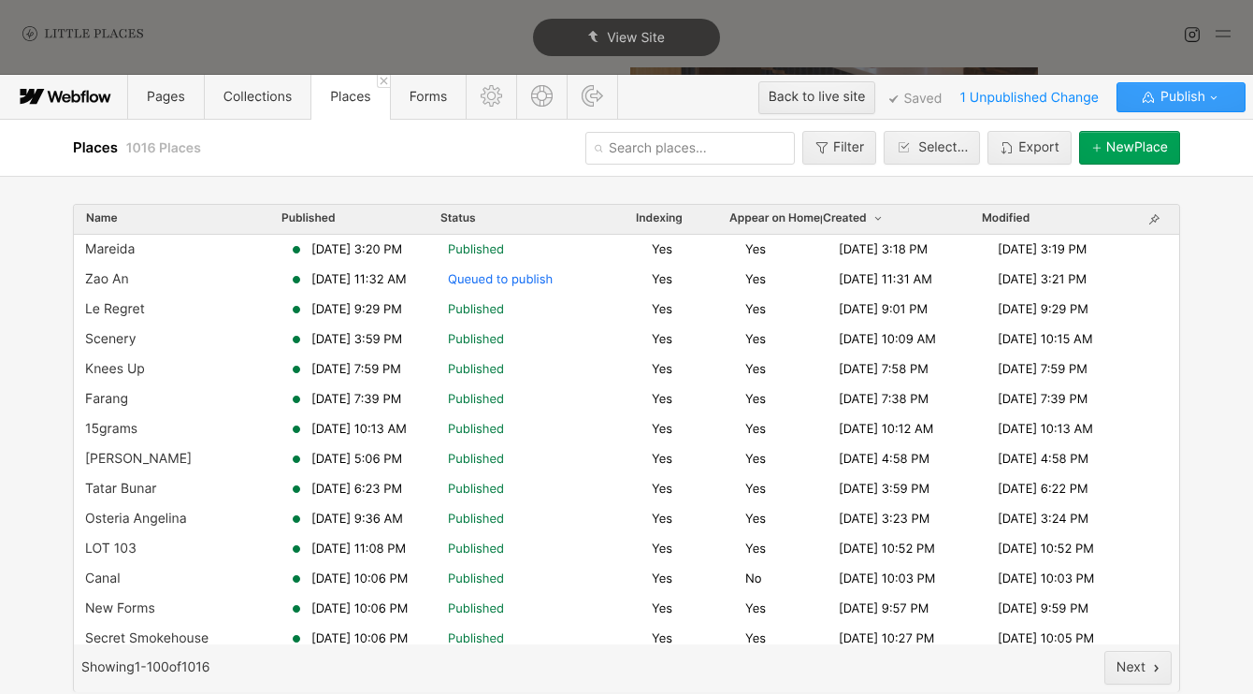
click at [1179, 105] on span "Publish" at bounding box center [1181, 97] width 49 height 28
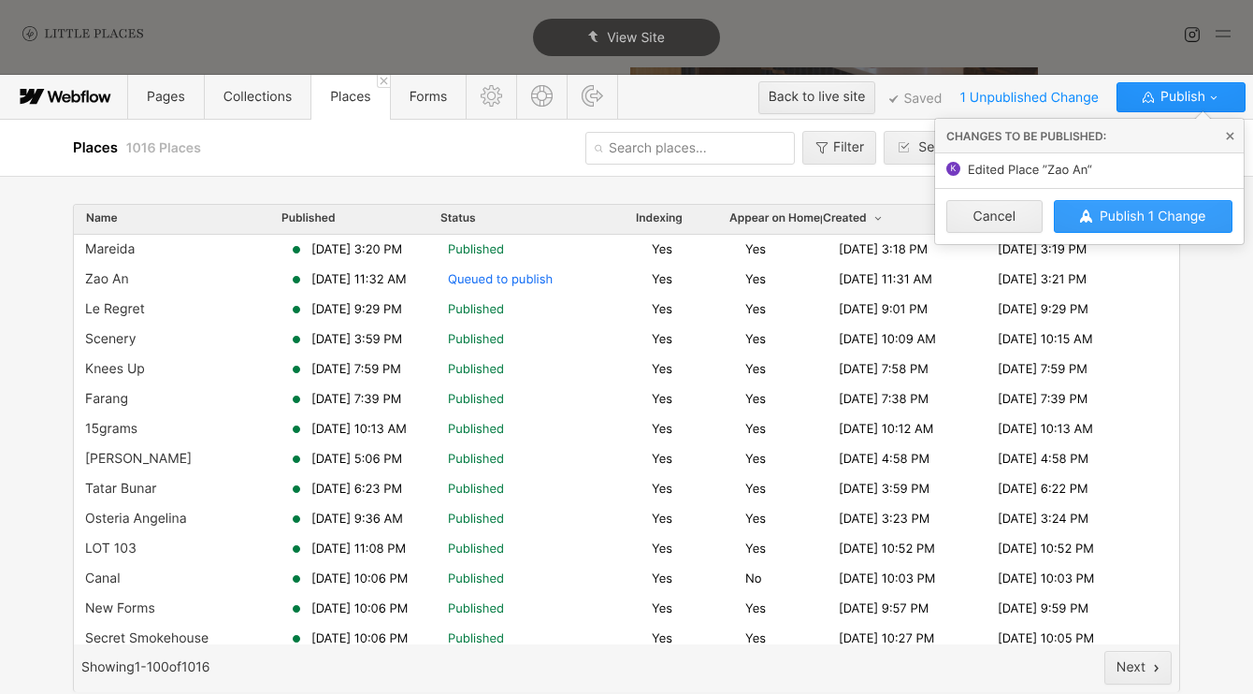
click at [1165, 209] on span "Publish 1 Change" at bounding box center [1153, 217] width 107 height 16
